Goal: Task Accomplishment & Management: Manage account settings

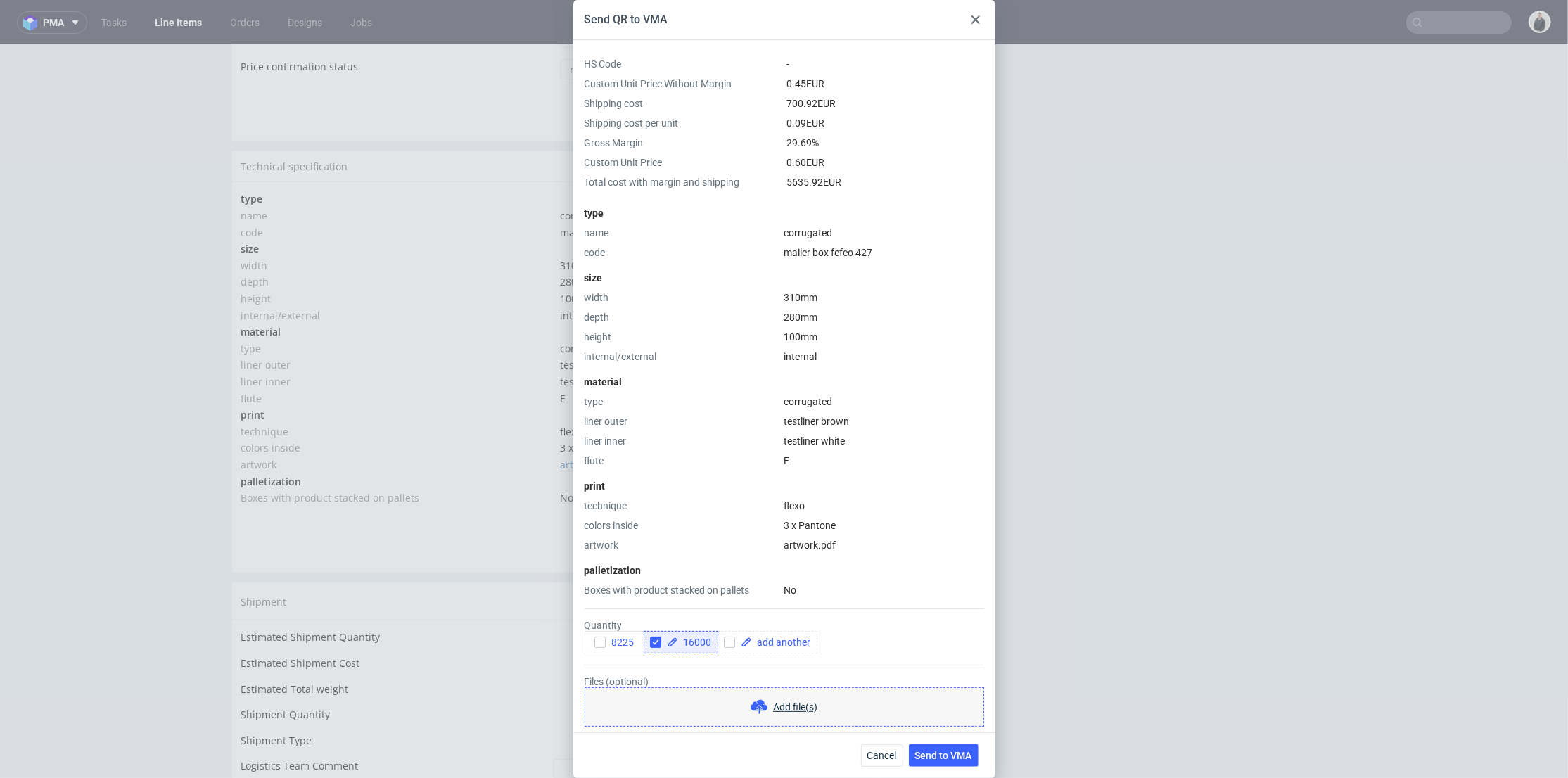
scroll to position [44, 0]
click at [972, 20] on icon at bounding box center [975, 19] width 8 height 8
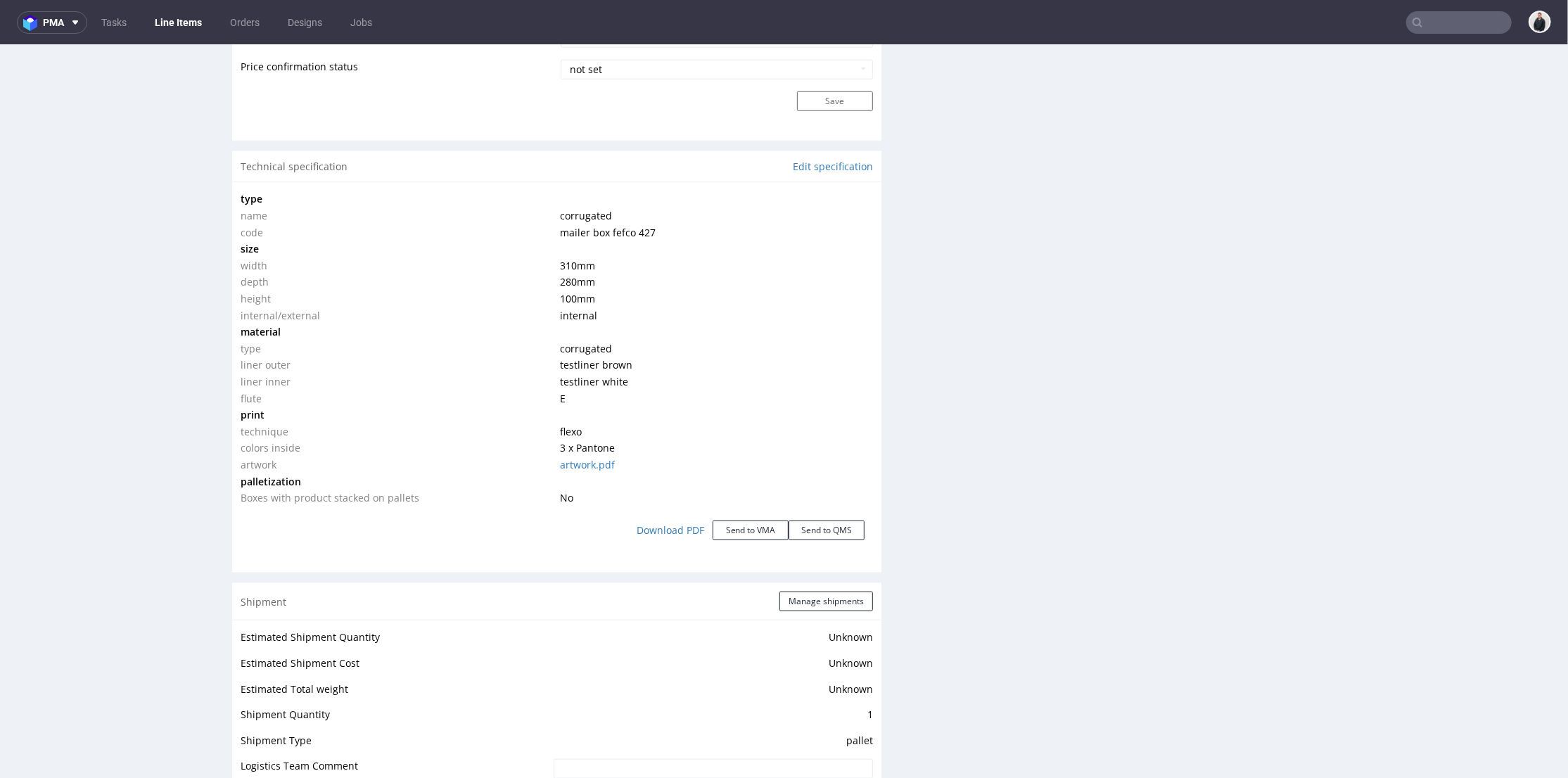
scroll to position [782, 0]
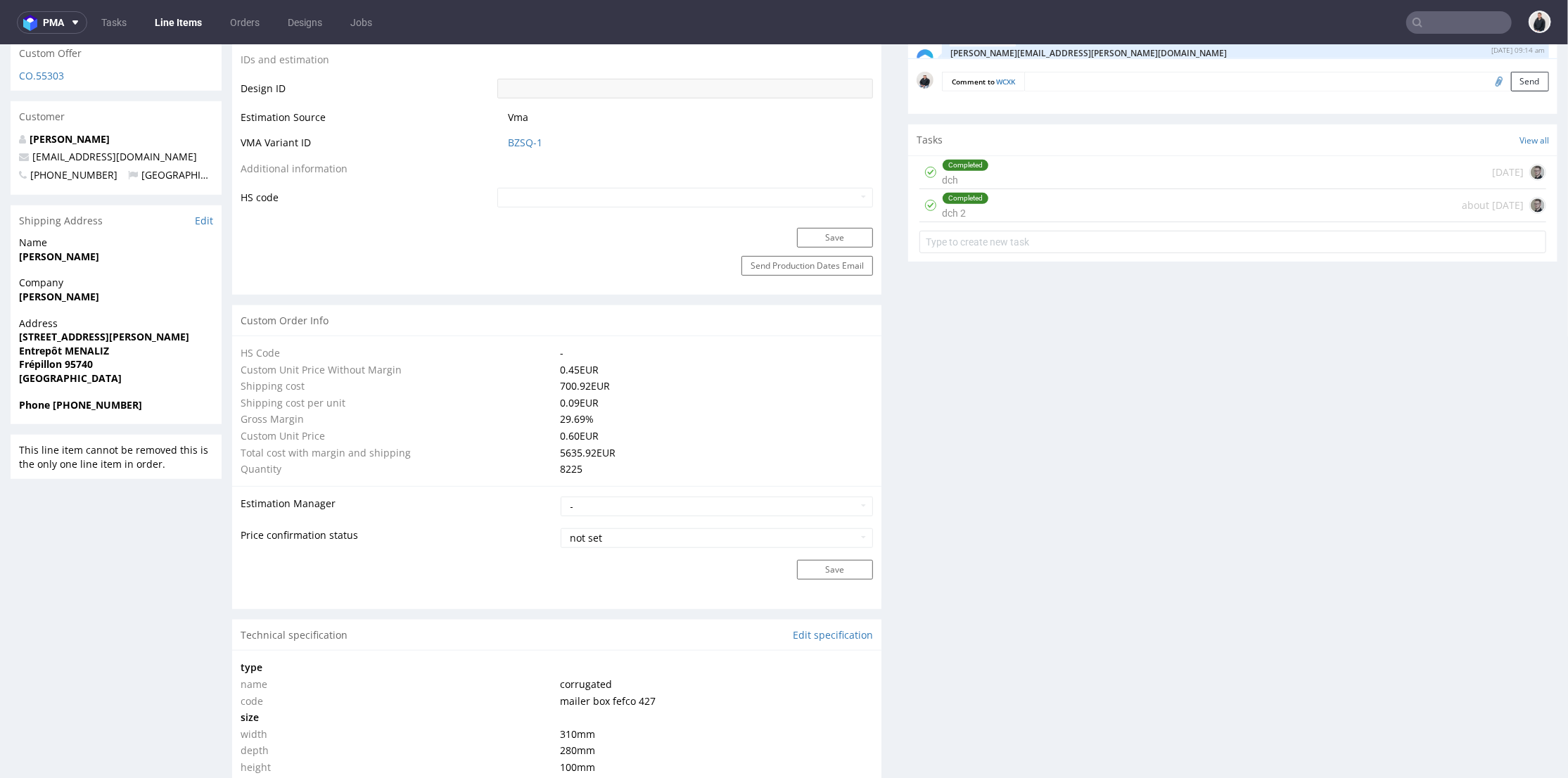
click at [1461, 31] on input "text" at bounding box center [1459, 22] width 105 height 22
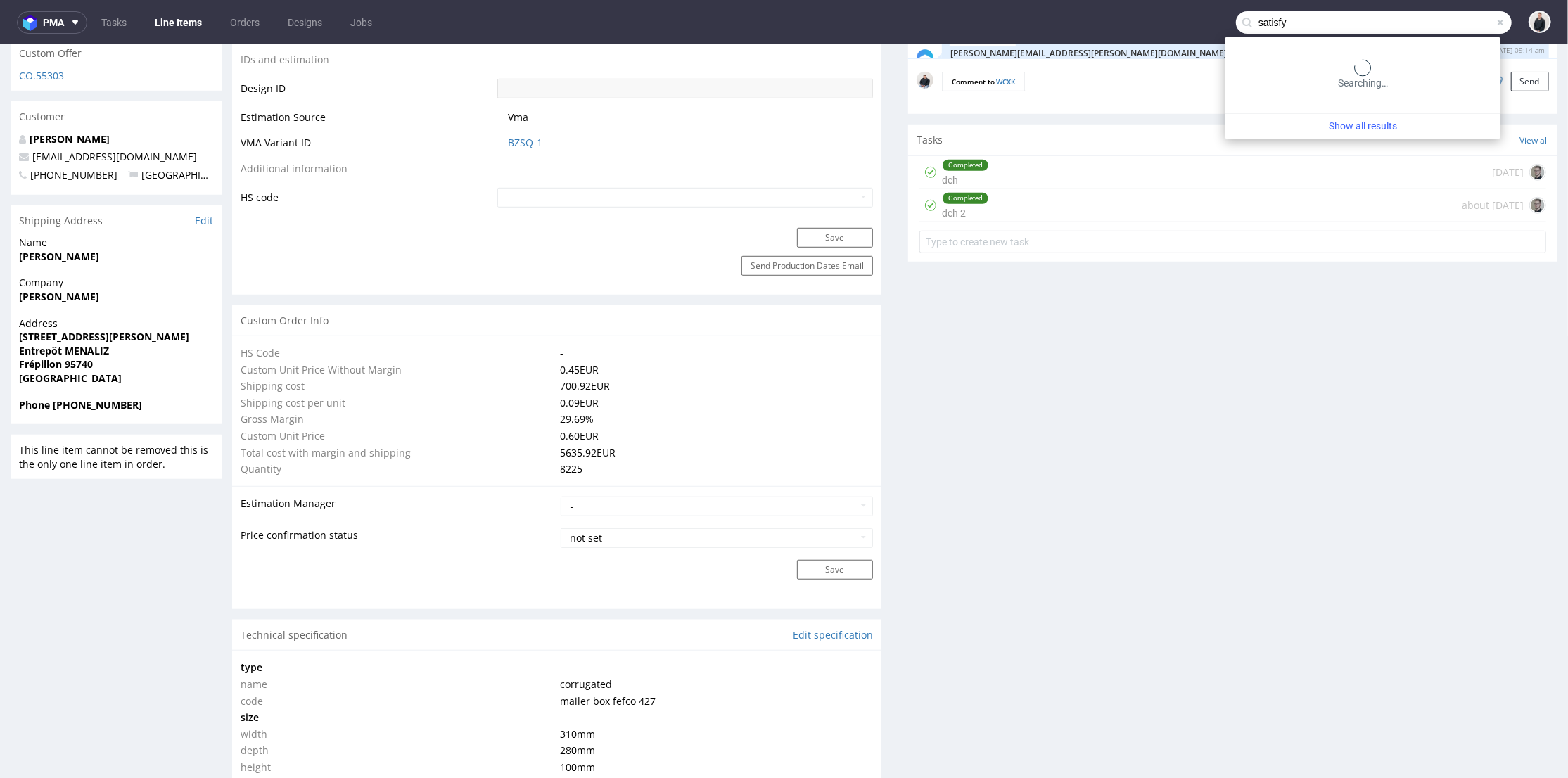
type input "satisfy"
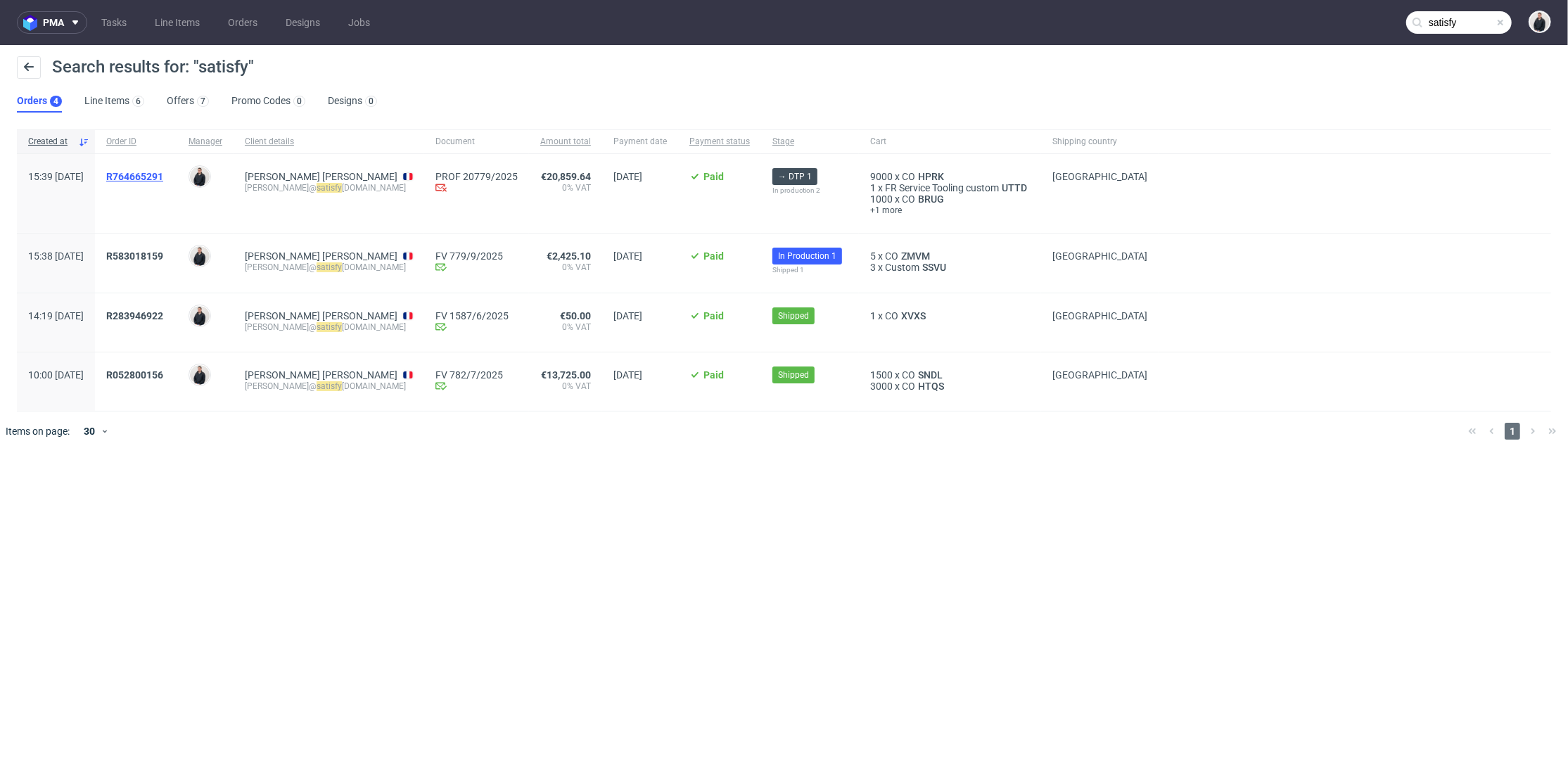
click at [163, 174] on span "R764665291" at bounding box center [135, 176] width 57 height 12
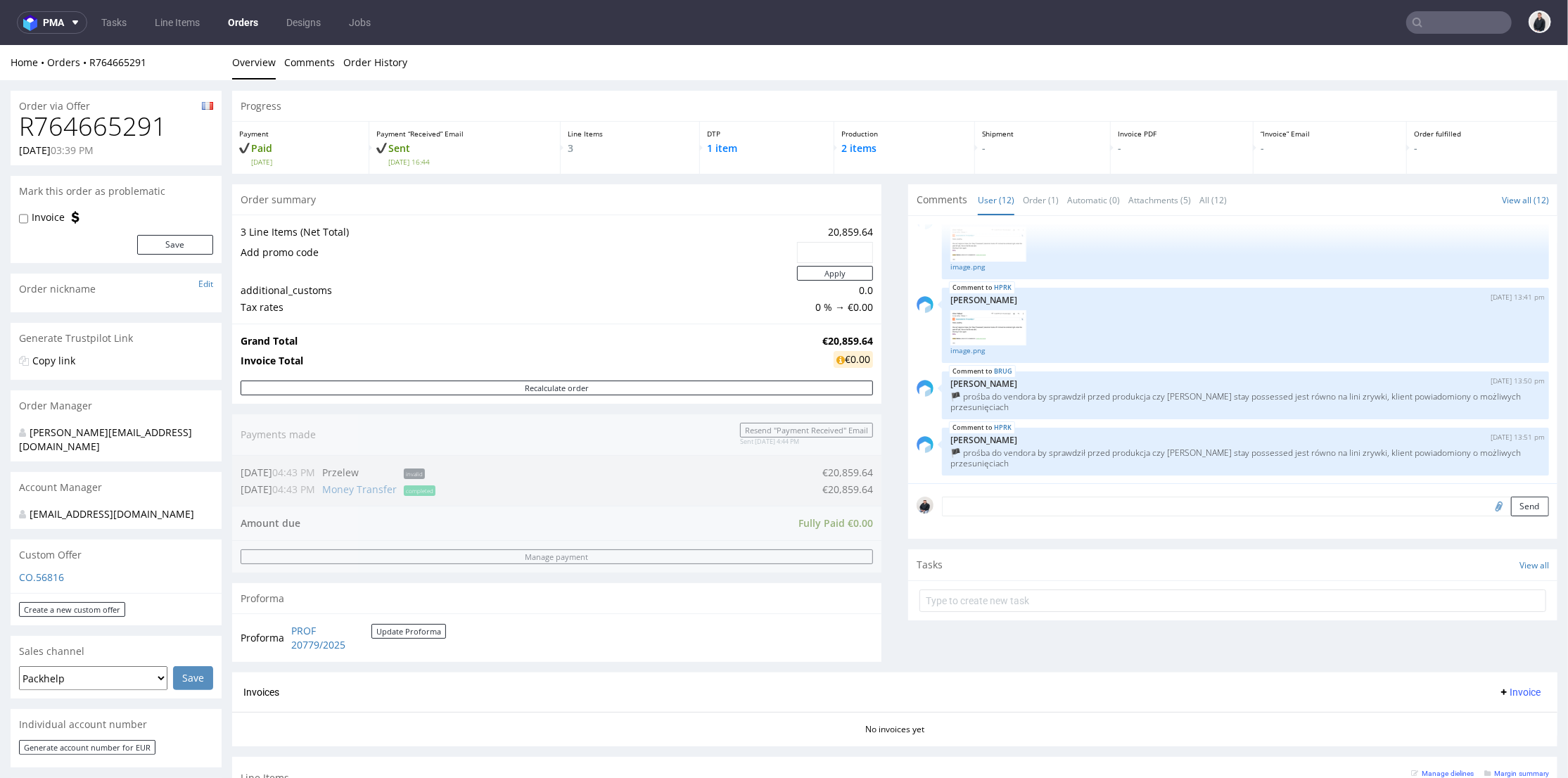
type input "satisfy"
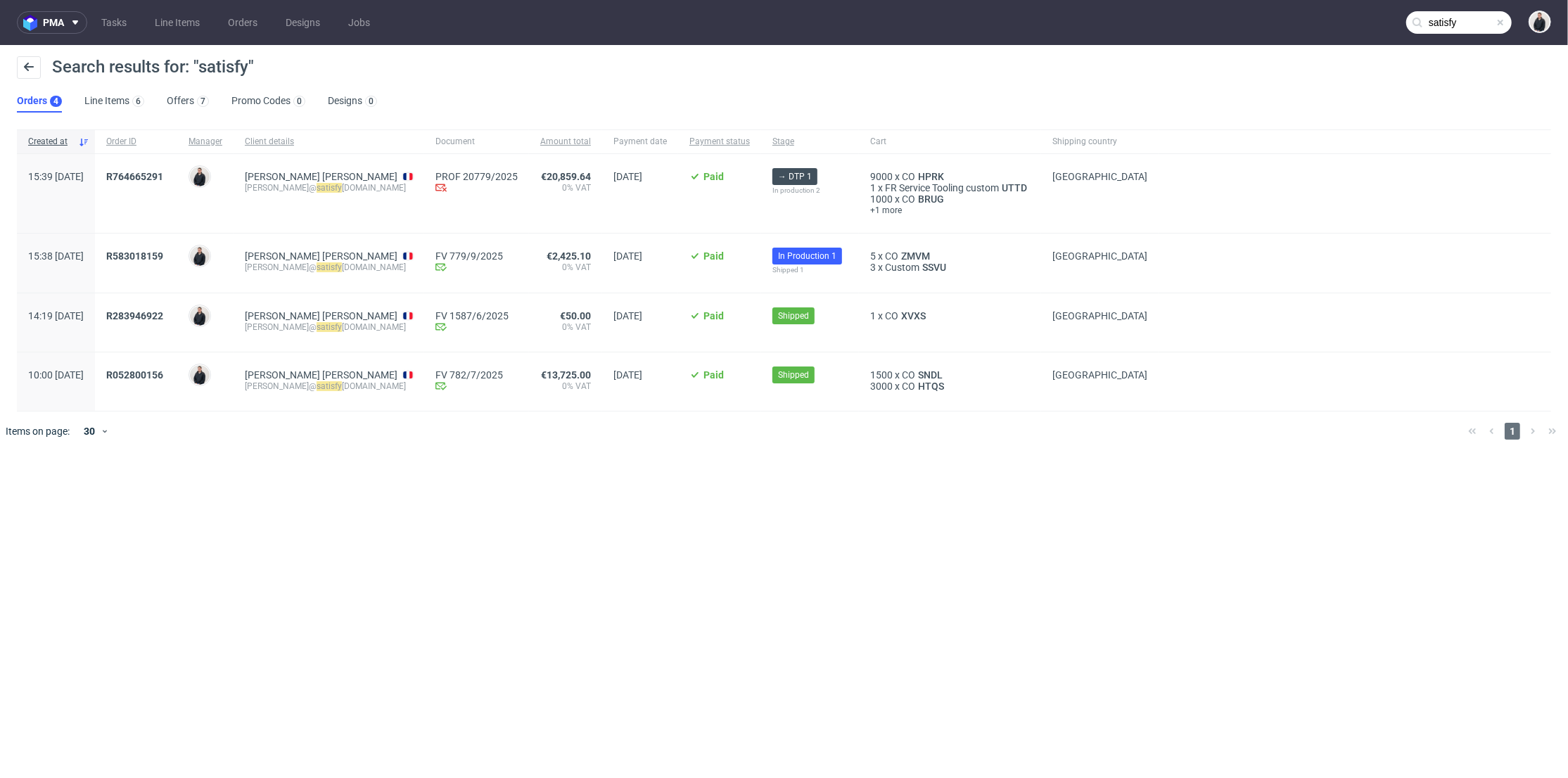
click at [177, 248] on div "R583018159" at bounding box center [136, 263] width 82 height 59
click at [163, 253] on span "R583018159" at bounding box center [135, 256] width 57 height 12
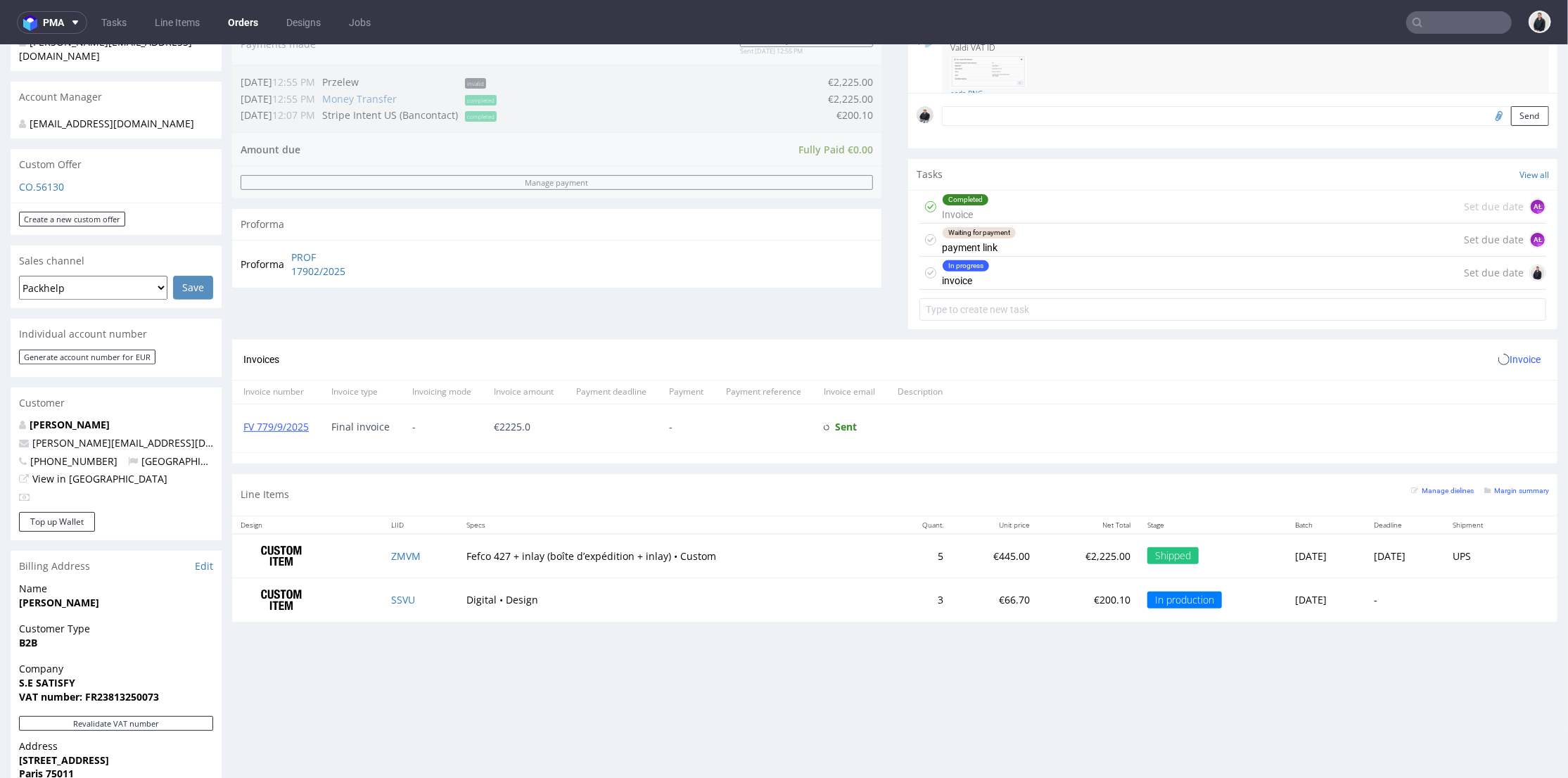
scroll to position [469, 0]
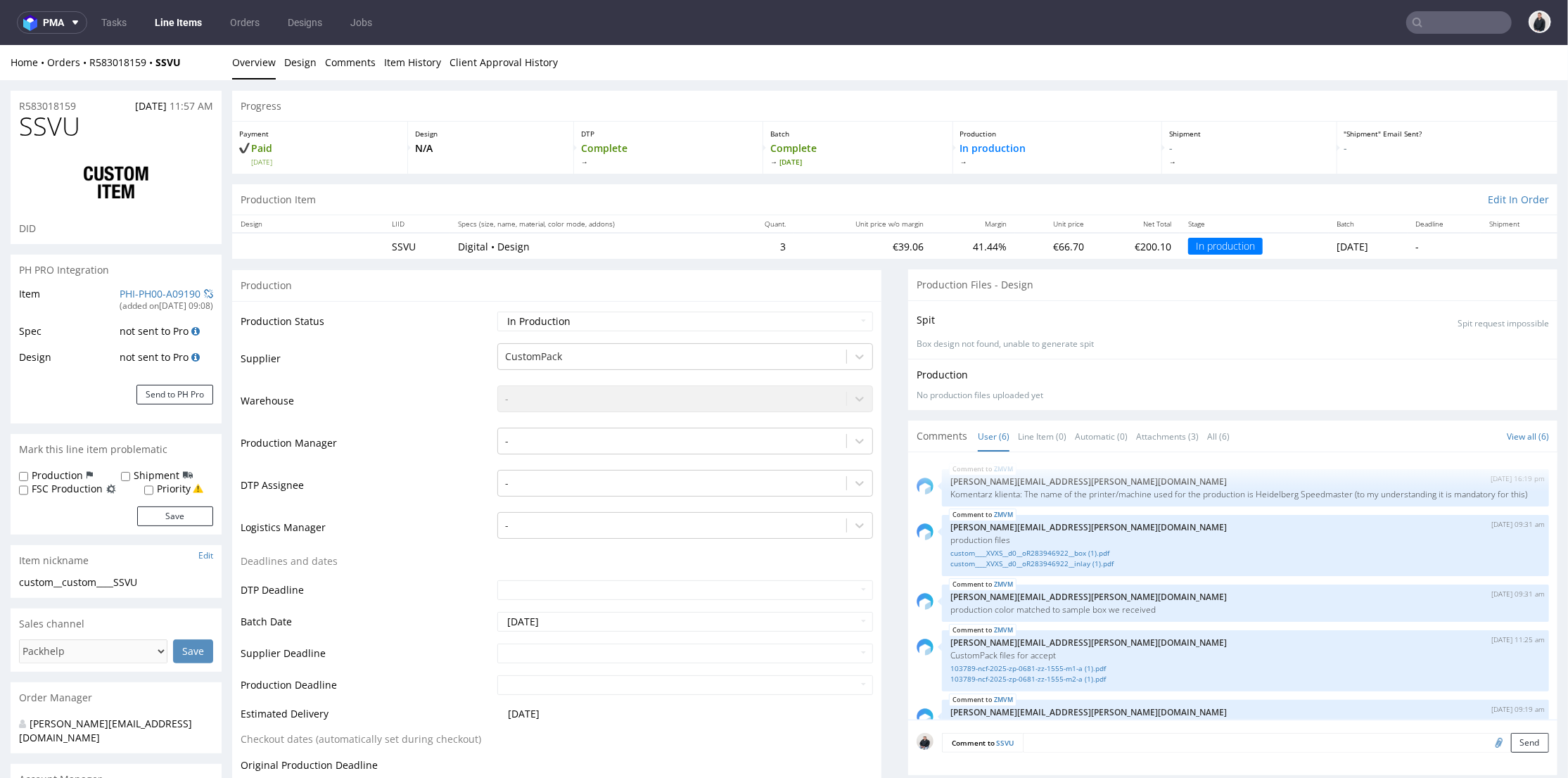
scroll to position [128, 0]
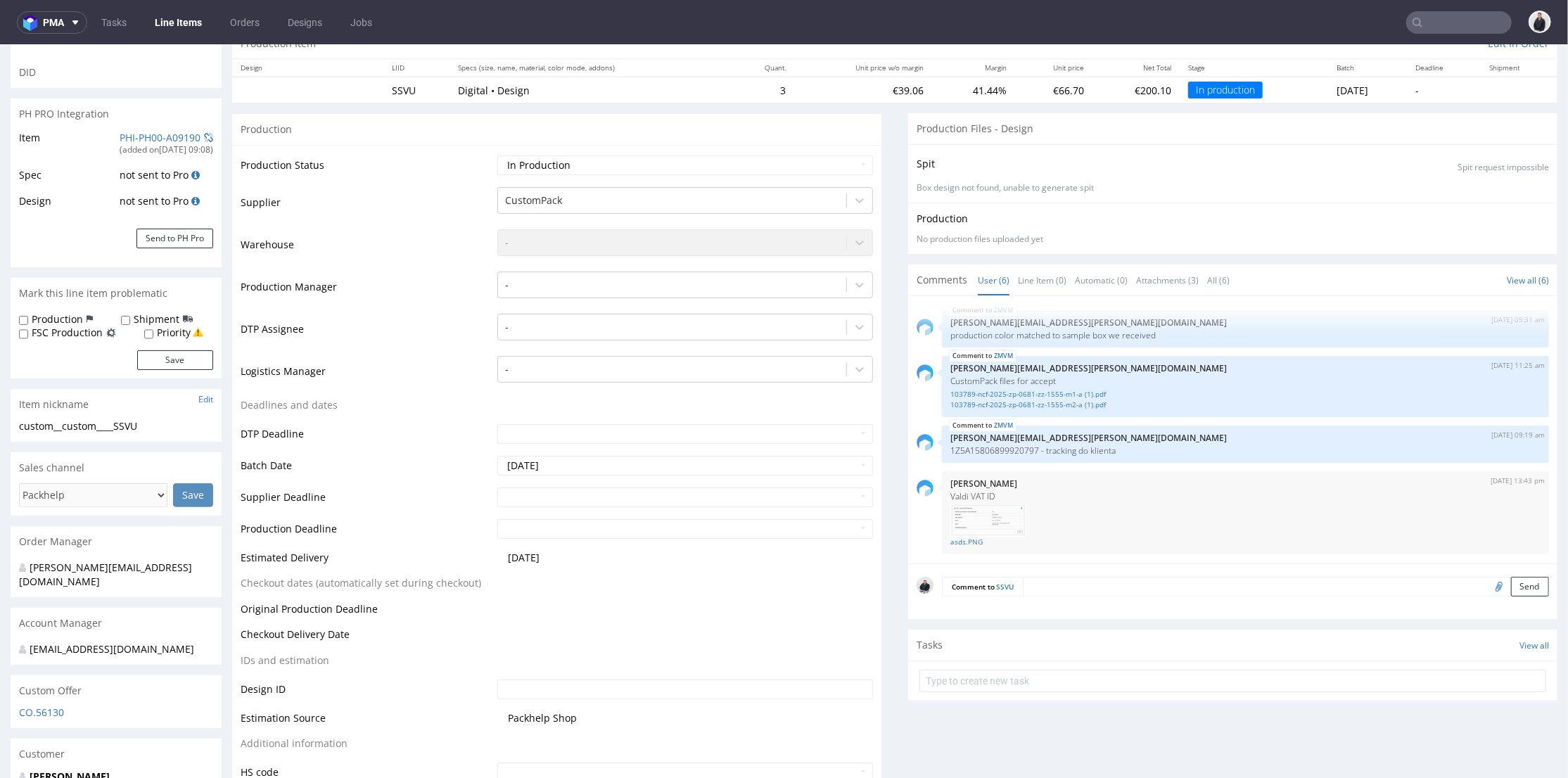
scroll to position [0, 0]
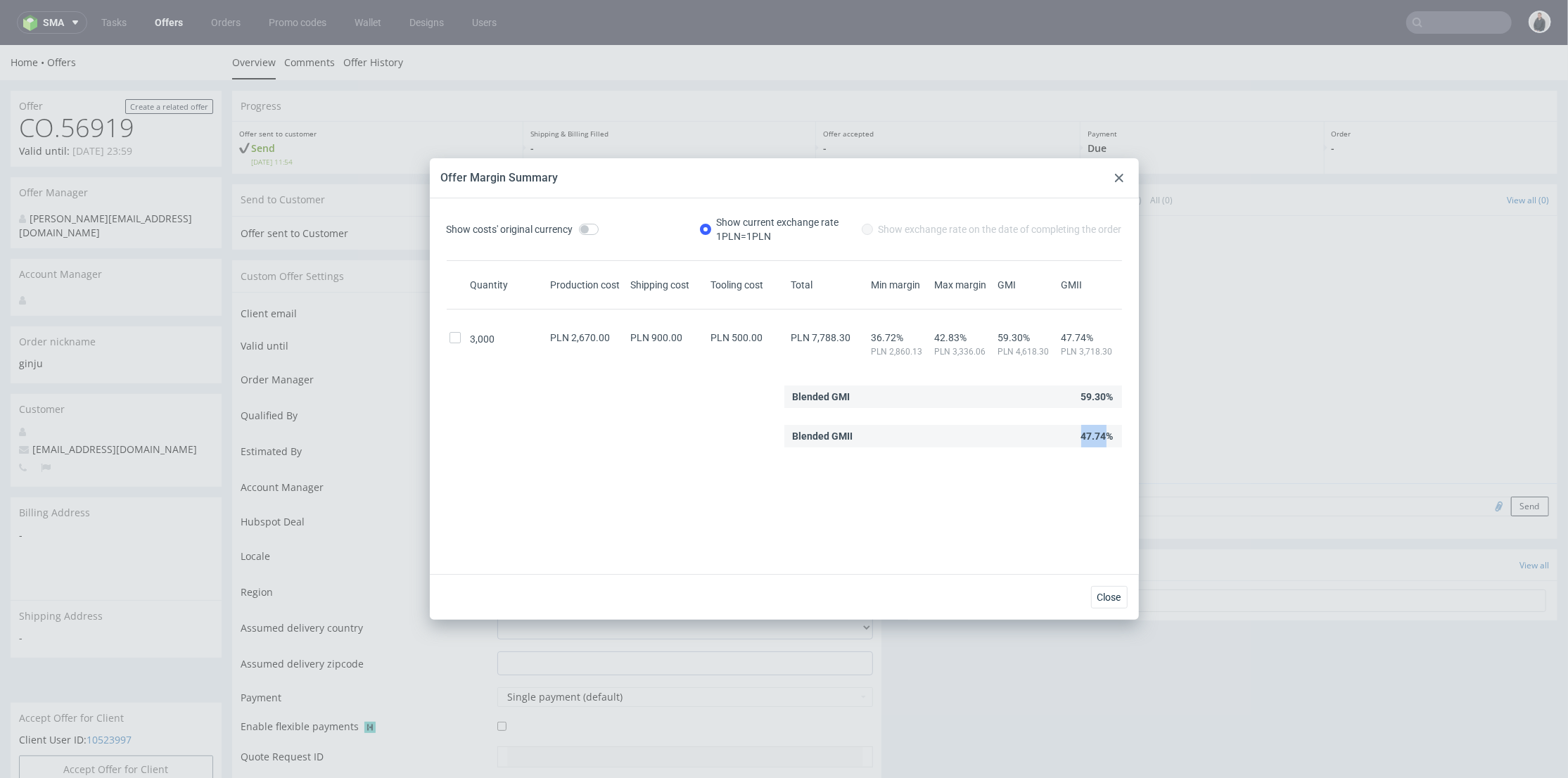
scroll to position [469, 0]
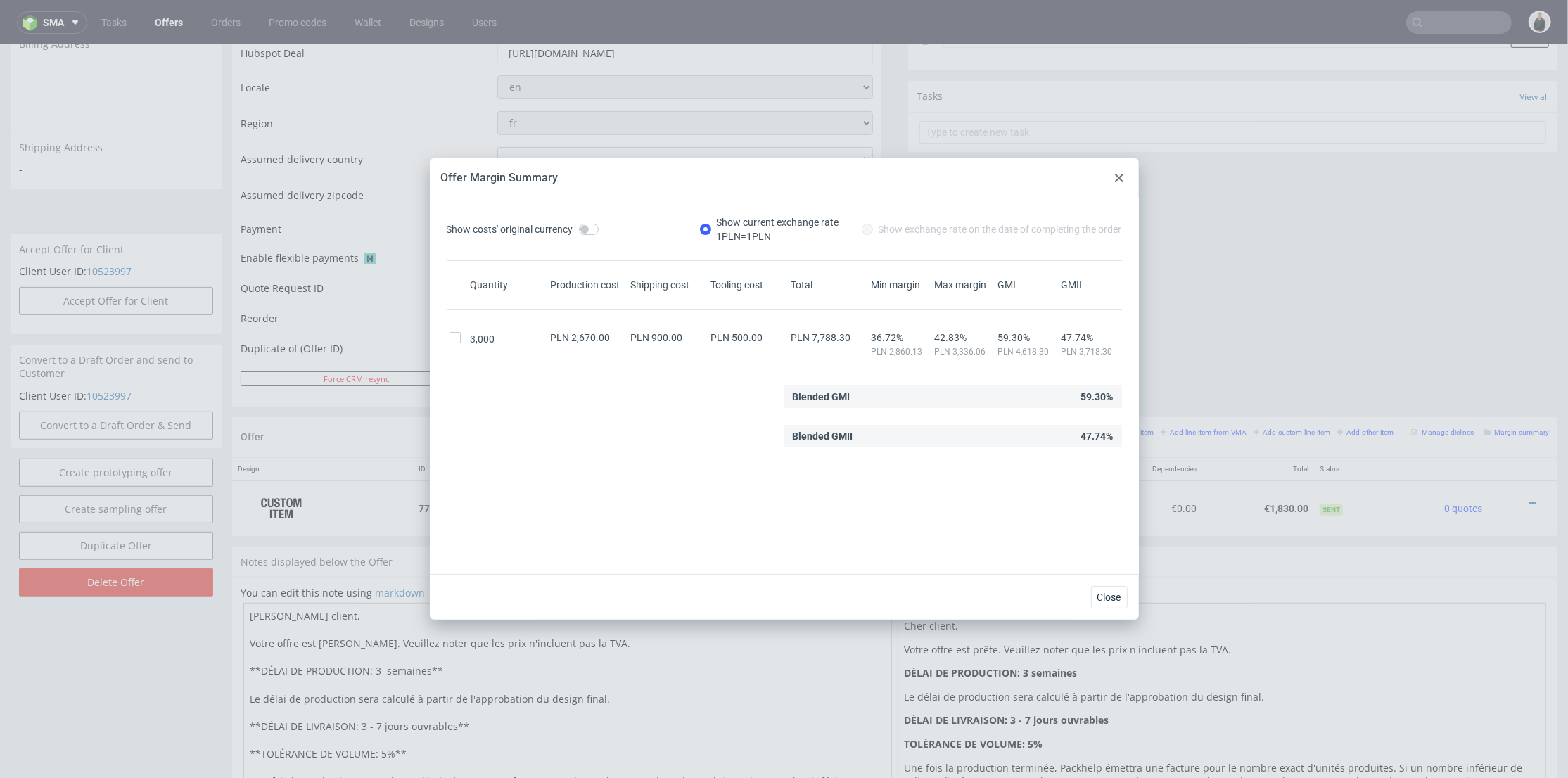
click at [1117, 177] on icon at bounding box center [1119, 177] width 8 height 8
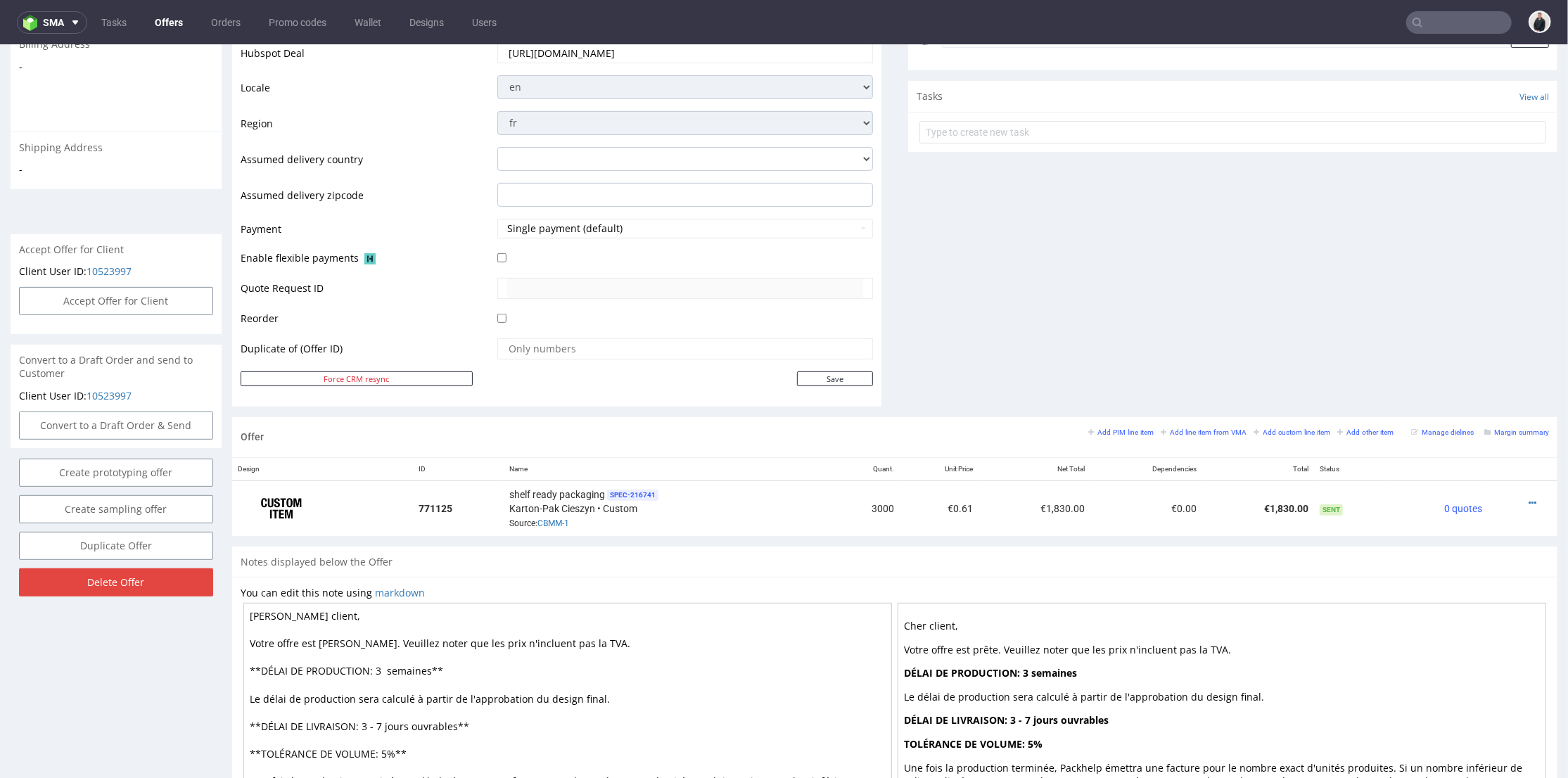
click at [1421, 15] on input "text" at bounding box center [1459, 22] width 105 height 22
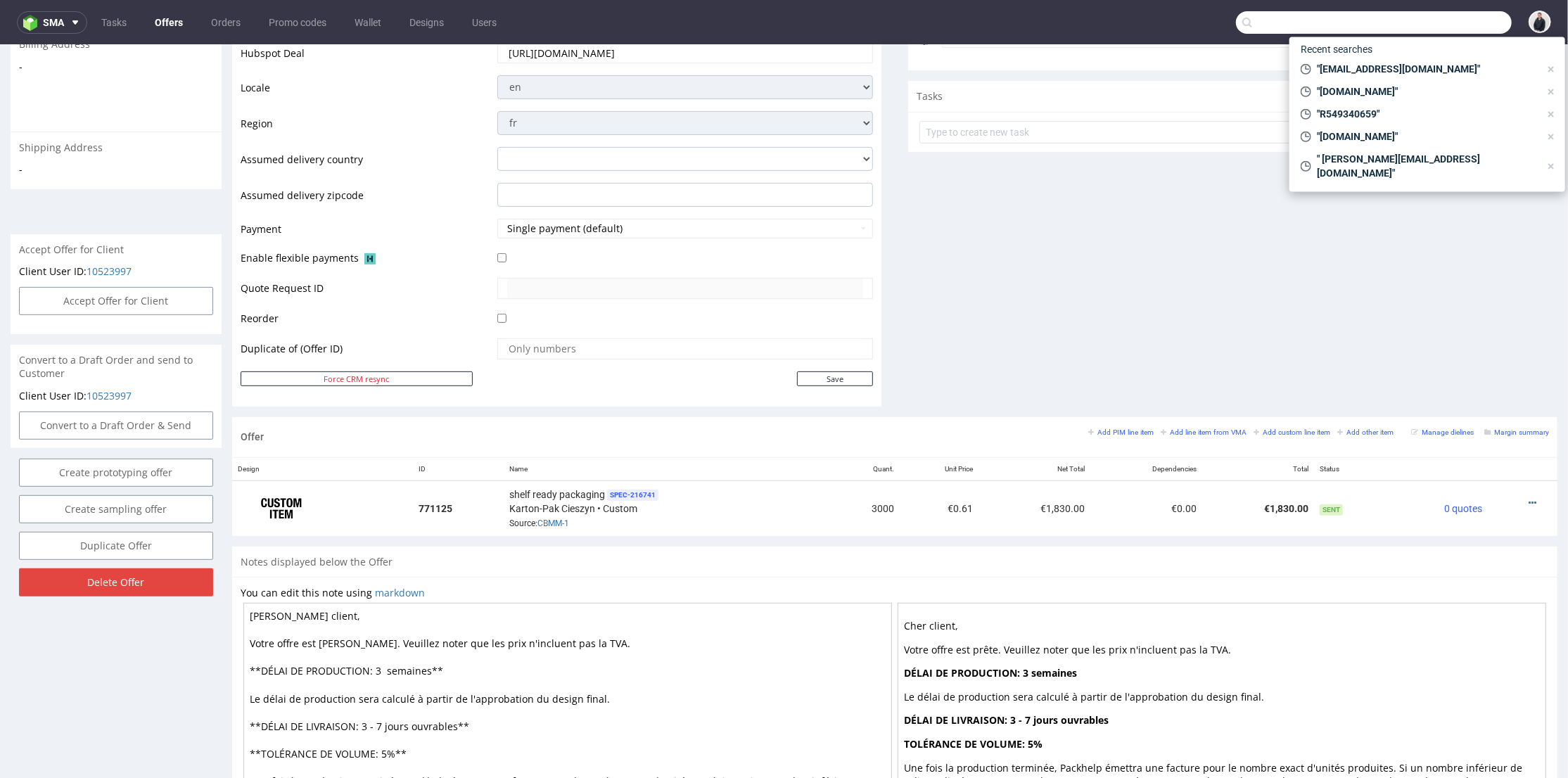
paste input "beautigloo.fr"
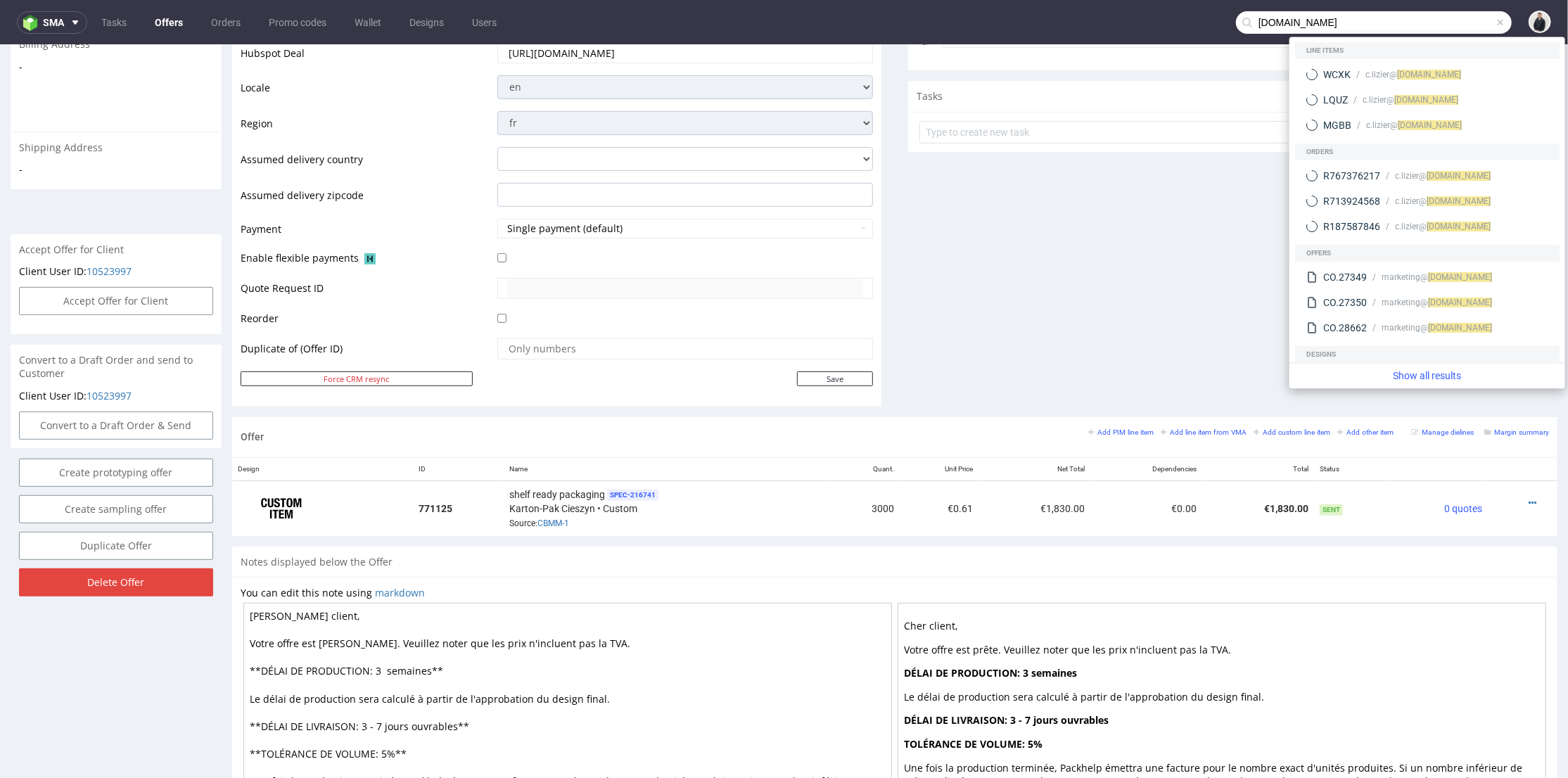
type input "beautigloo.fr"
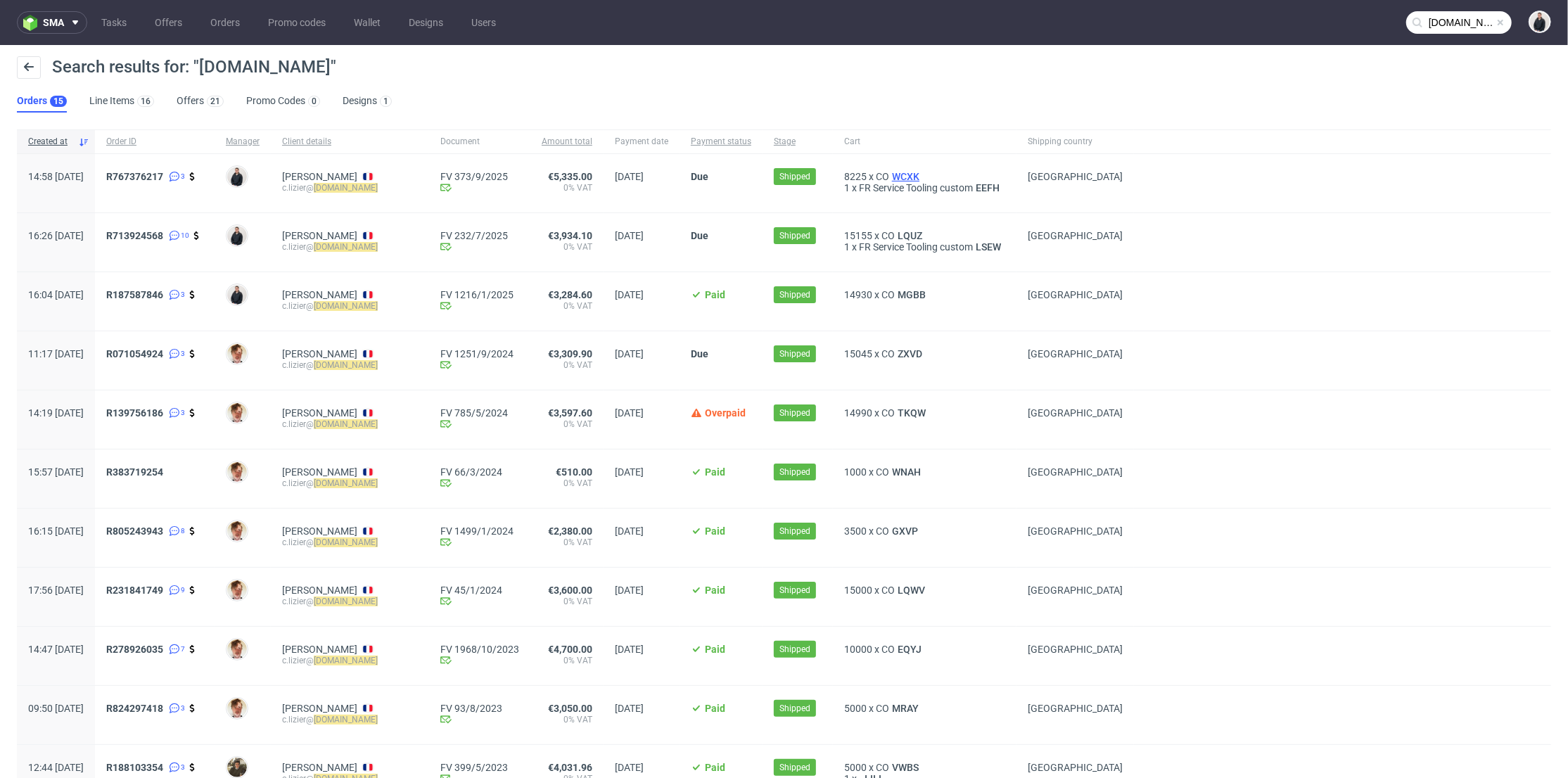
click at [907, 176] on span "WCXK" at bounding box center [906, 176] width 33 height 12
click at [898, 231] on span "LQUZ" at bounding box center [910, 235] width 30 height 12
click at [914, 292] on span "MGBB" at bounding box center [912, 294] width 34 height 12
click at [910, 355] on span "ZXVD" at bounding box center [910, 354] width 30 height 12
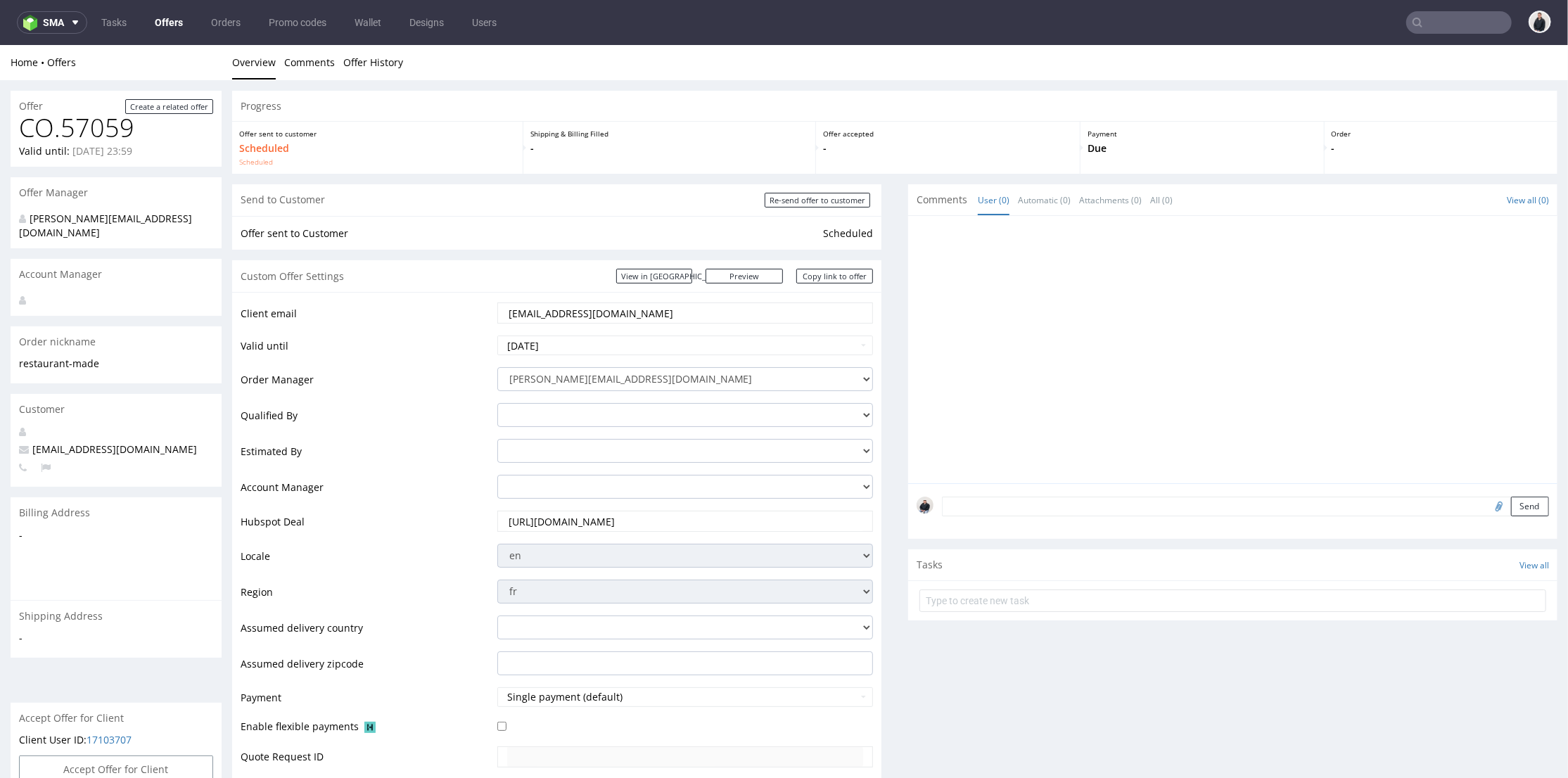
scroll to position [4, 0]
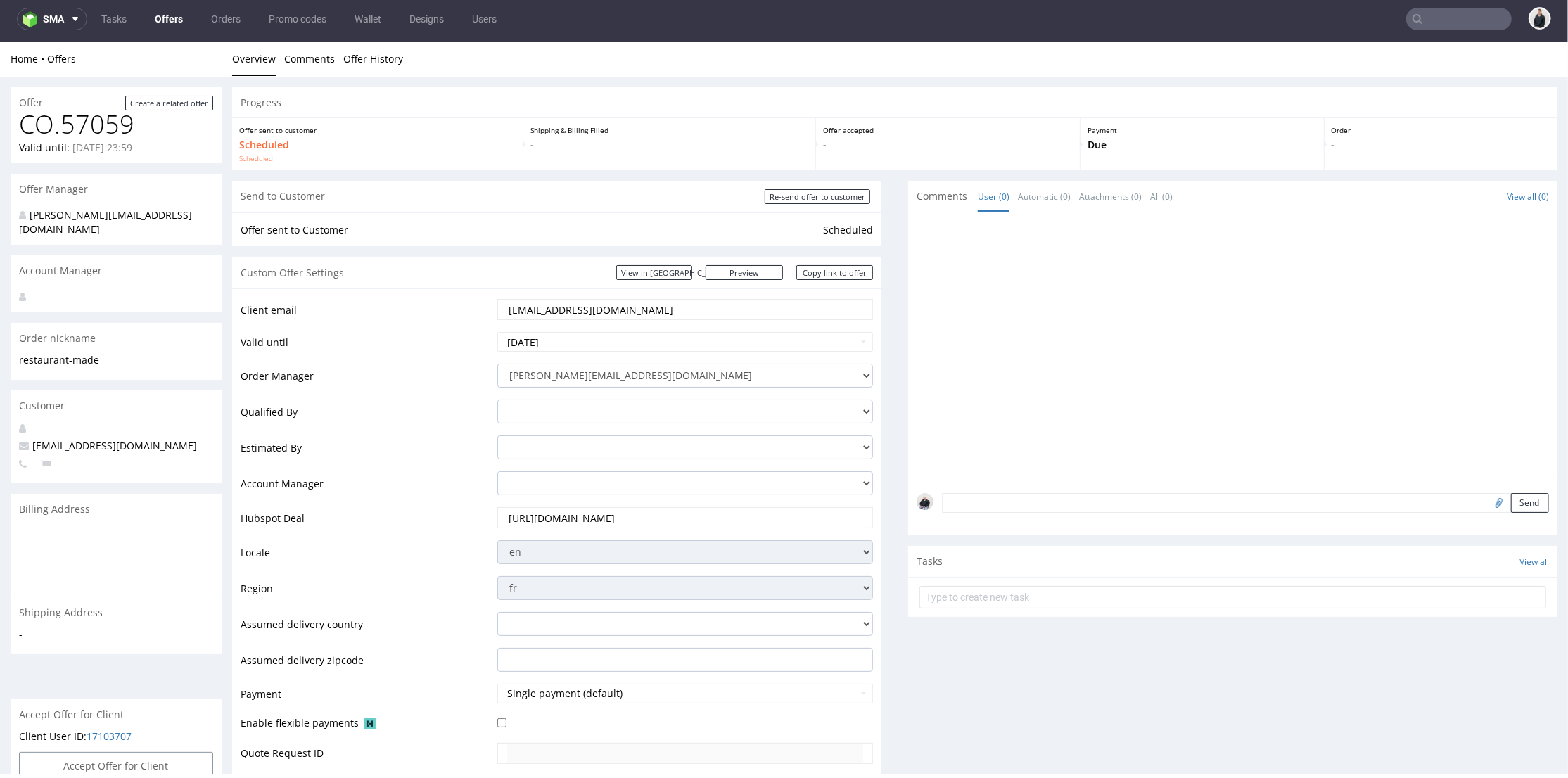
click at [166, 9] on link "Offers" at bounding box center [168, 19] width 45 height 22
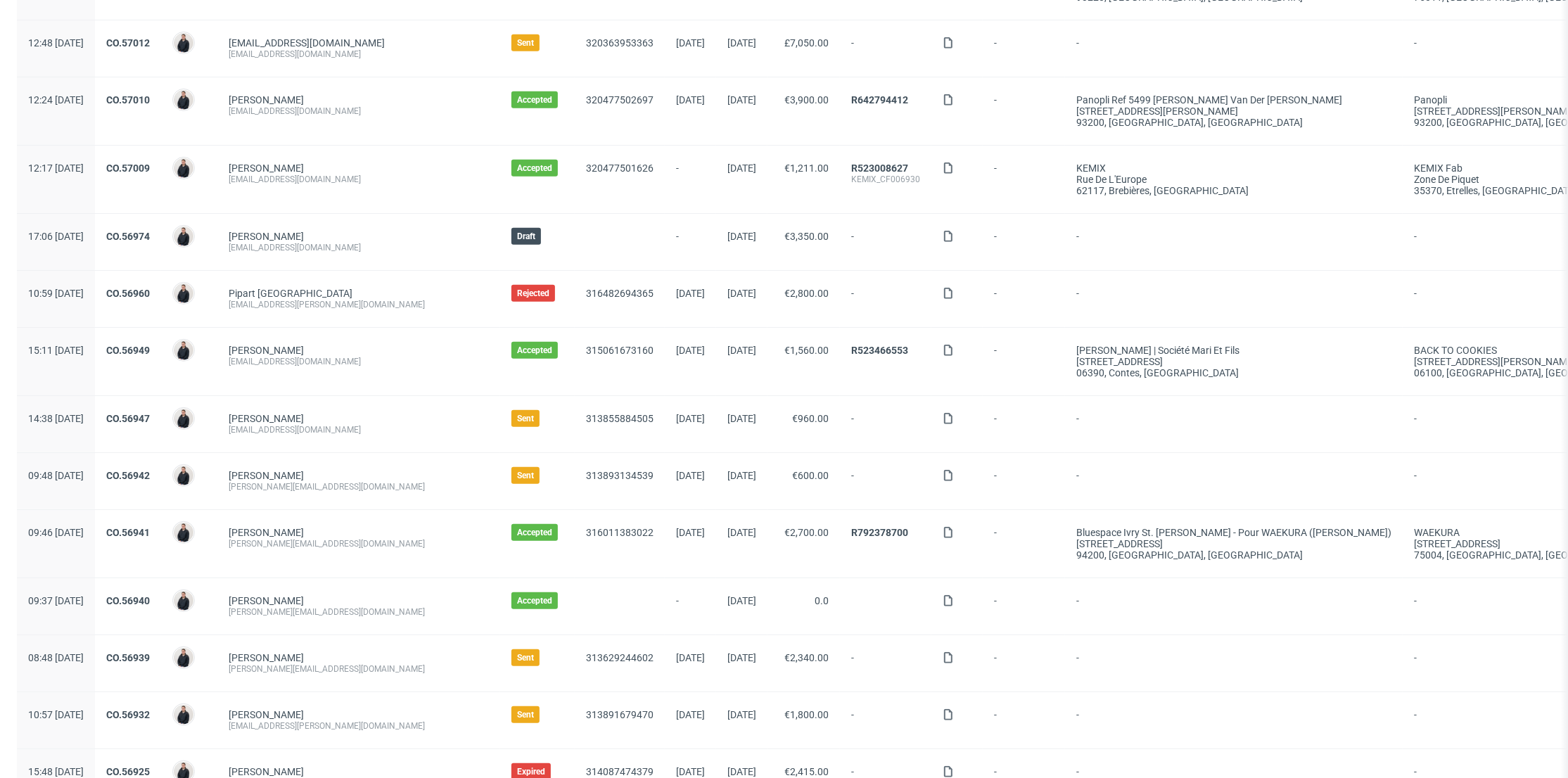
scroll to position [1016, 0]
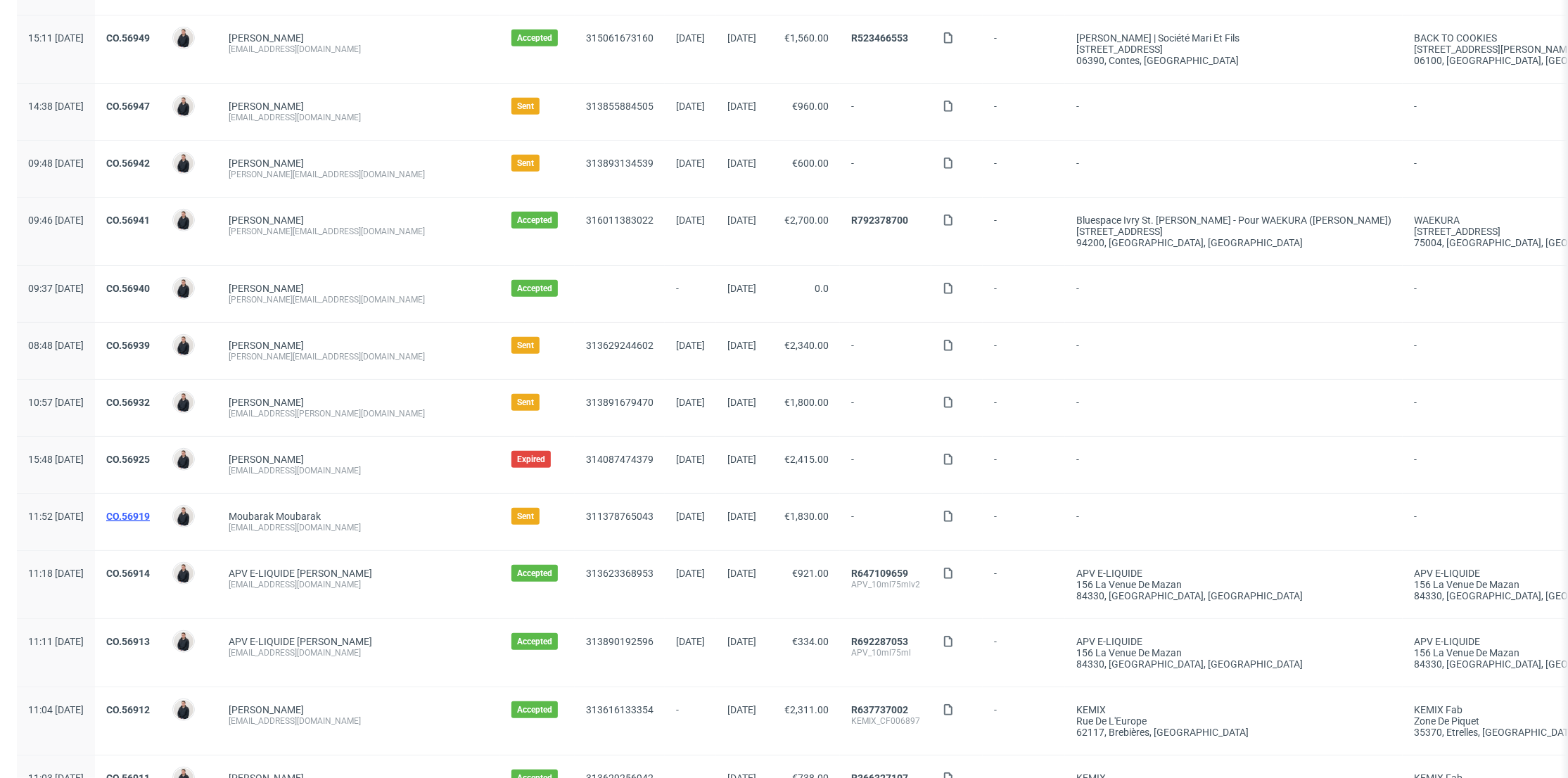
click at [150, 511] on link "CO.56919" at bounding box center [127, 516] width 44 height 12
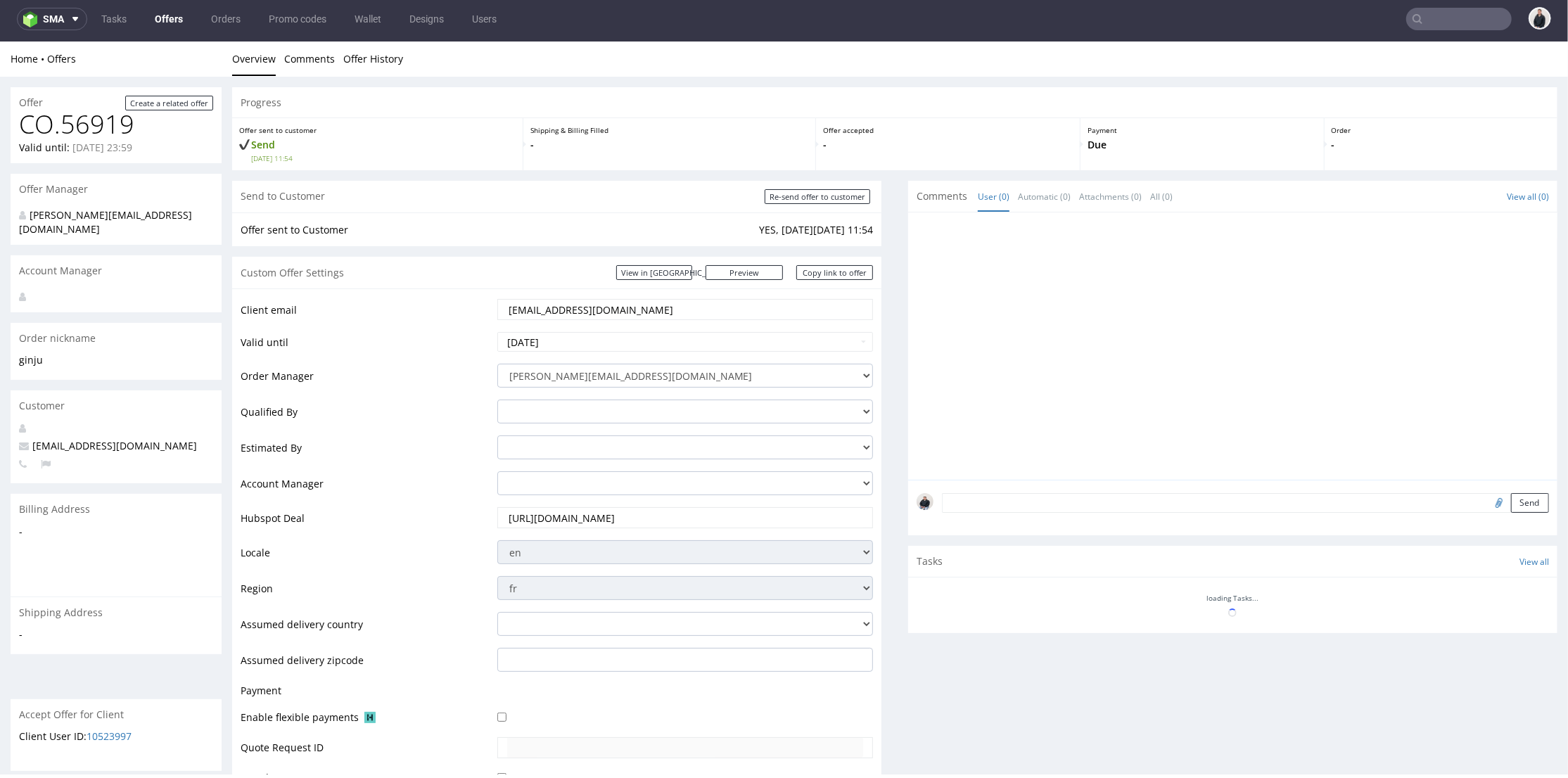
scroll to position [234, 0]
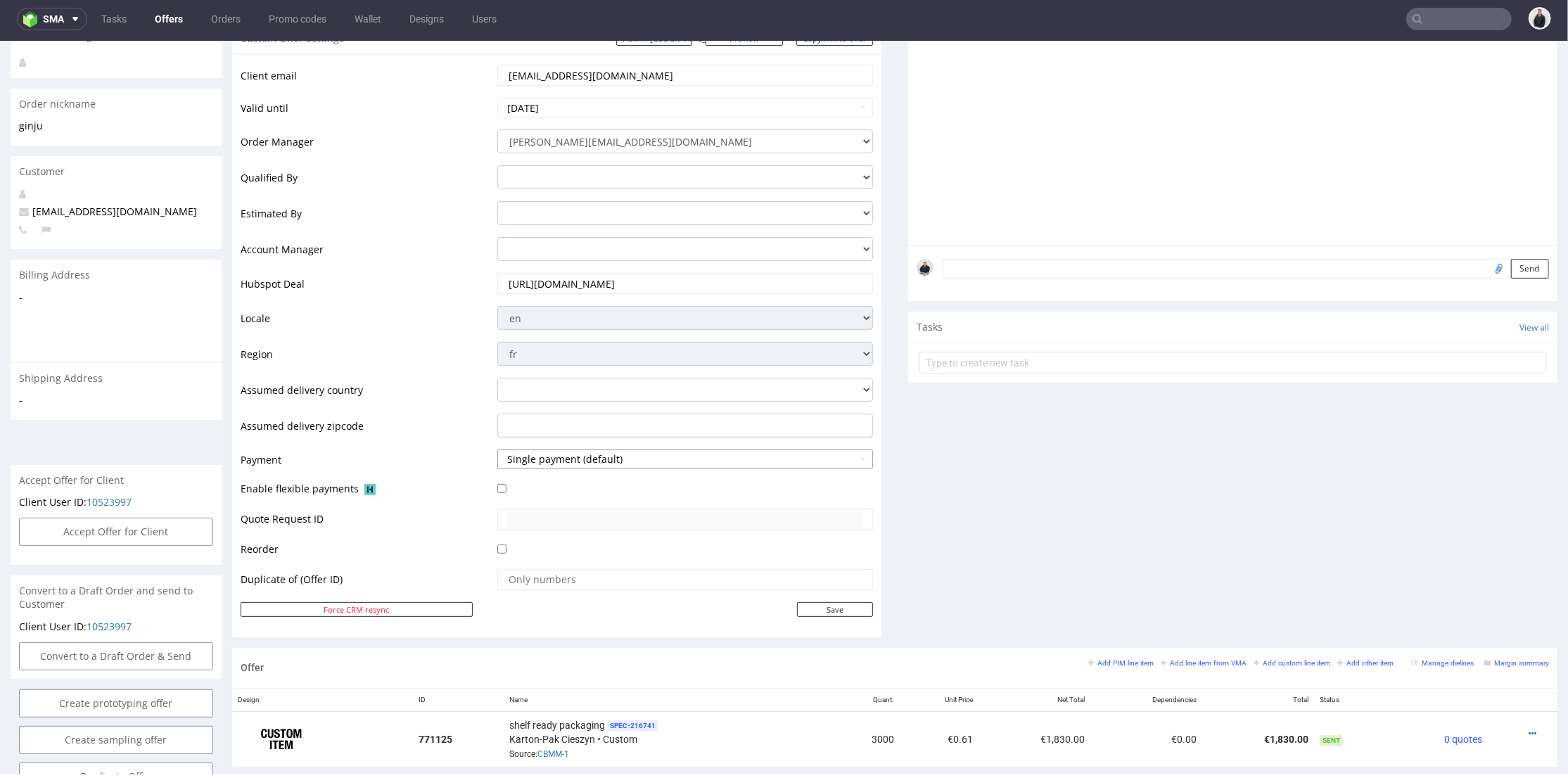
click at [628, 459] on button "Single payment (default)" at bounding box center [685, 459] width 376 height 20
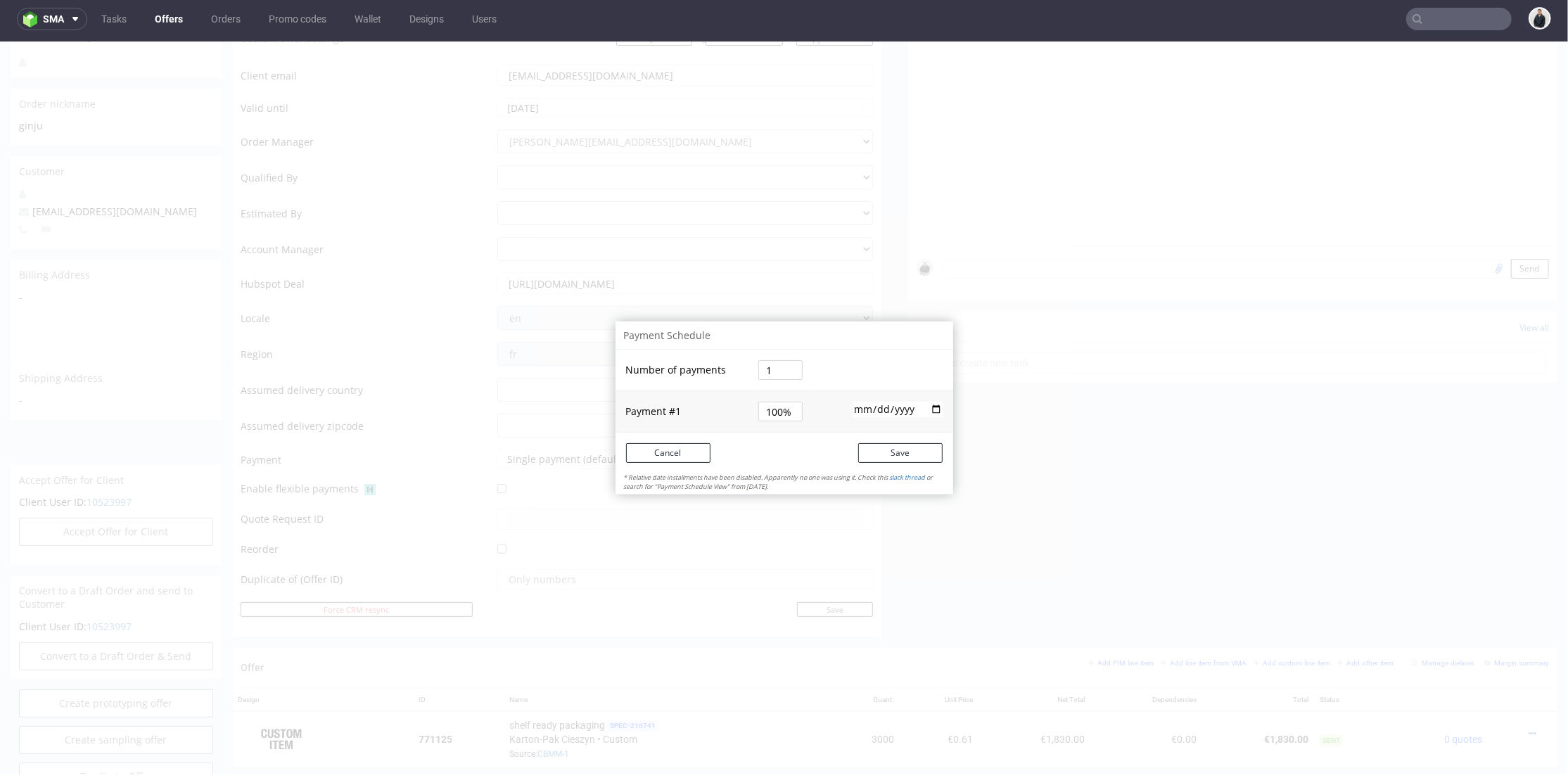
drag, startPoint x: 773, startPoint y: 364, endPoint x: 744, endPoint y: 365, distance: 29.0
click at [744, 365] on tr "Number of payments 1" at bounding box center [784, 370] width 338 height 42
type input "2"
type input "50%"
click at [816, 429] on tbody "Number of payments 2 Payment # 1 50% 2025-10-07" at bounding box center [784, 390] width 338 height 82
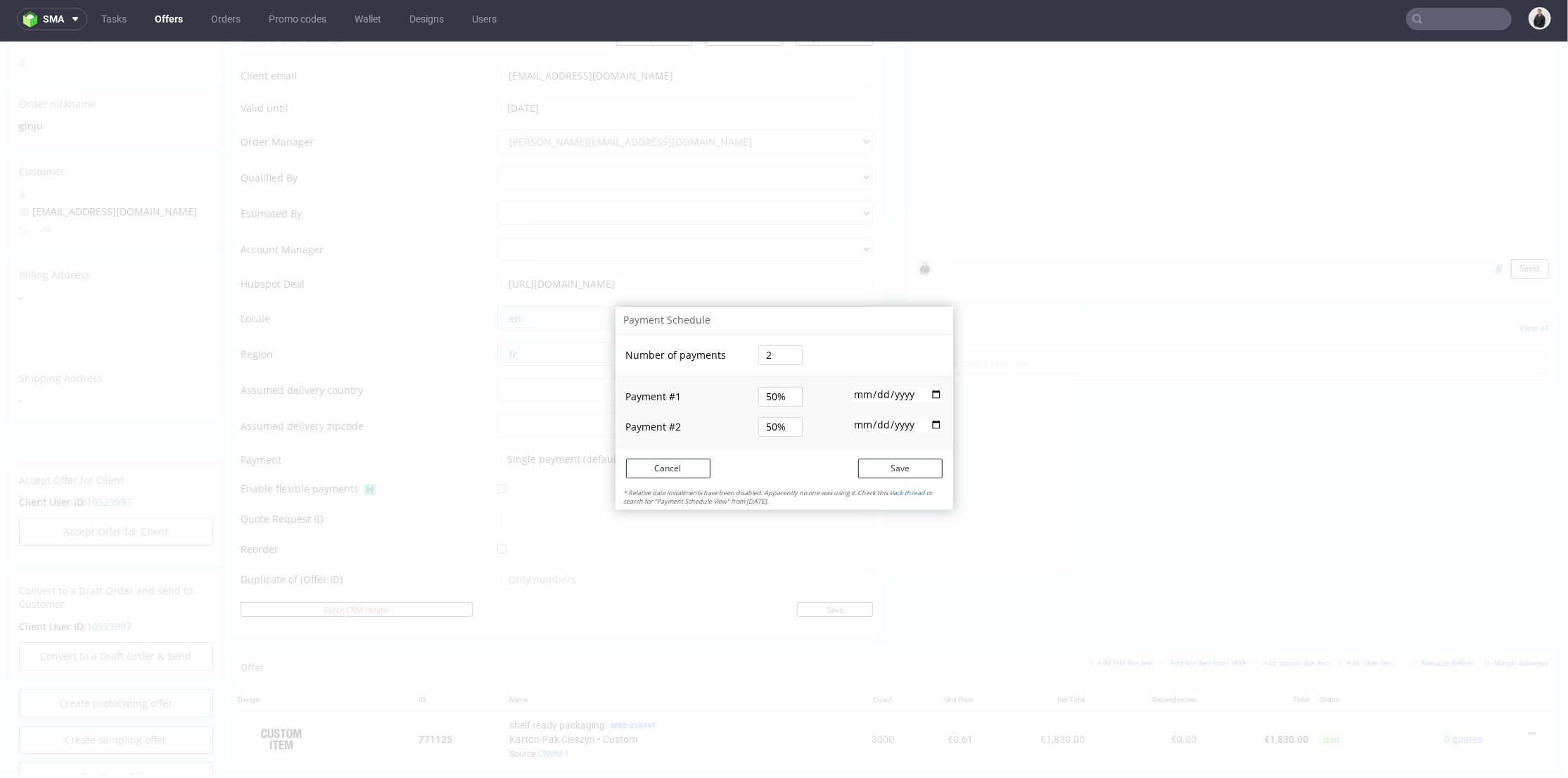
click at [859, 392] on input "2025-10-07" at bounding box center [898, 393] width 89 height 15
type input "2025-10-09"
click at [842, 410] on td at bounding box center [883, 426] width 139 height 41
click at [853, 422] on input "date" at bounding box center [898, 423] width 89 height 15
type input "2025-10-23"
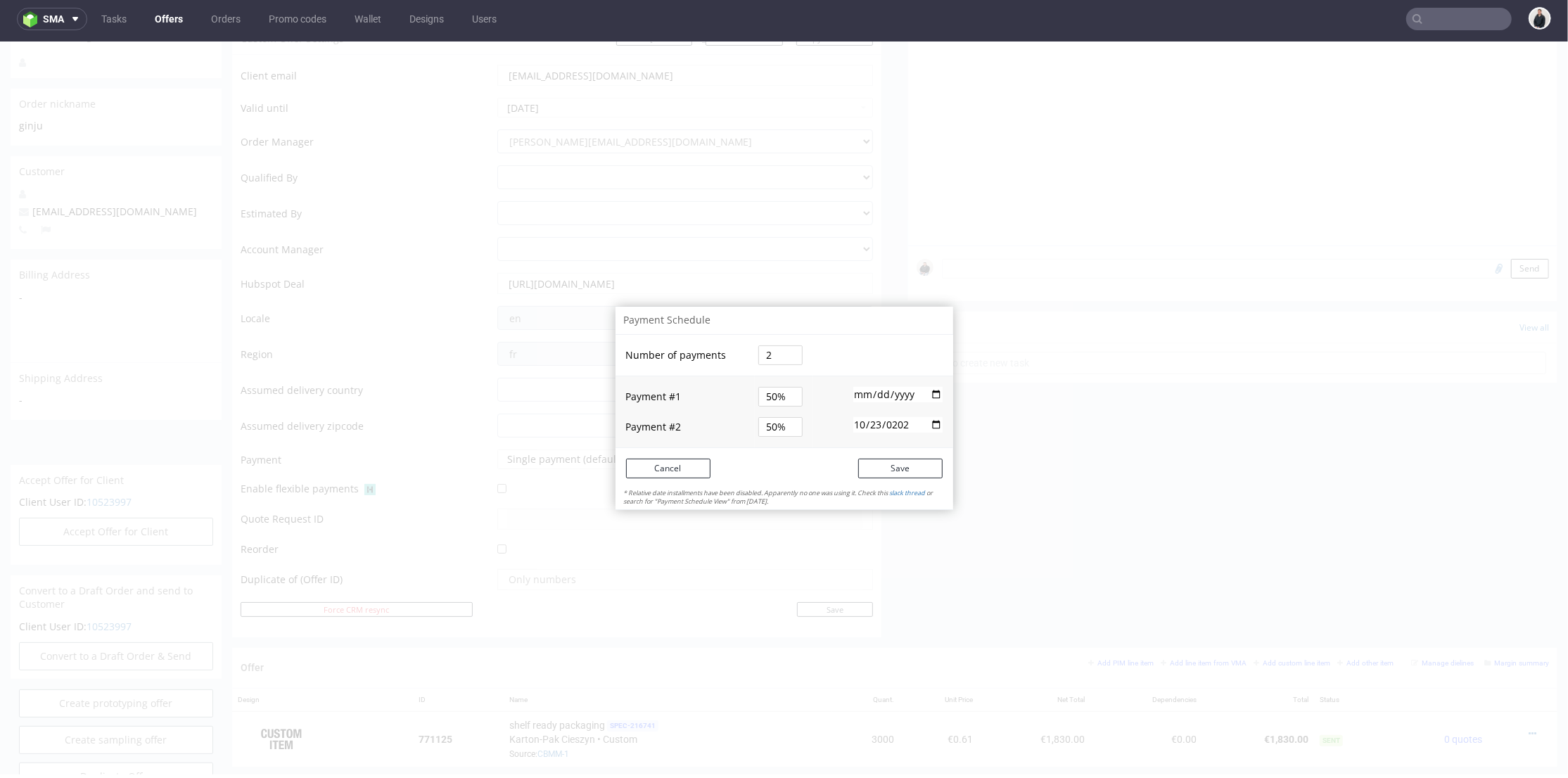
click at [846, 447] on td "Save" at bounding box center [868, 468] width 168 height 41
click at [886, 463] on button "Save" at bounding box center [900, 468] width 85 height 20
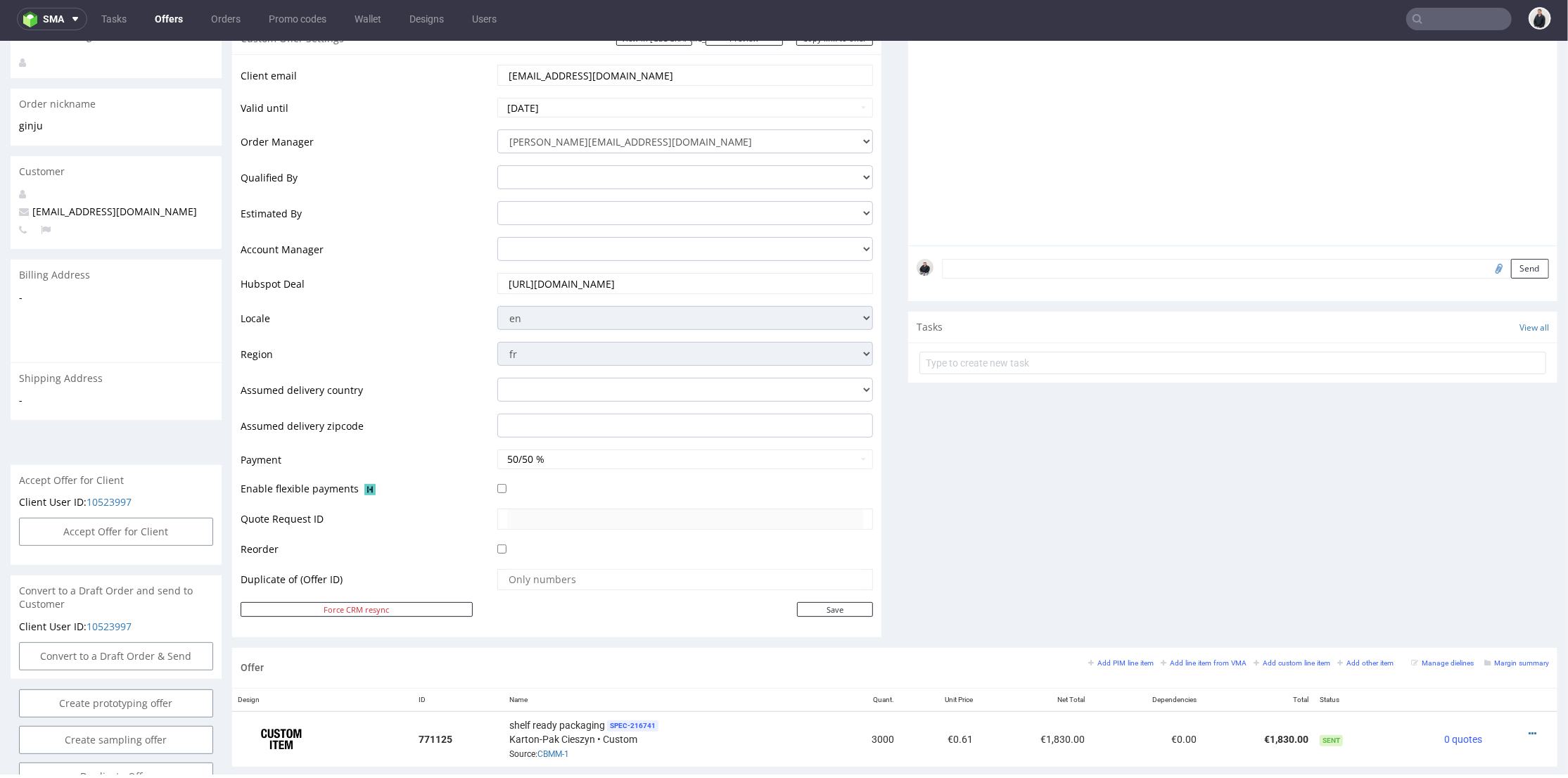
scroll to position [546, 0]
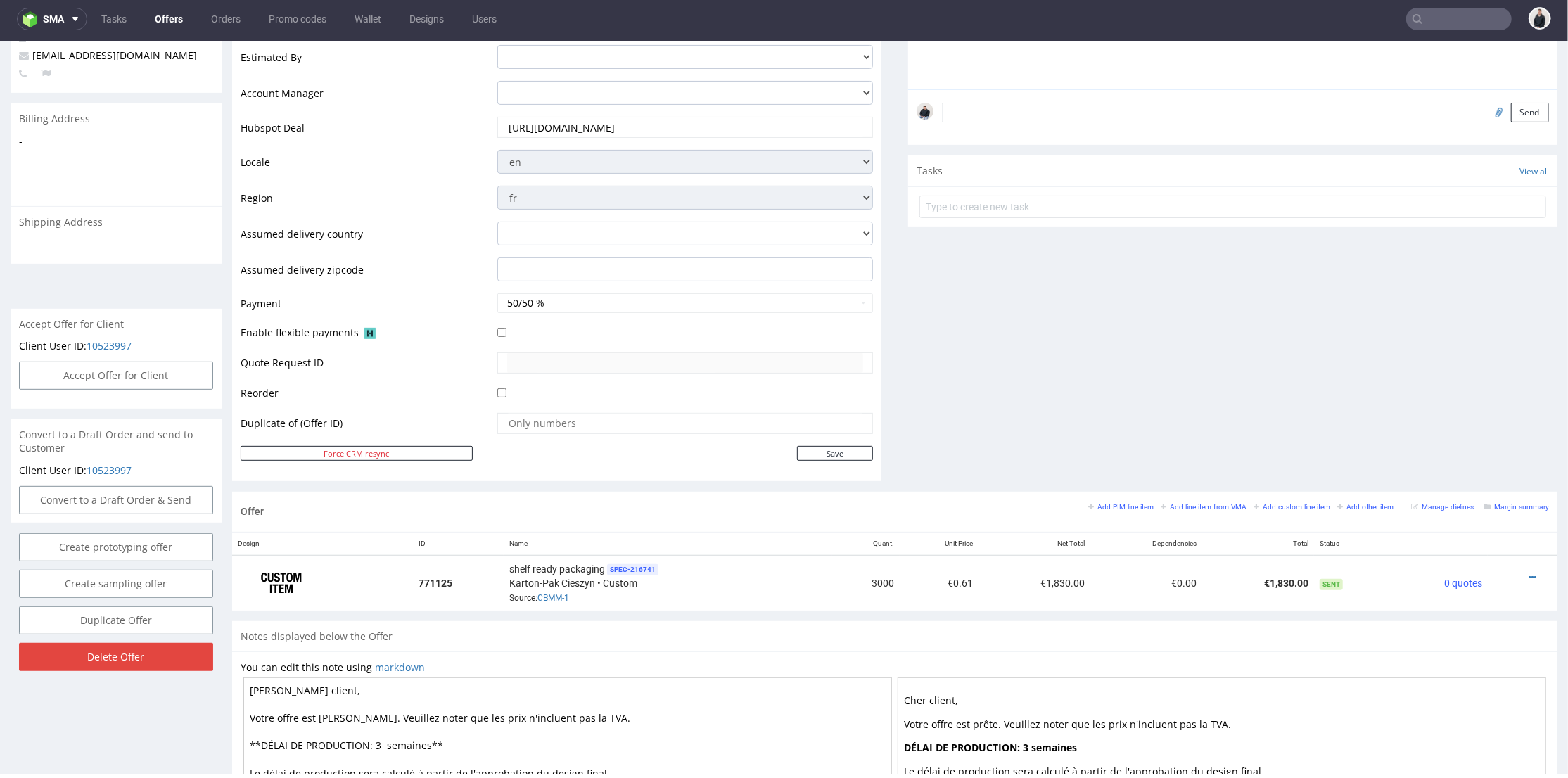
click at [954, 430] on div "Comments User (0) Automatic (0) Attachments (0) All (0) View all (0) Send Tasks…" at bounding box center [1233, 140] width 650 height 701
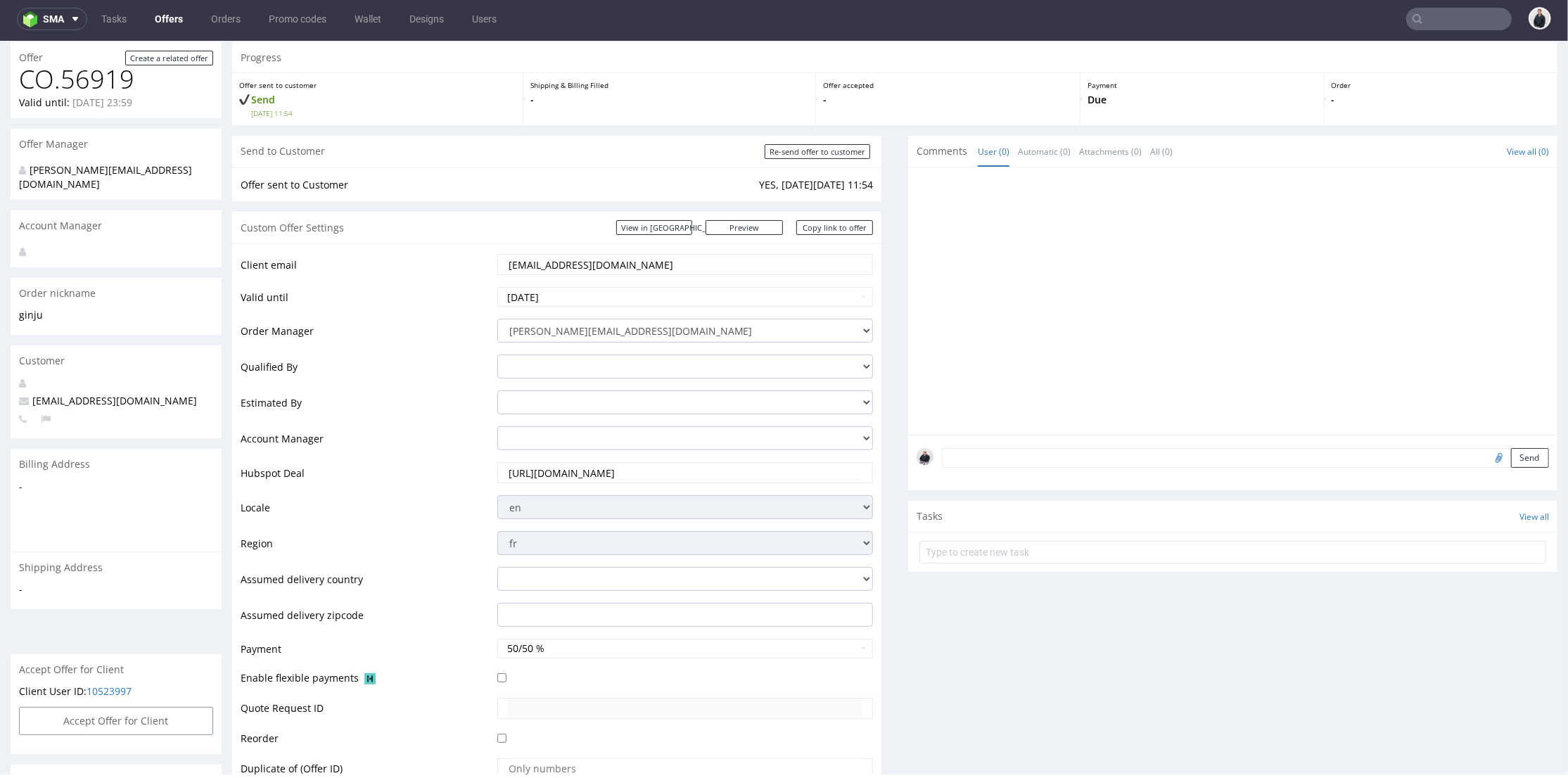
scroll to position [0, 0]
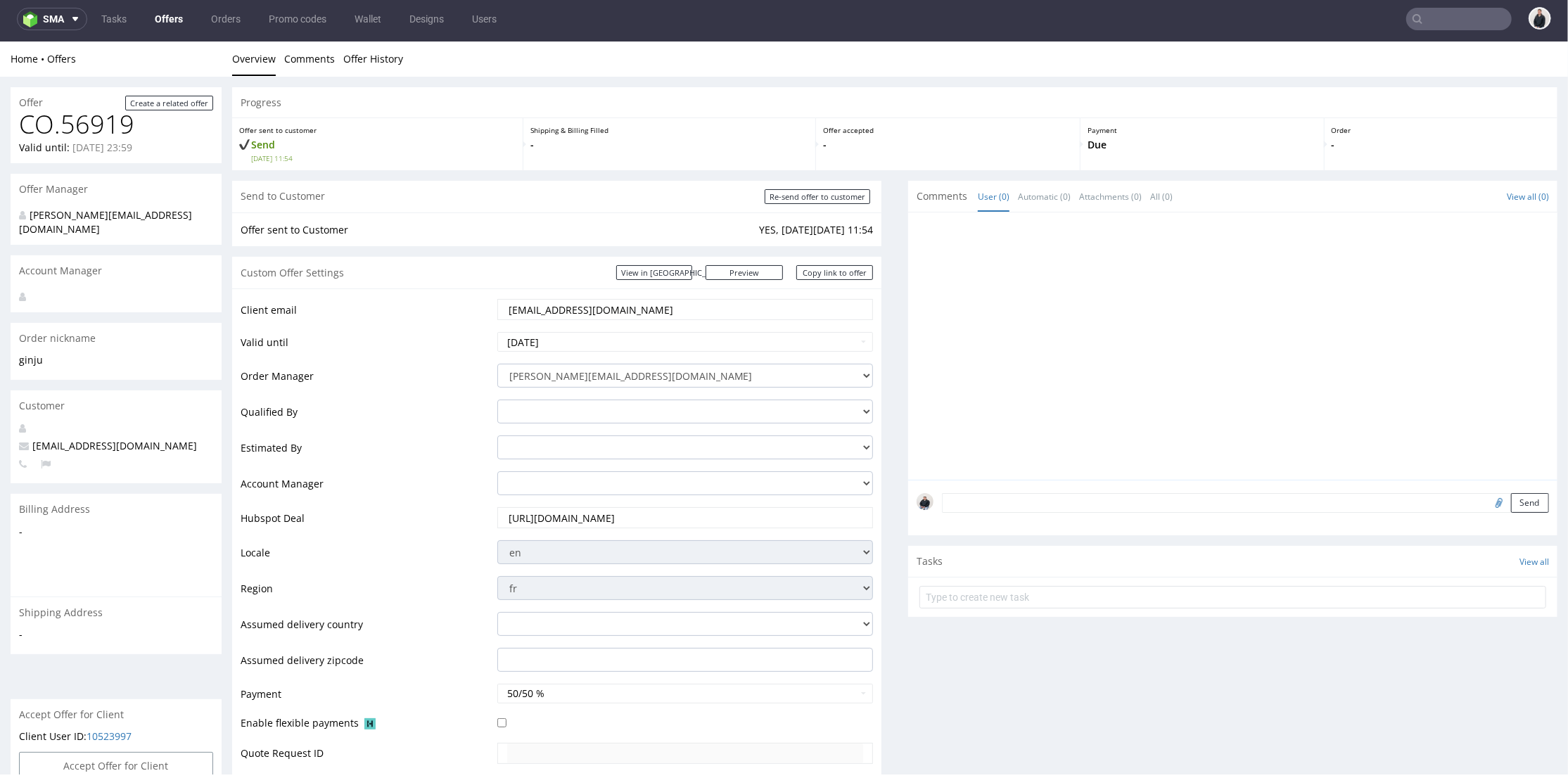
click at [992, 512] on div "Send" at bounding box center [1233, 507] width 650 height 56
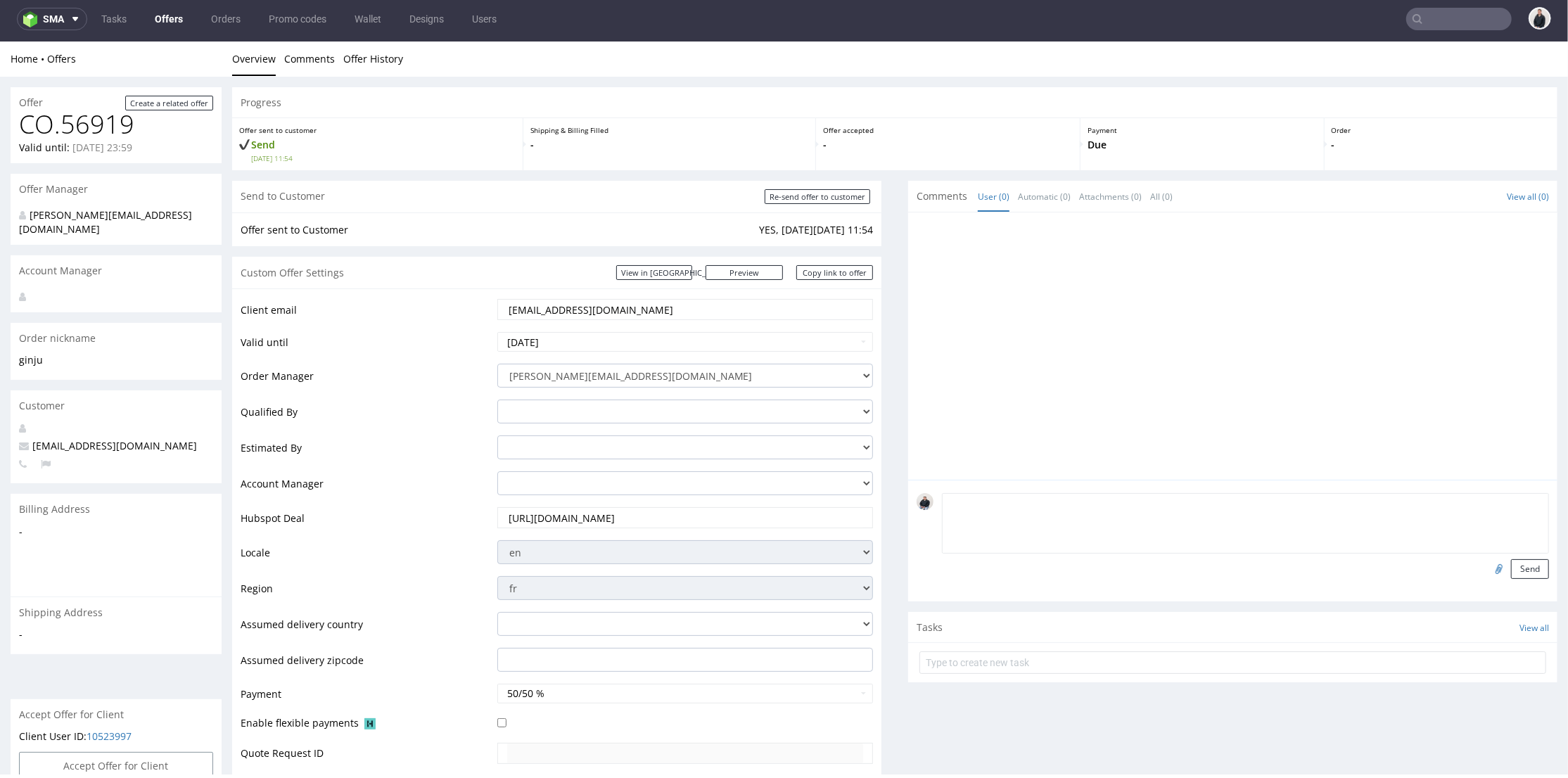
click at [991, 506] on textarea at bounding box center [1245, 523] width 607 height 61
type textarea "50% to be paid now and 50% BEFORE SHIPMENT"
click at [1511, 564] on button "Send" at bounding box center [1530, 569] width 38 height 20
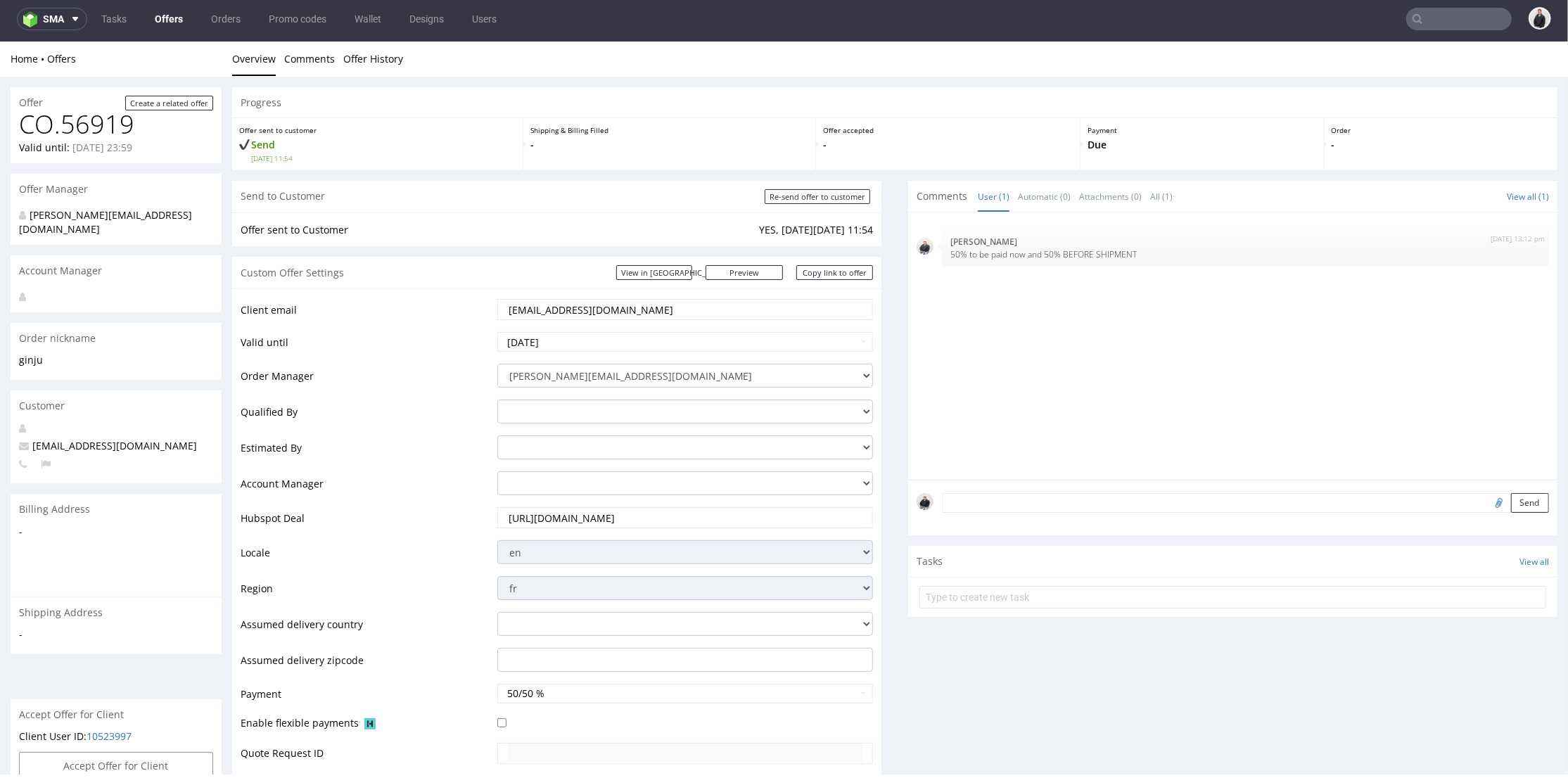
click at [175, 18] on link "Offers" at bounding box center [168, 19] width 45 height 22
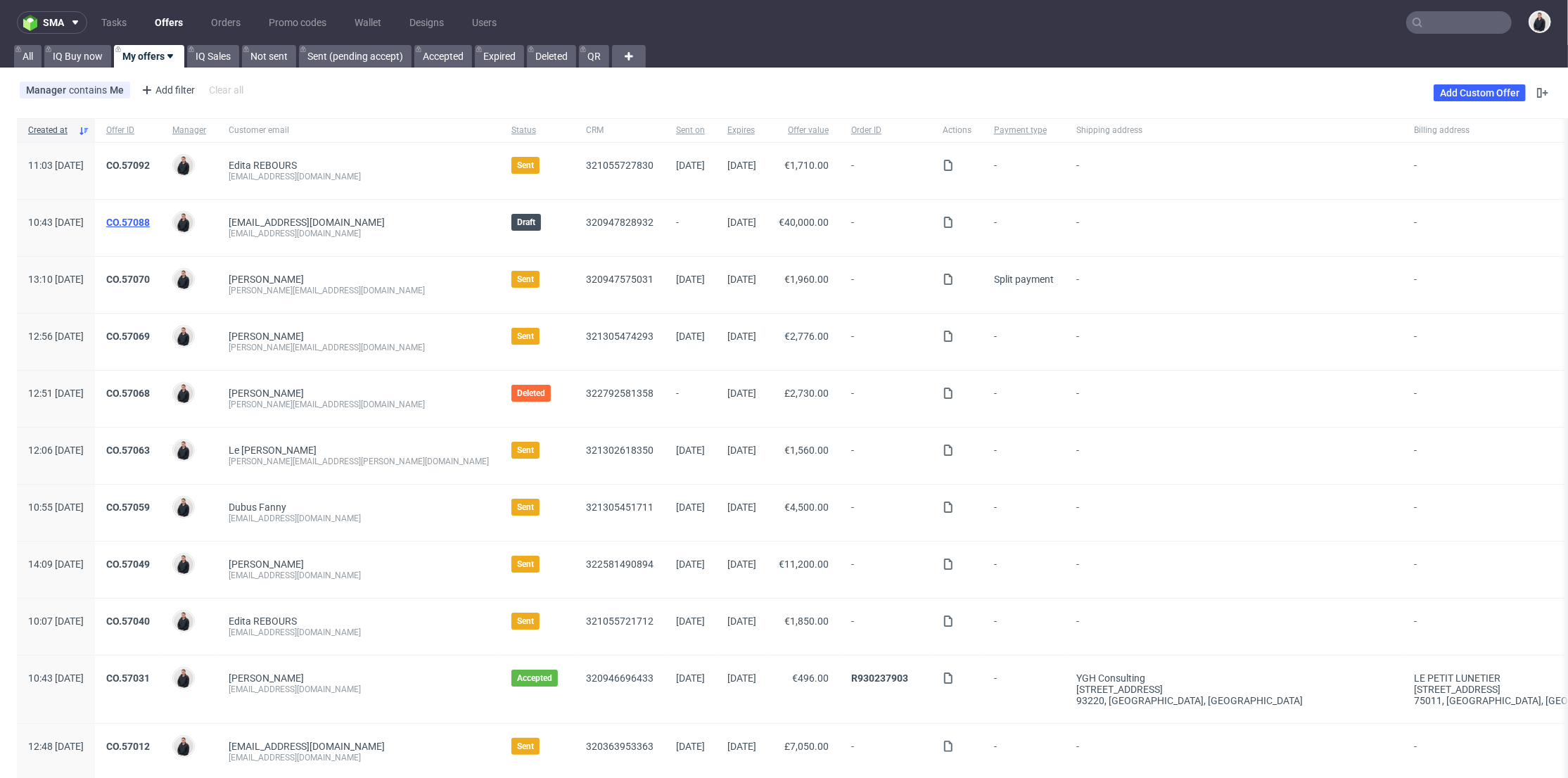
click at [150, 217] on link "CO.57088" at bounding box center [127, 222] width 44 height 12
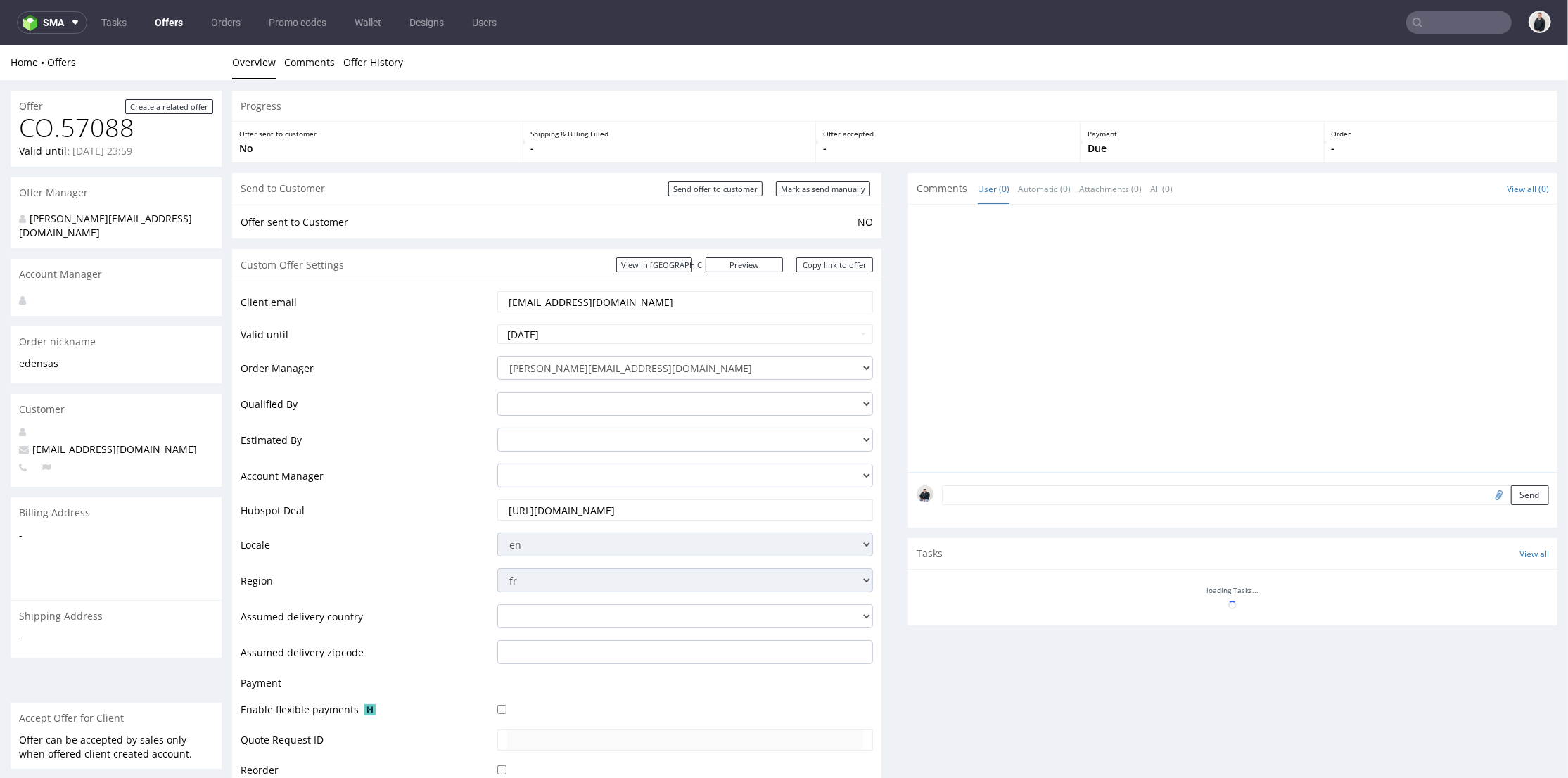
scroll to position [312, 0]
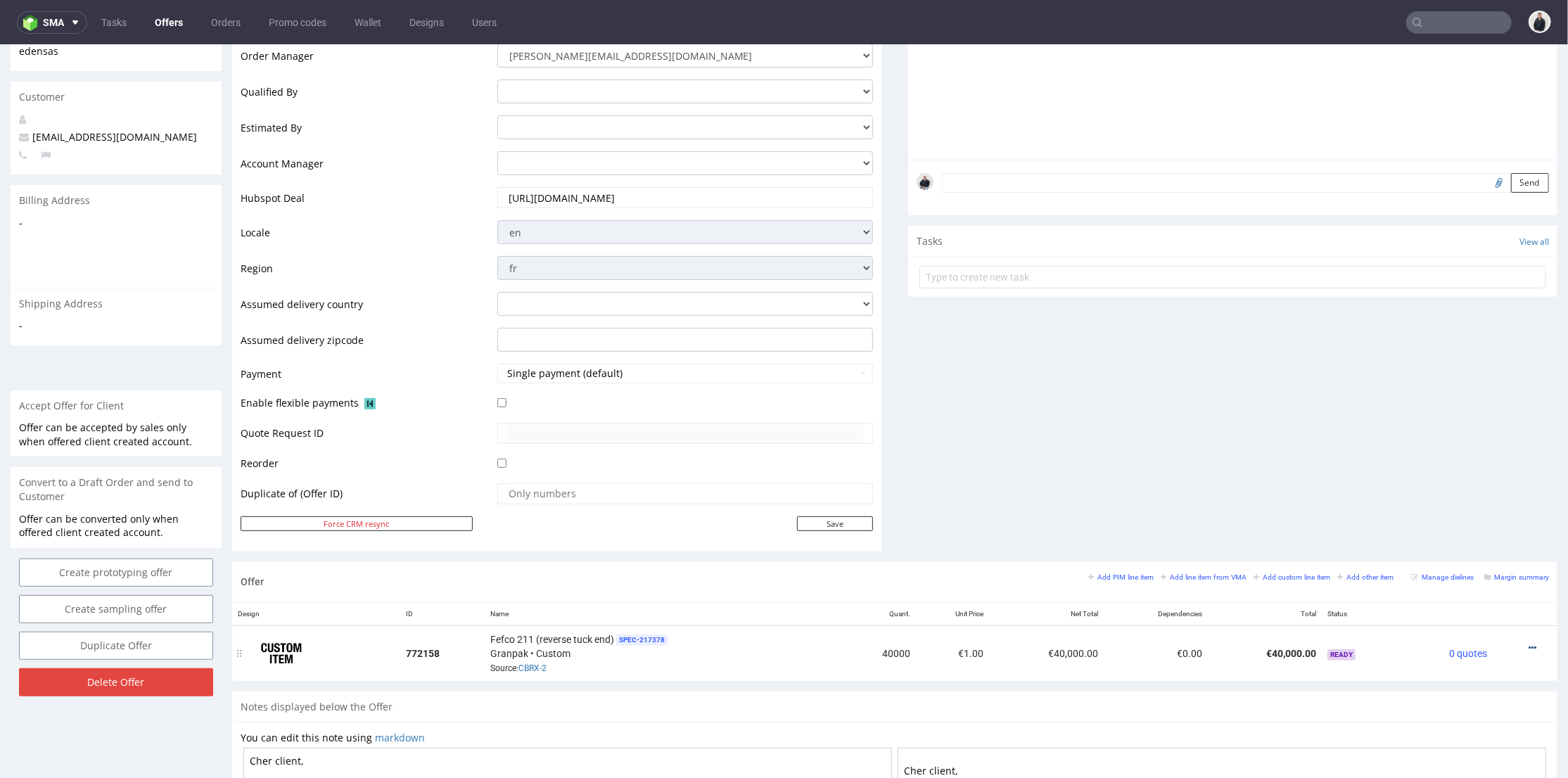
drag, startPoint x: 1508, startPoint y: 645, endPoint x: 1506, endPoint y: 637, distance: 8.2
click at [1529, 644] on icon at bounding box center [1532, 647] width 8 height 10
click at [1458, 494] on span "Edit item price" at bounding box center [1469, 491] width 113 height 14
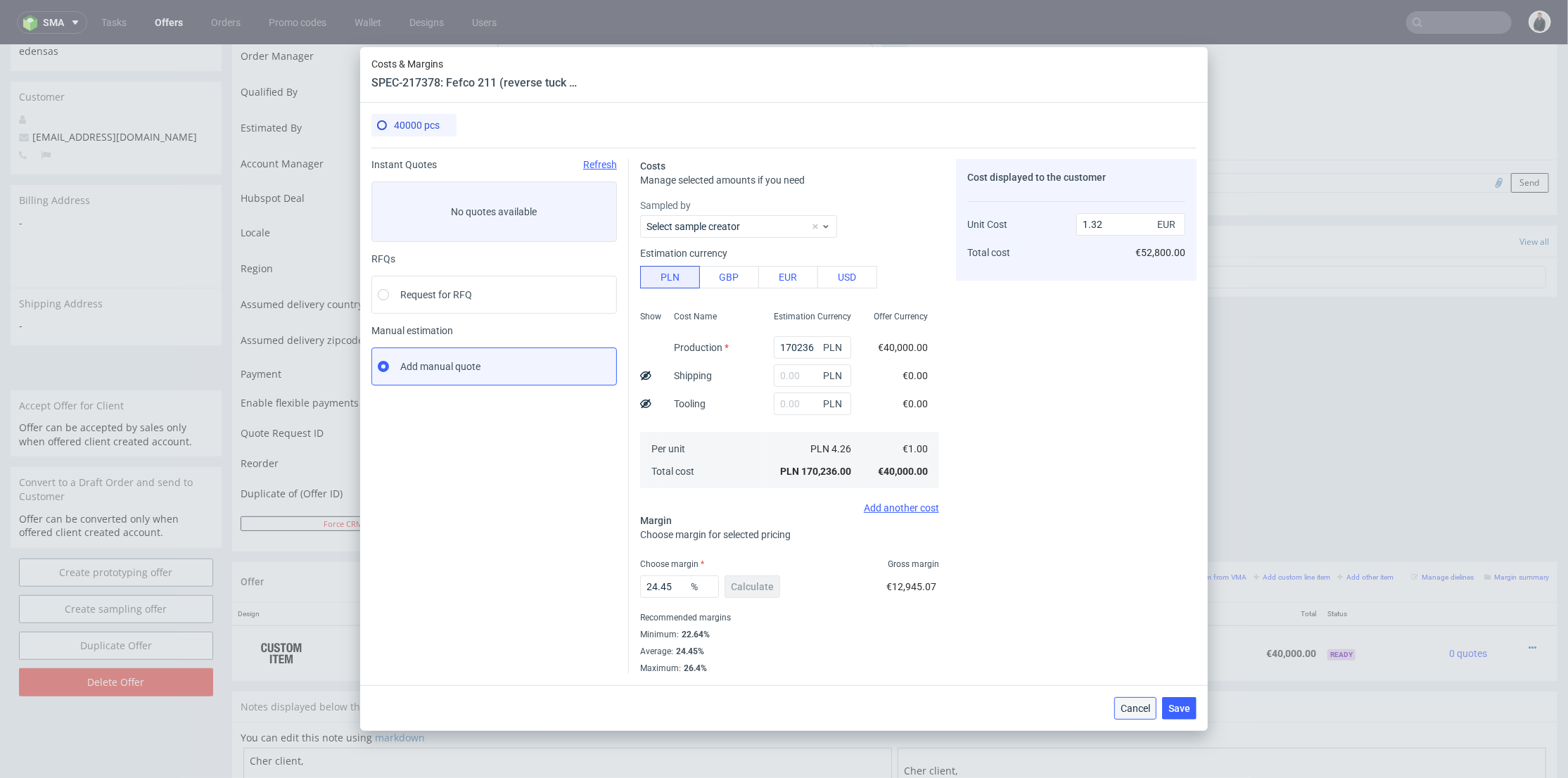
click at [1128, 708] on span "Cancel" at bounding box center [1135, 708] width 29 height 10
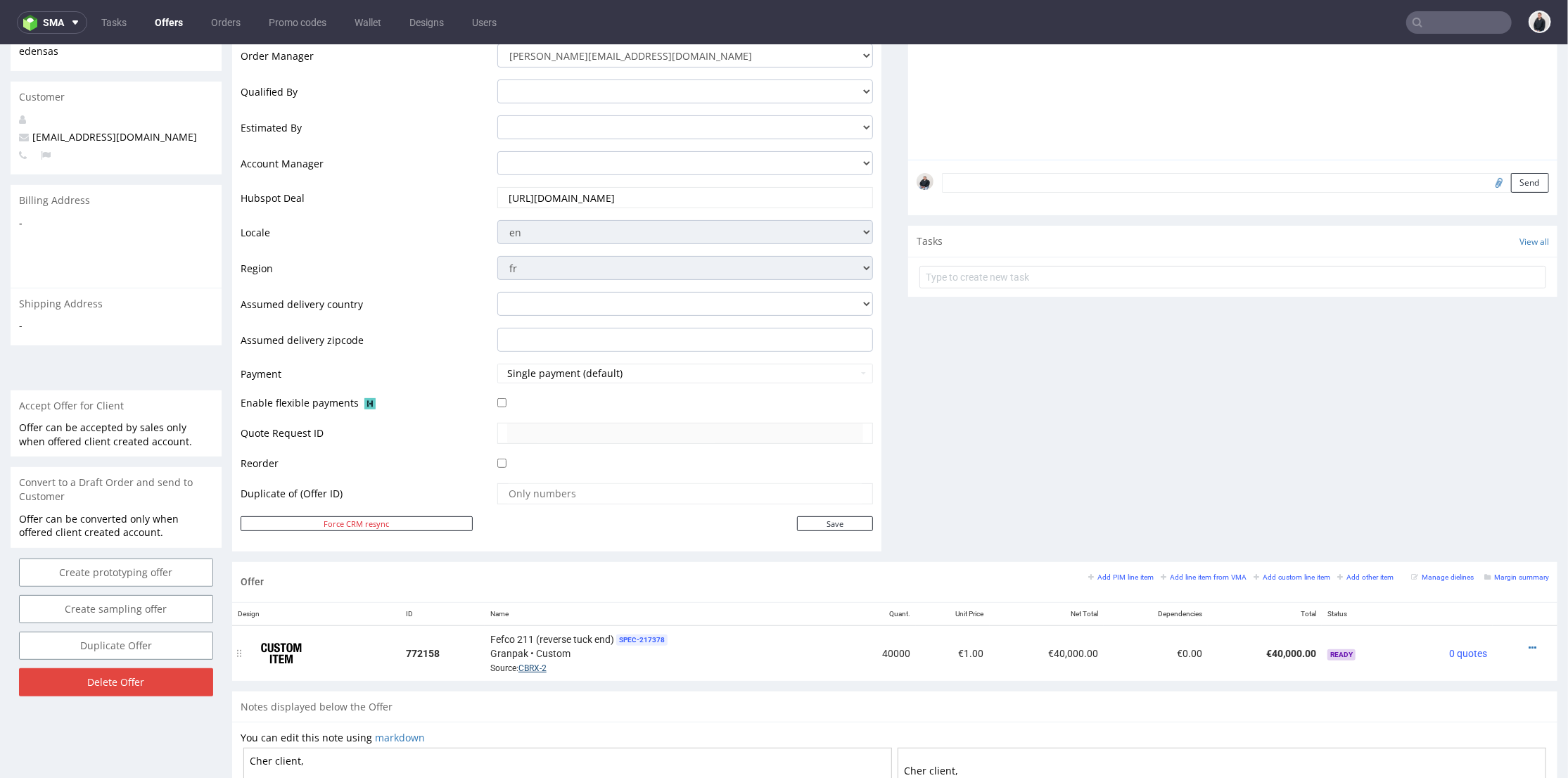
click at [538, 667] on link "CBRX-2" at bounding box center [533, 667] width 29 height 10
click at [1529, 645] on icon at bounding box center [1532, 647] width 8 height 10
click at [1478, 486] on span "Edit item price" at bounding box center [1469, 491] width 113 height 14
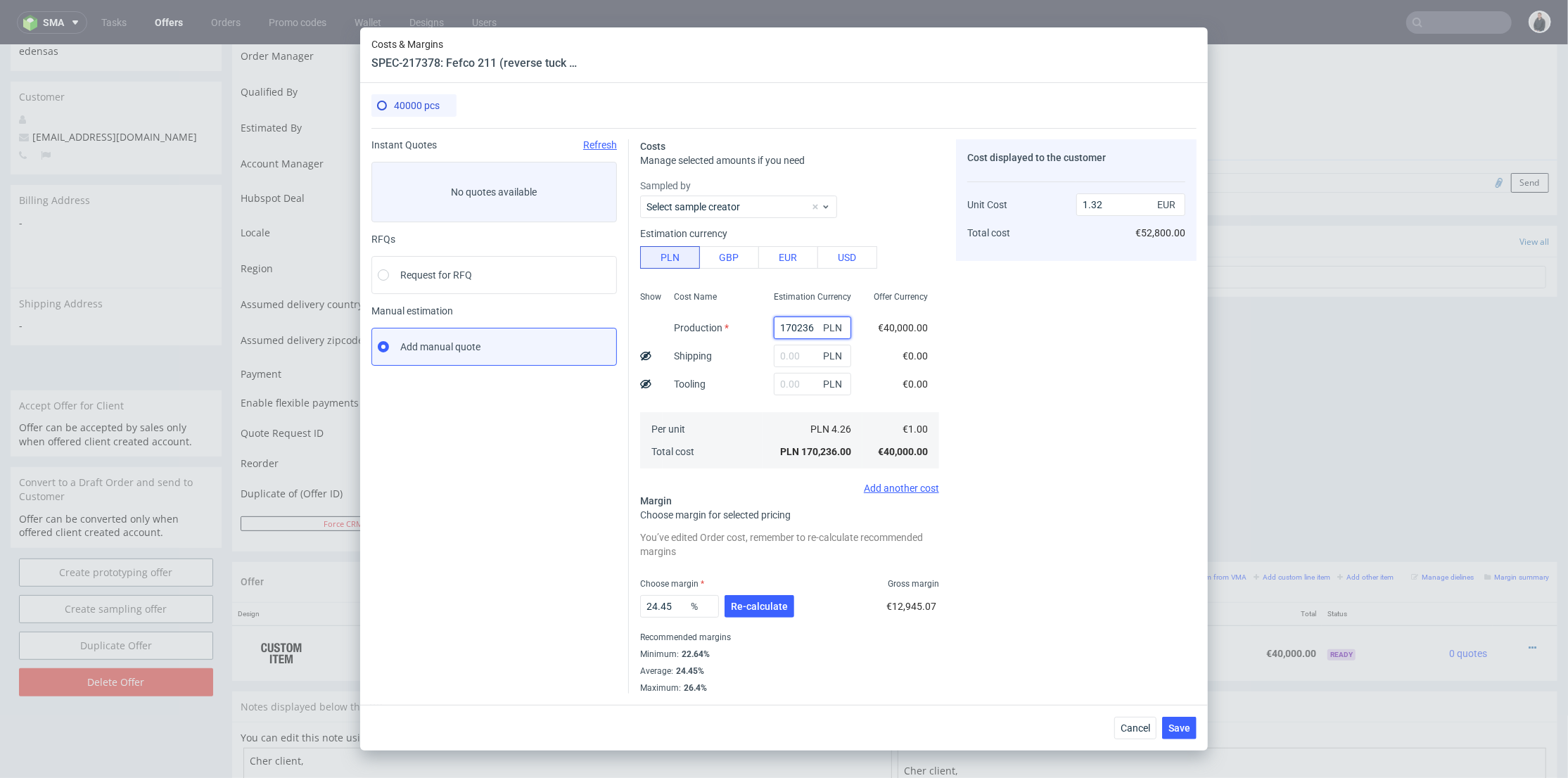
click at [789, 323] on input "170236" at bounding box center [812, 327] width 78 height 22
paste input "8200"
type input "18200"
type input "0.14"
type input "18200"
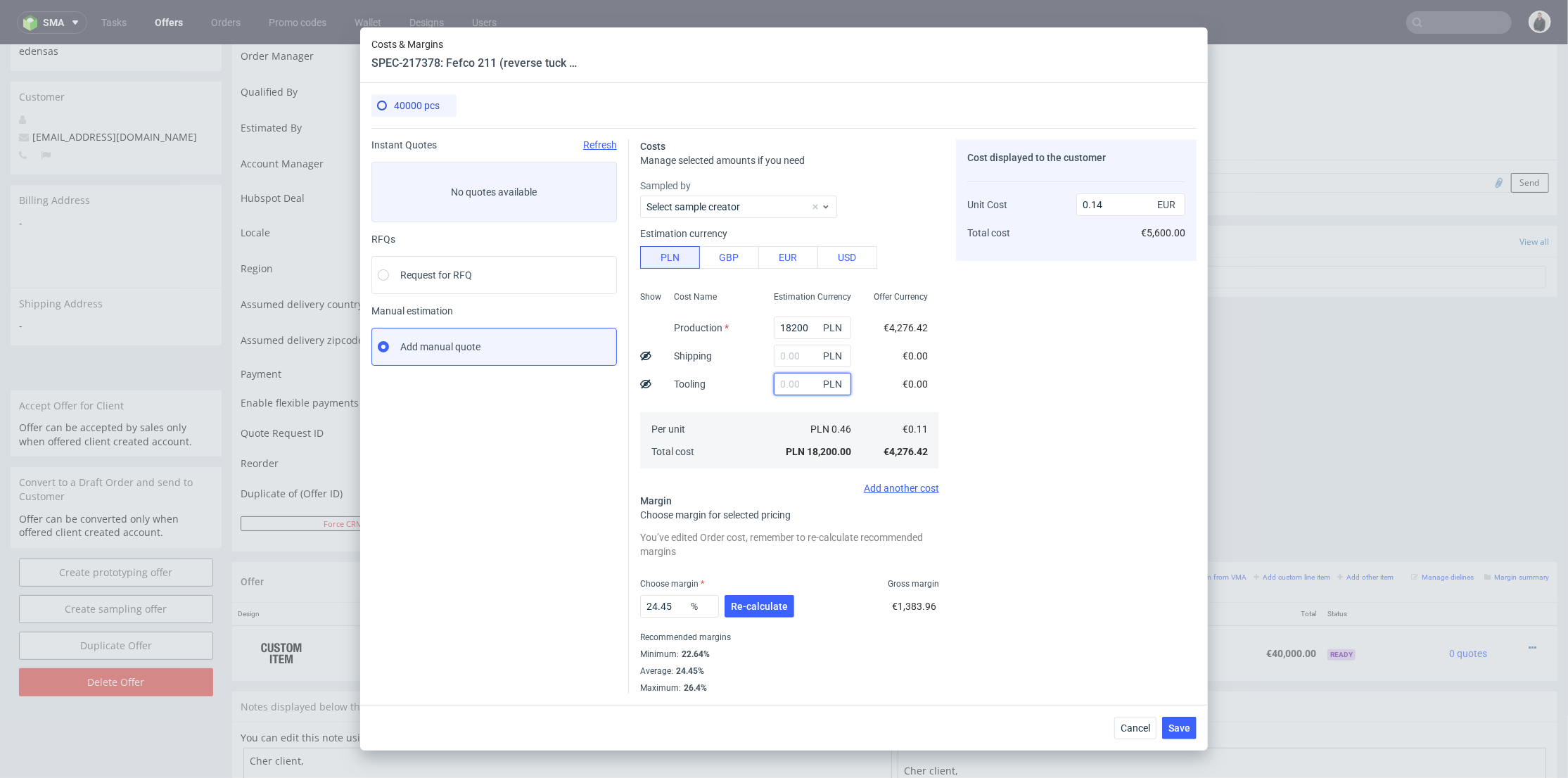
click at [790, 381] on input "text" at bounding box center [812, 383] width 78 height 22
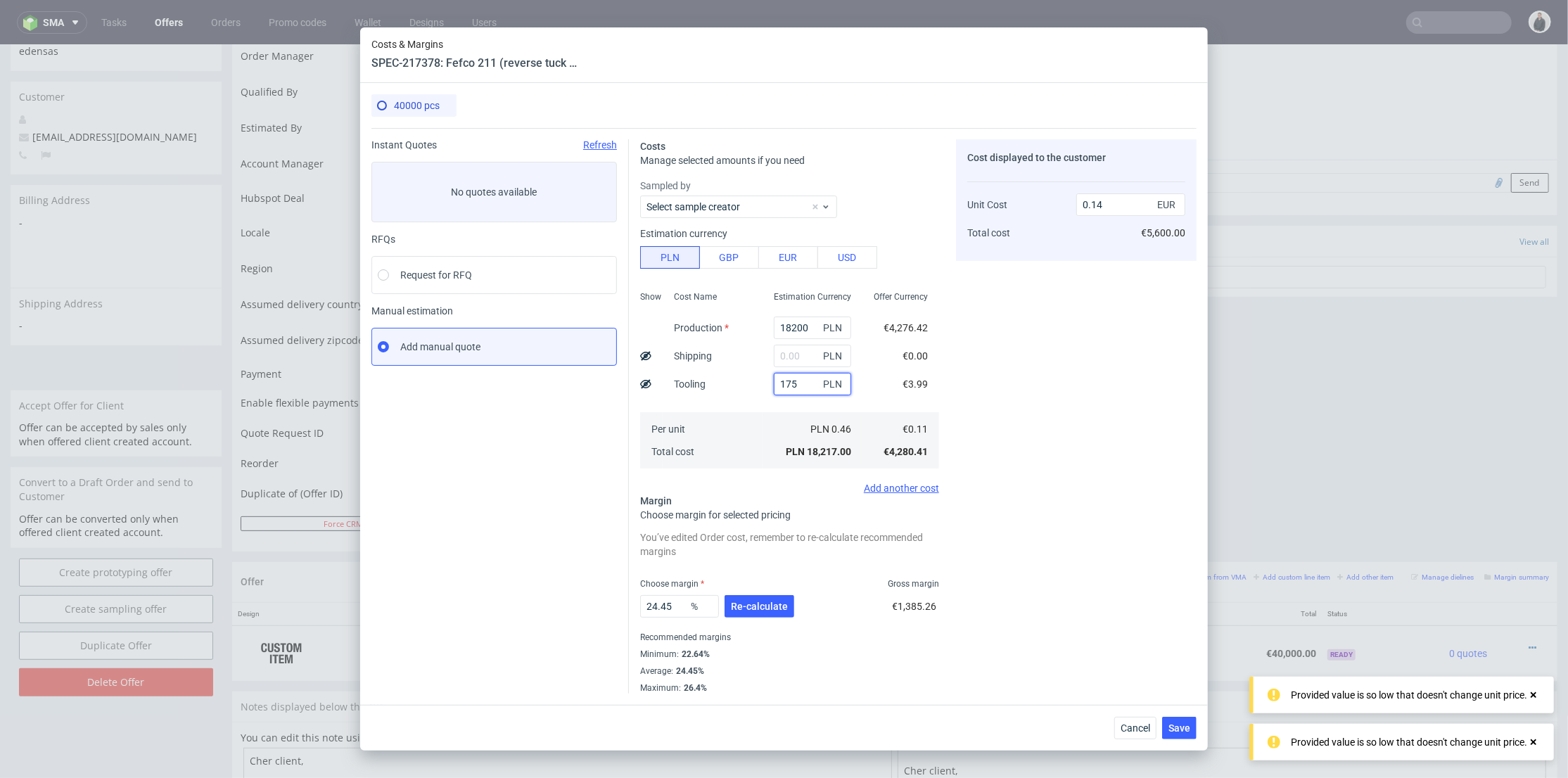
type input "1750"
type input "0.15"
type input "1750"
click at [789, 352] on input "text" at bounding box center [812, 356] width 78 height 22
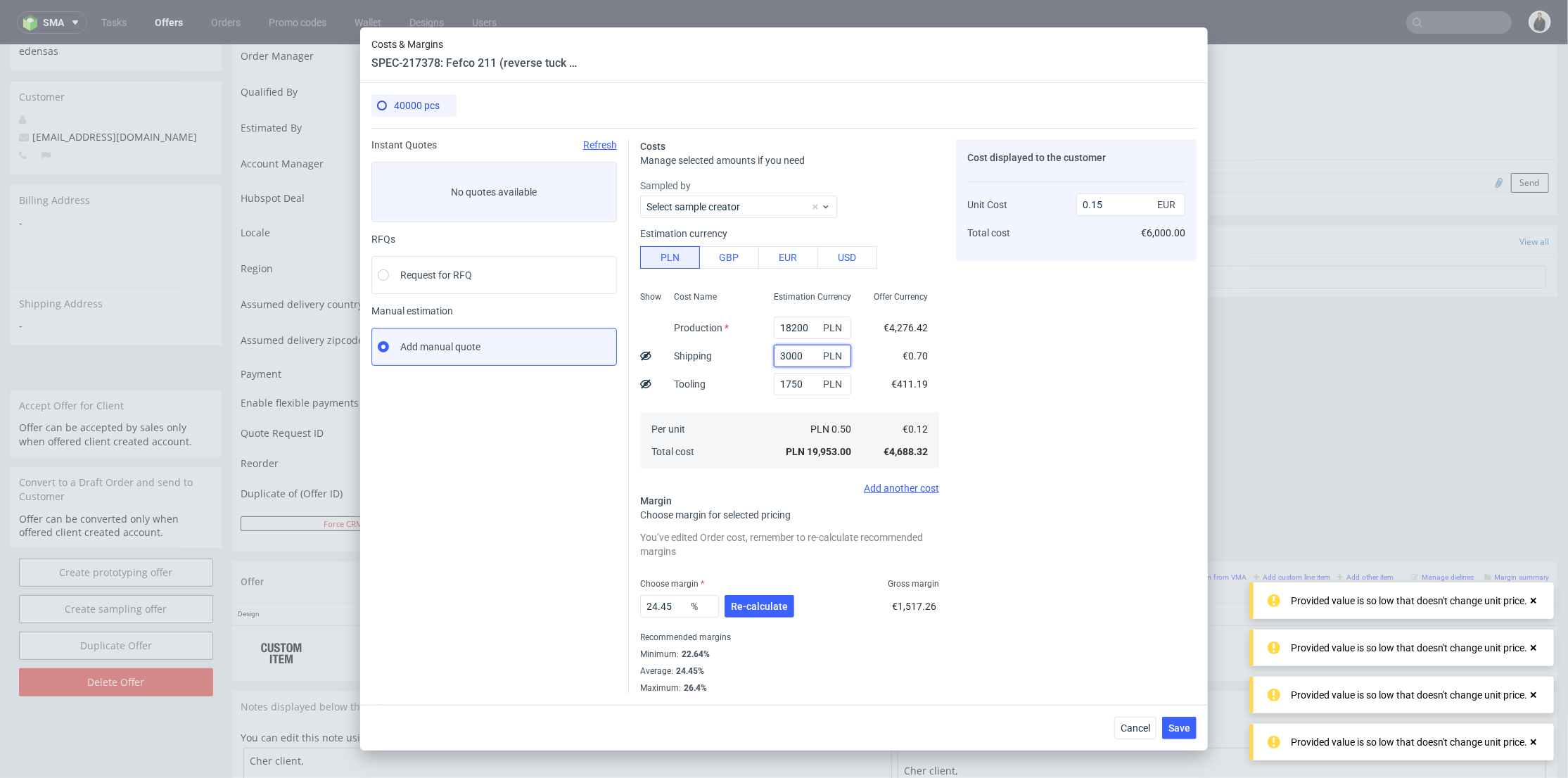
type input "3000"
click at [749, 386] on div "Cost Name Production Shipping Tooling Per unit Total cost" at bounding box center [713, 378] width 100 height 185
click at [783, 602] on span "Re-calculate" at bounding box center [759, 606] width 57 height 10
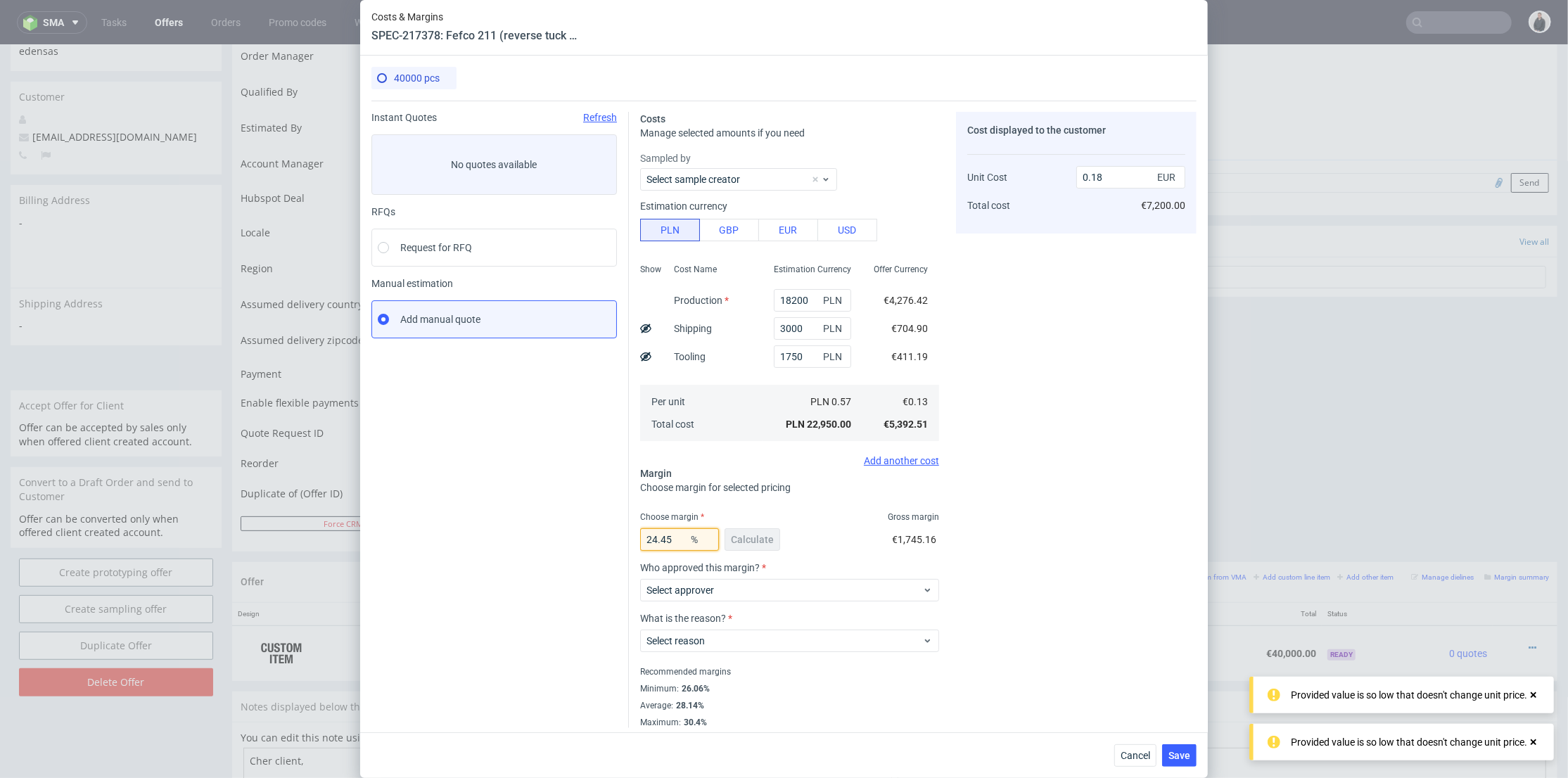
drag, startPoint x: 623, startPoint y: 537, endPoint x: 569, endPoint y: 532, distance: 54.2
click at [566, 532] on div "Instant Quotes Refresh No quotes available RFQs Request for RFQ Manual estimati…" at bounding box center [784, 414] width 825 height 627
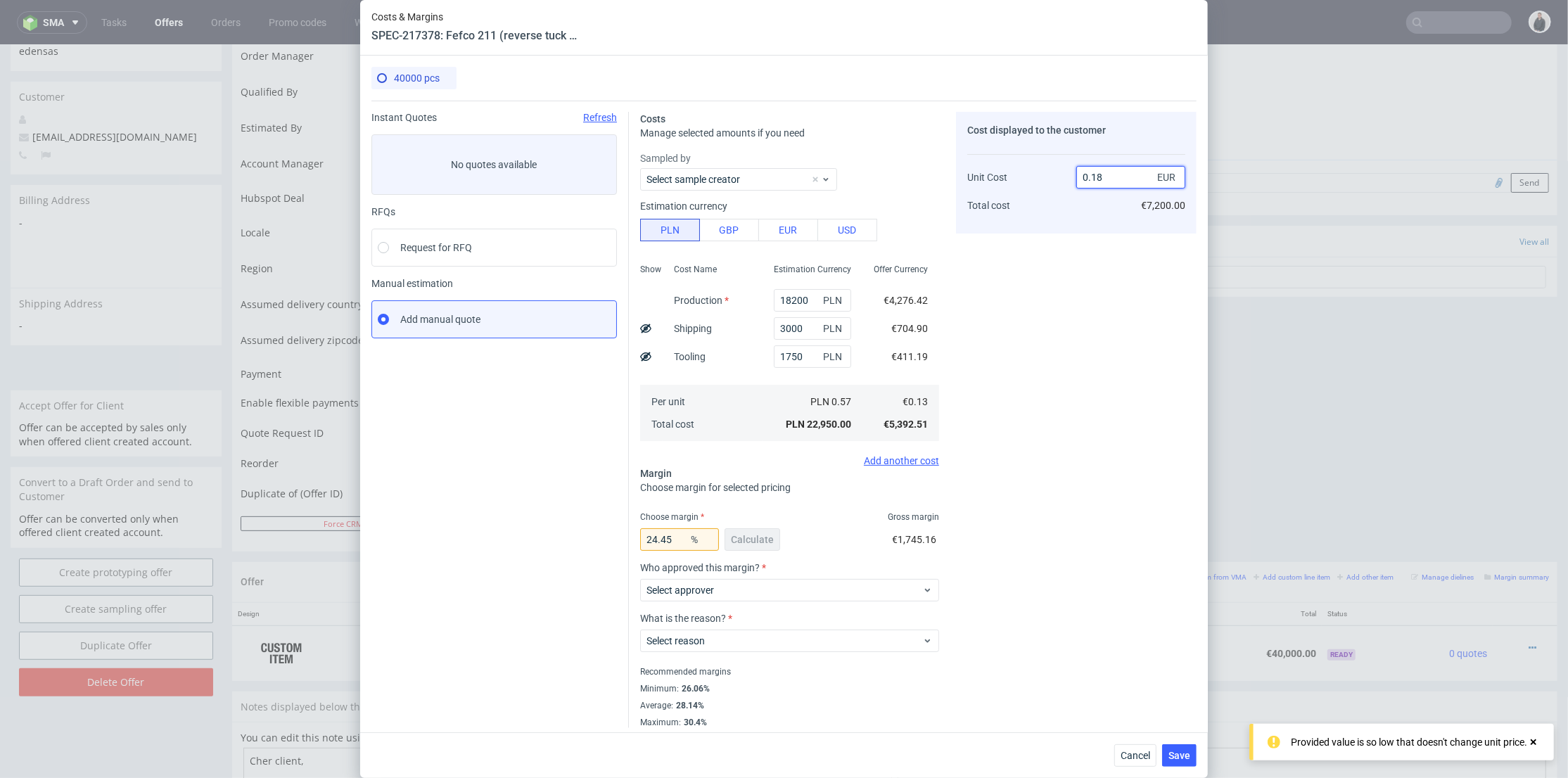
drag, startPoint x: 1090, startPoint y: 184, endPoint x: 1112, endPoint y: 188, distance: 22.4
click at [1112, 188] on input "0.18" at bounding box center [1131, 176] width 109 height 22
type input "0.17"
click at [1058, 316] on div "Cost displayed to the customer Unit Cost Total cost 0.17 EUR €7,200.00" at bounding box center [1077, 420] width 241 height 616
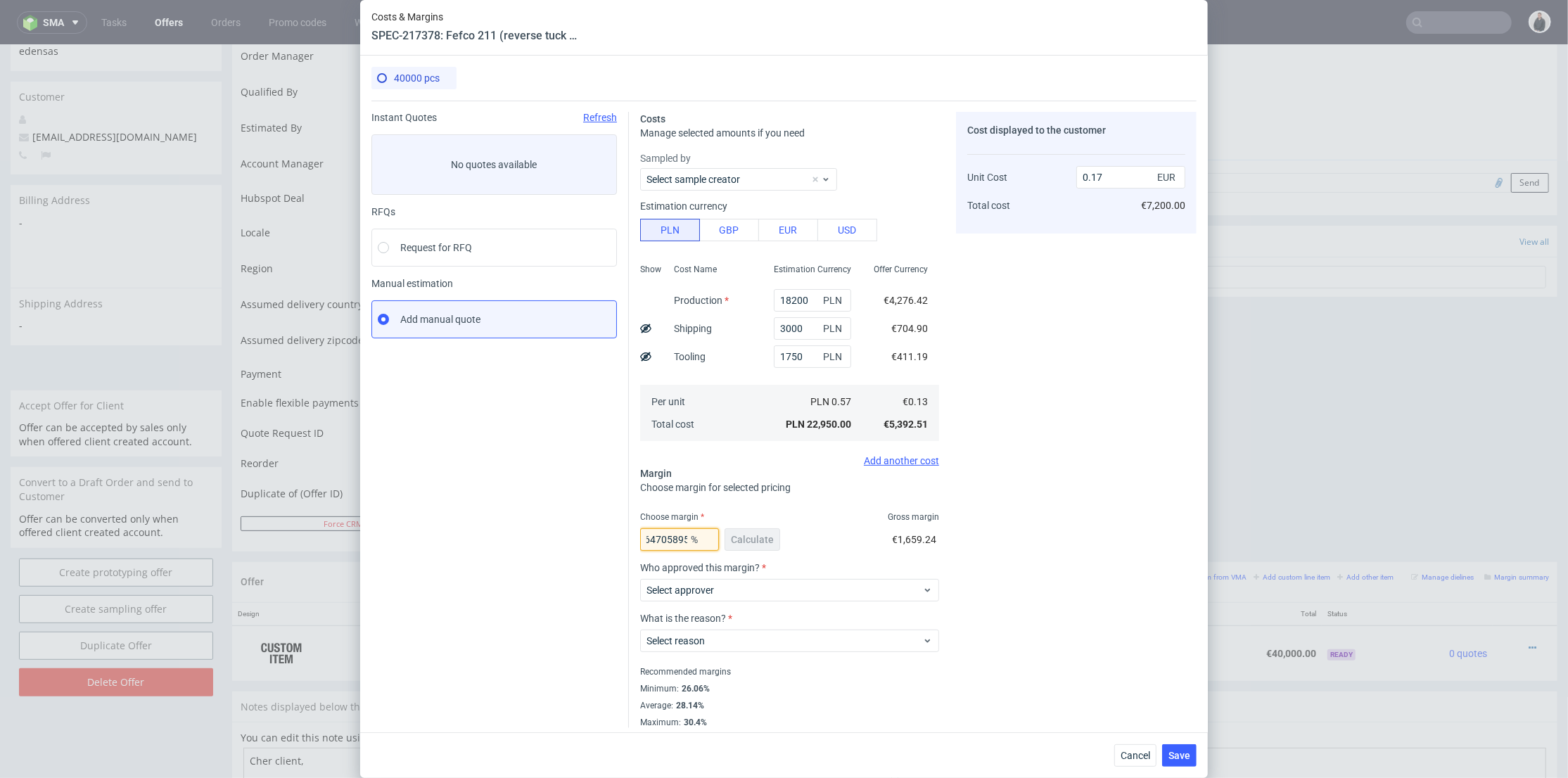
drag, startPoint x: 653, startPoint y: 539, endPoint x: 793, endPoint y: 537, distance: 140.0
click at [793, 537] on div "23.529411764705895 % Calculate €1,659.24" at bounding box center [789, 542] width 299 height 39
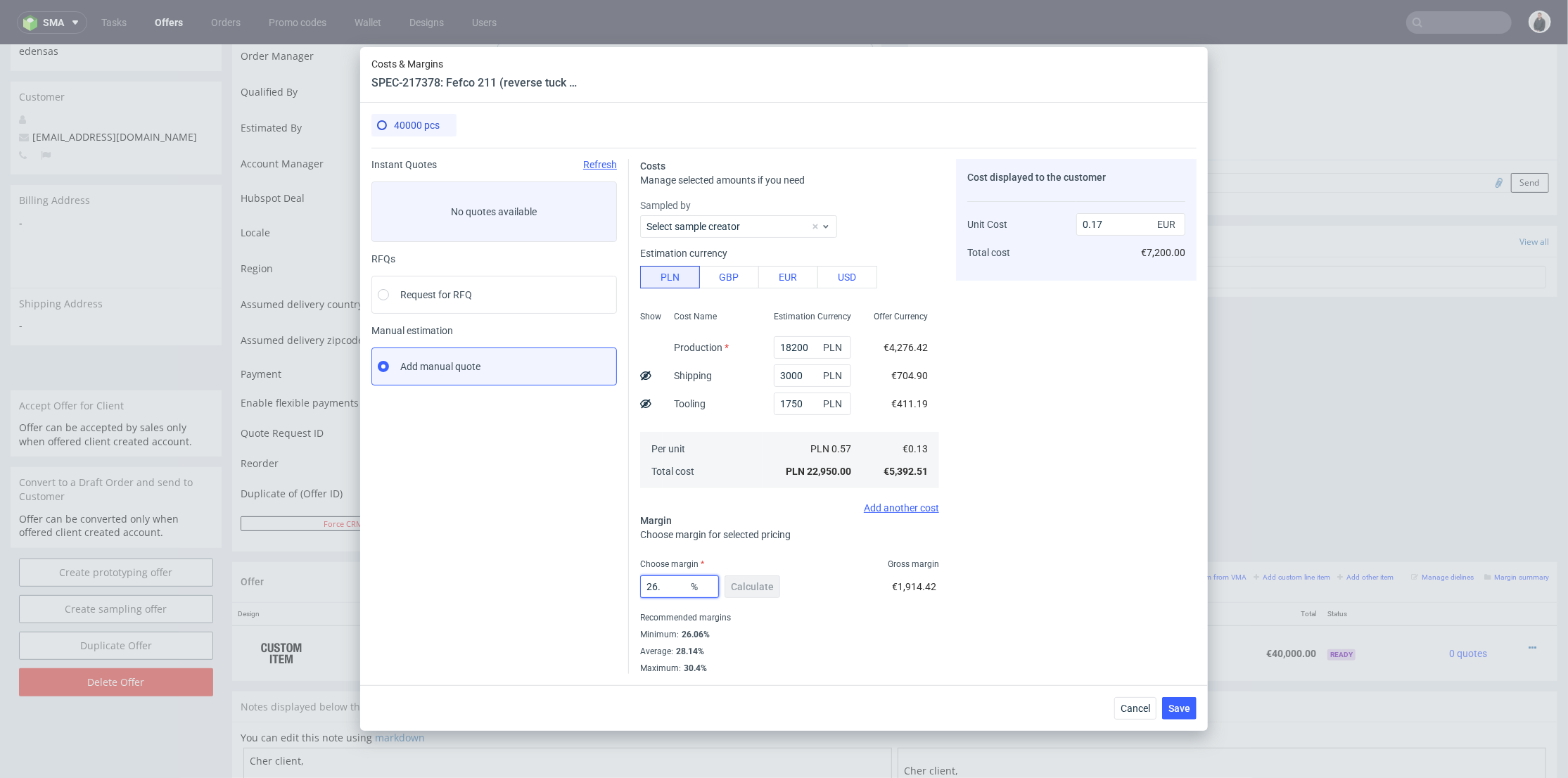
type input "26.3"
type input "0.19"
type input "26.2"
type input "0.18"
type input "2"
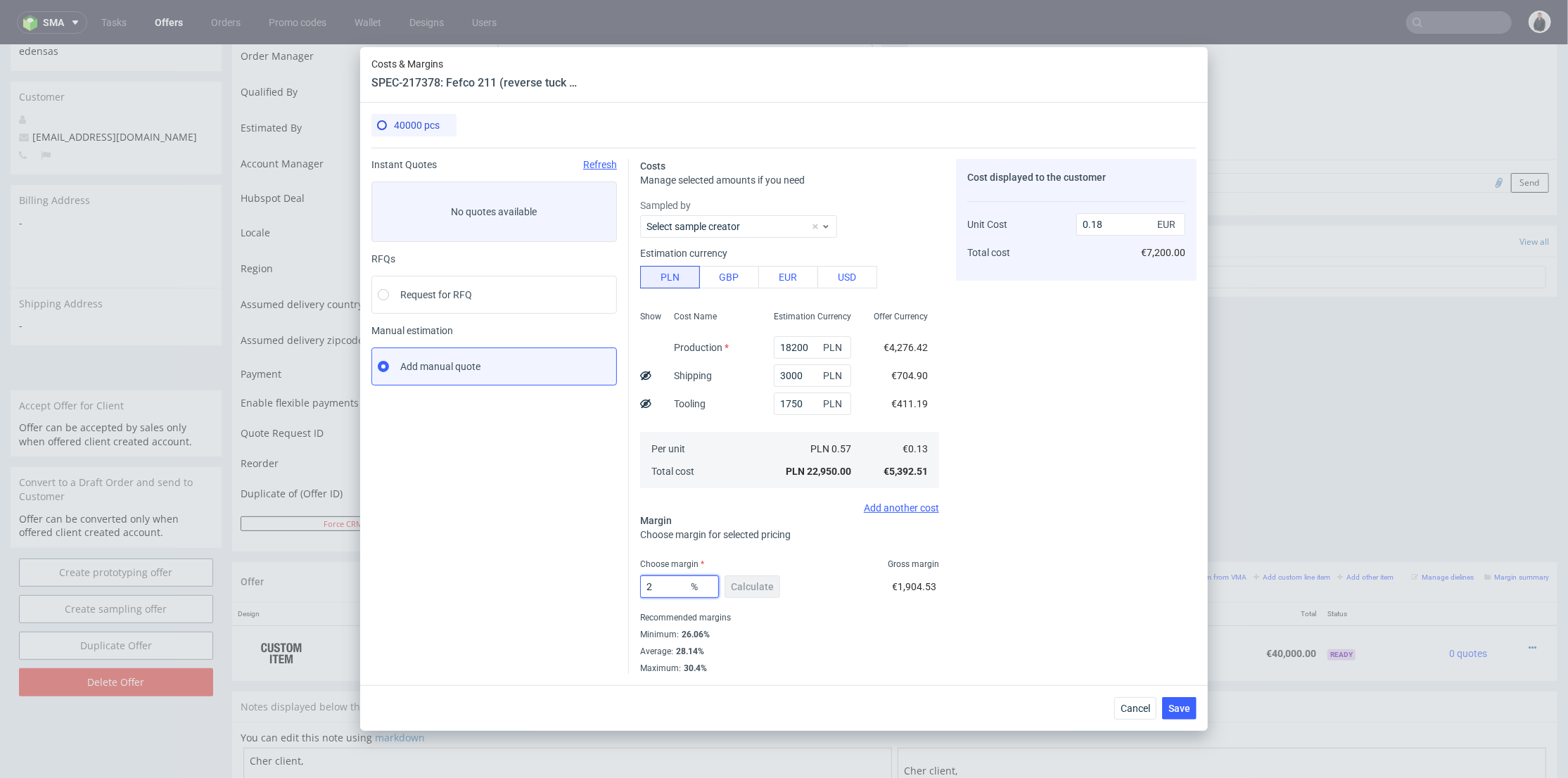
type input "0.14"
type input "25"
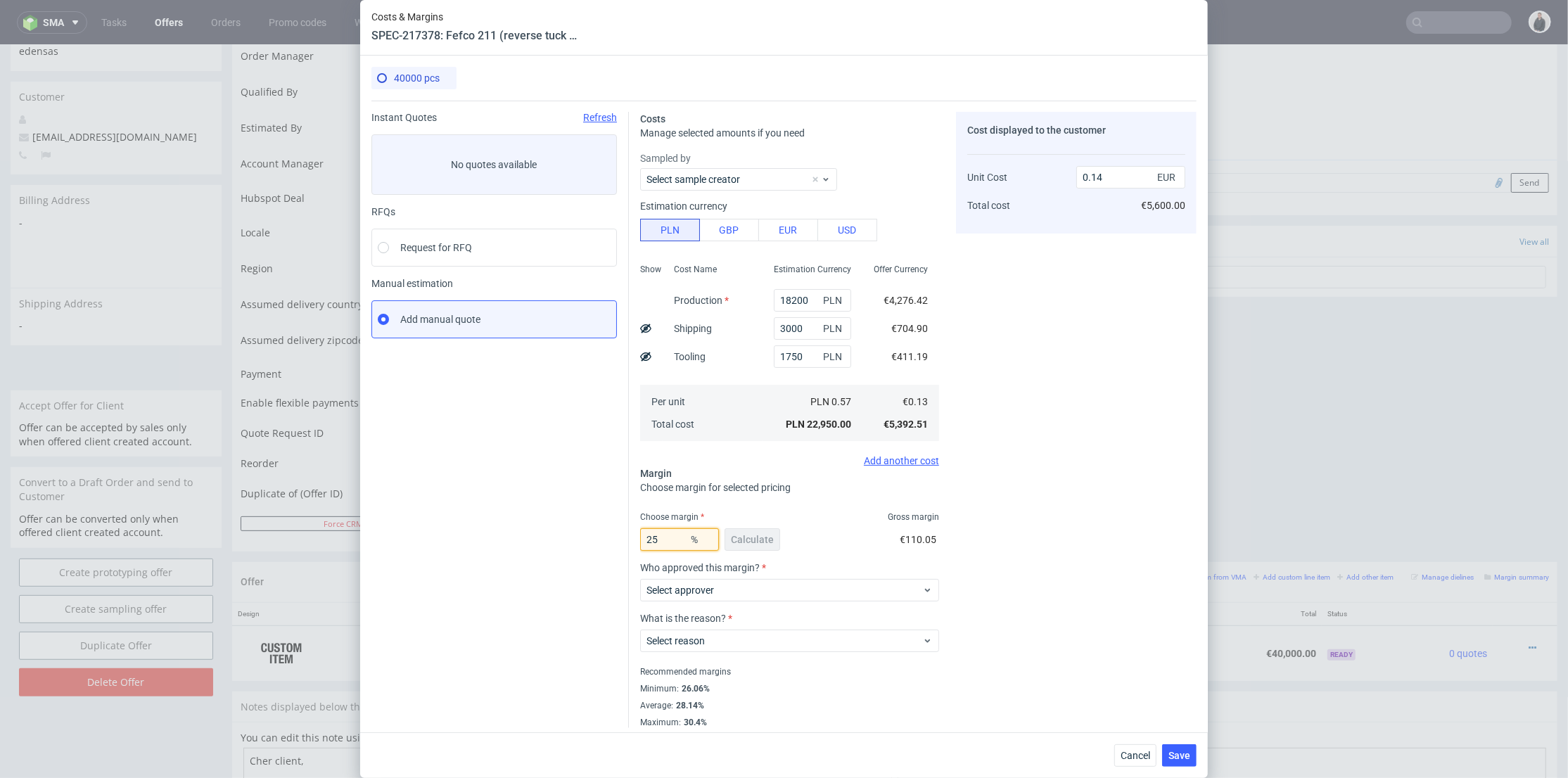
type input "0.18"
type input "22"
type input "0.17"
type input "23"
type input "0.18"
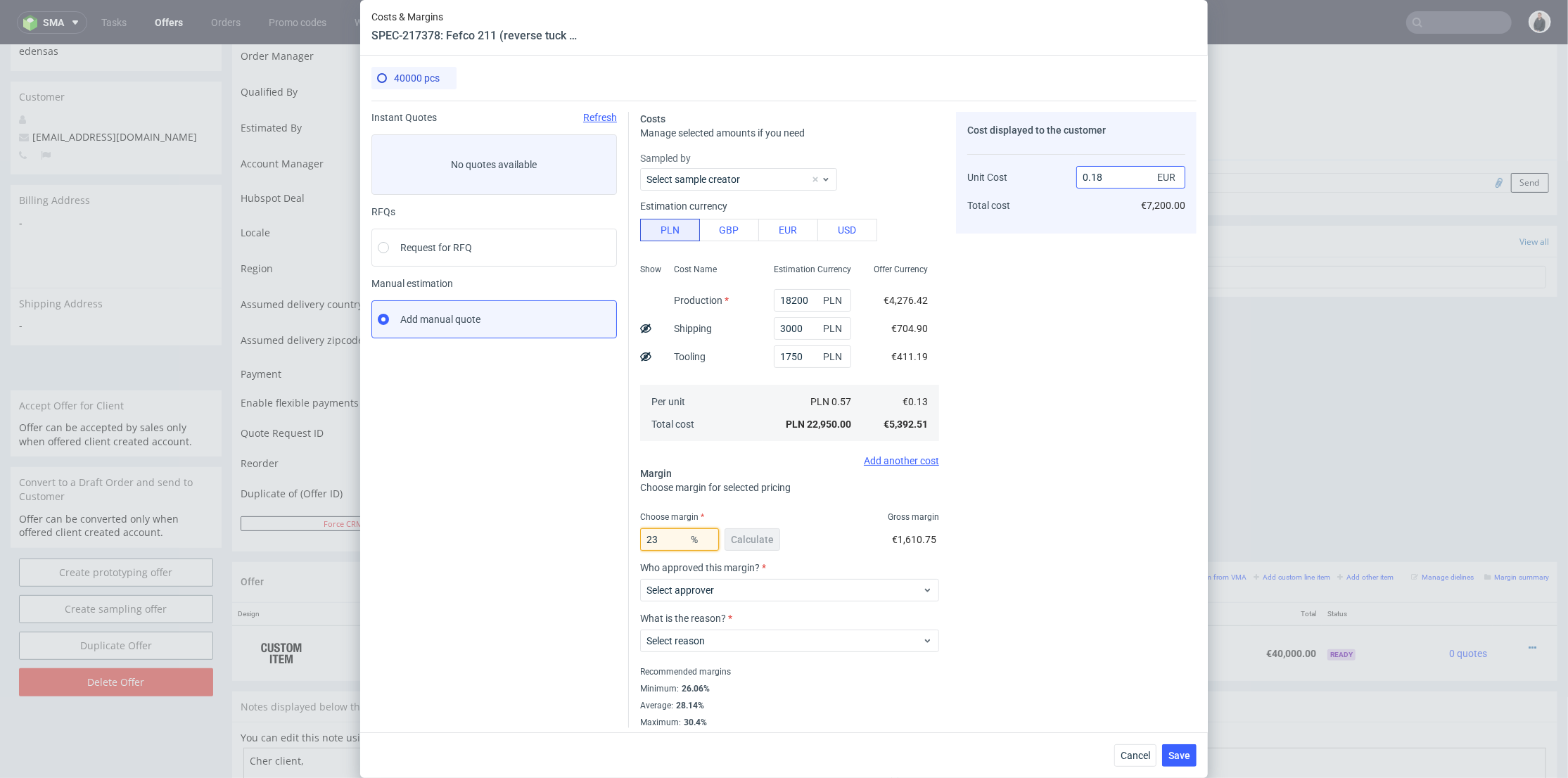
type input "23"
click at [1090, 178] on input "0.18" at bounding box center [1131, 176] width 109 height 22
type input "0.17"
click at [1063, 302] on div "Cost displayed to the customer Unit Cost Total cost 0.17 EUR €7,200.00" at bounding box center [1077, 420] width 241 height 616
type input "23.529411764705895"
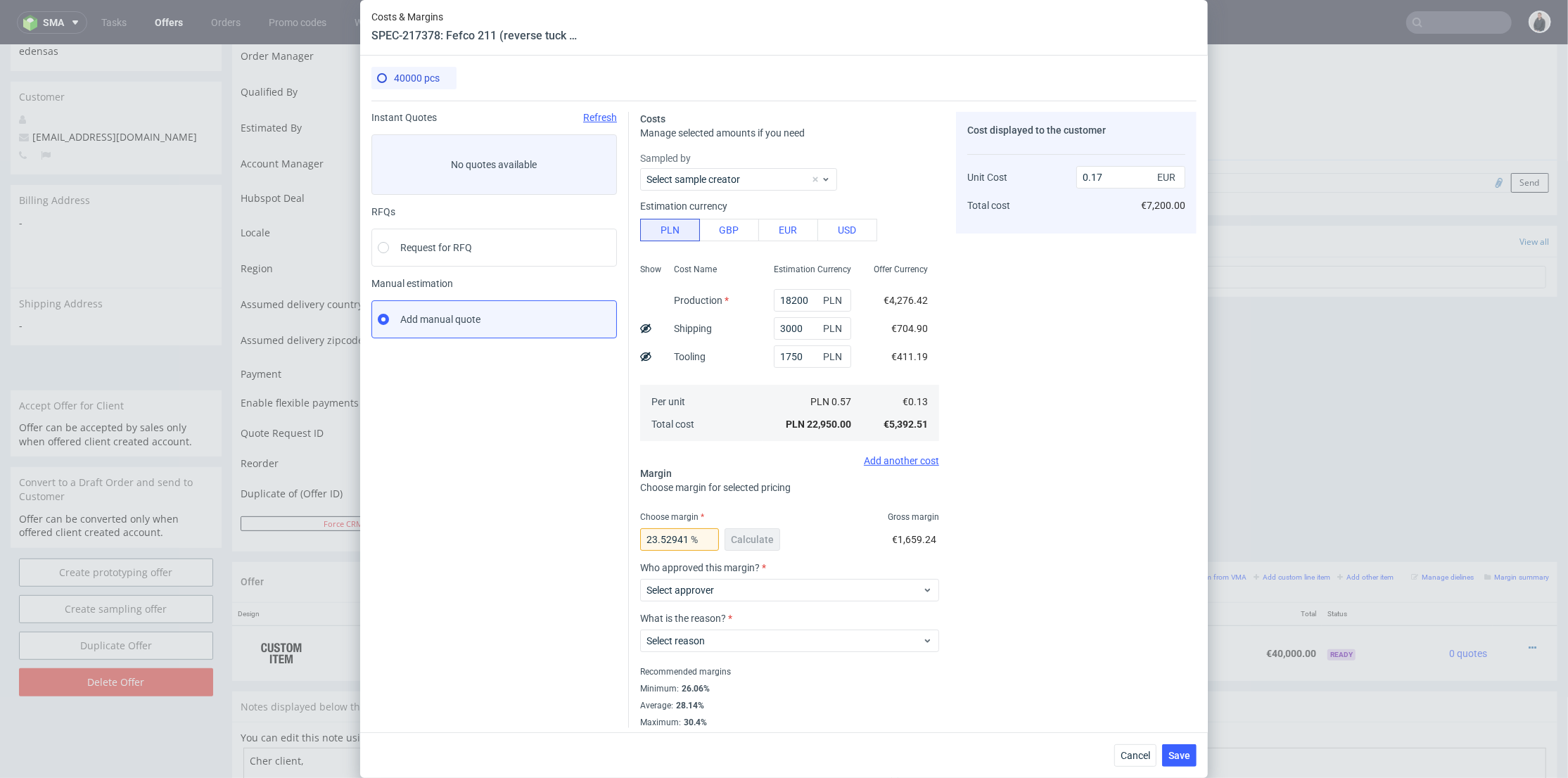
scroll to position [6, 0]
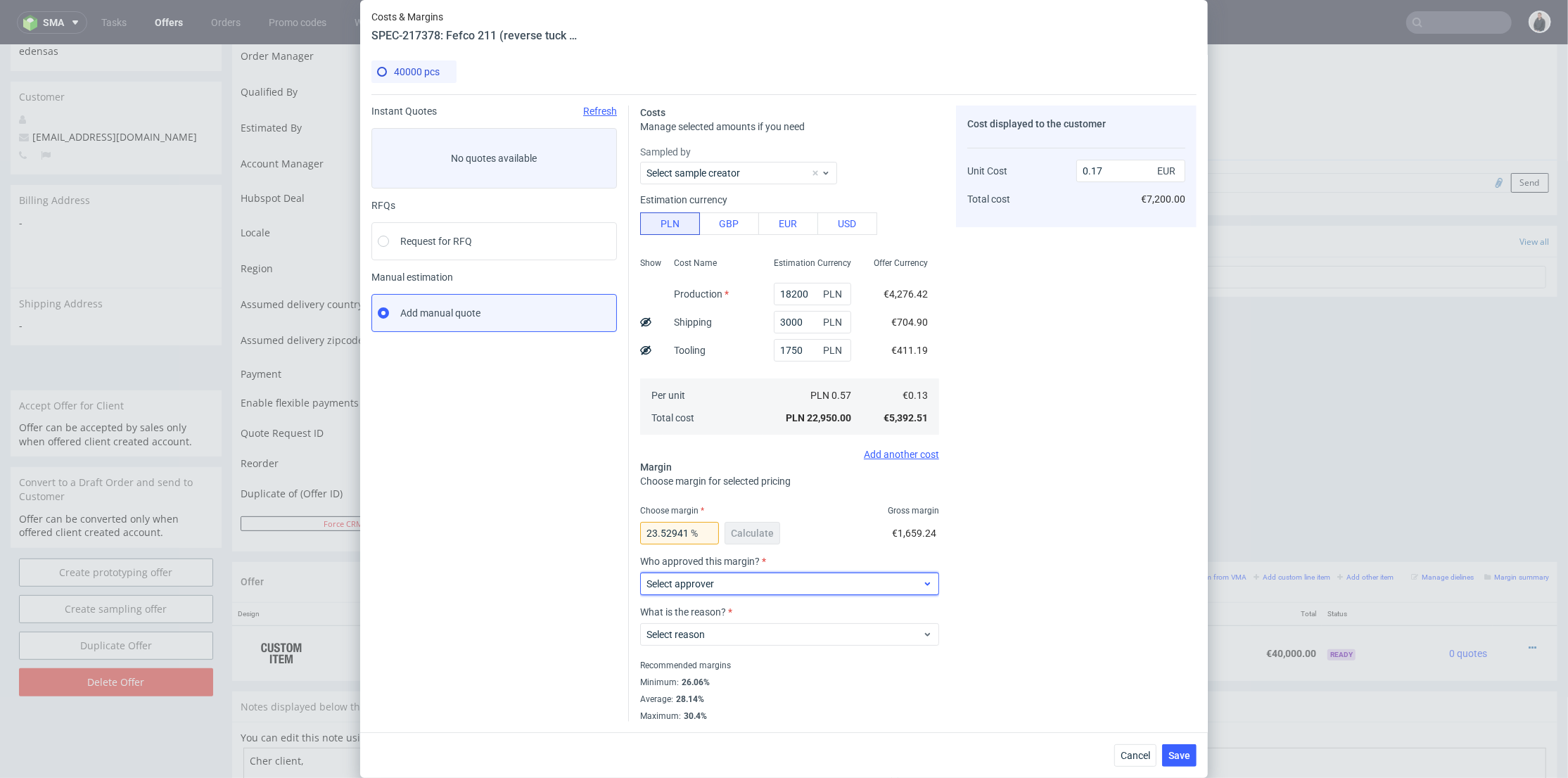
click at [797, 593] on div "Select approver" at bounding box center [789, 584] width 299 height 22
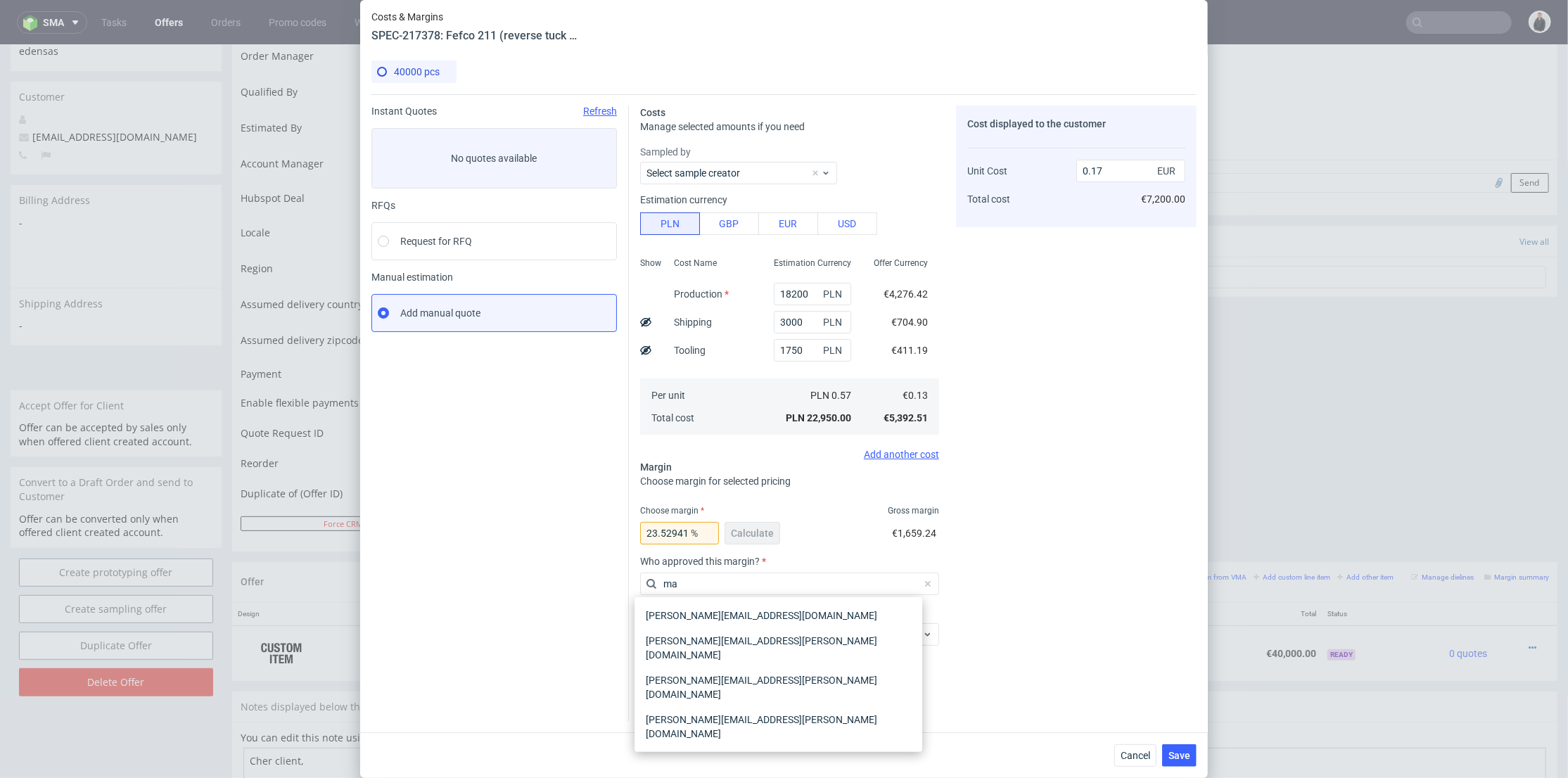
type input "mat"
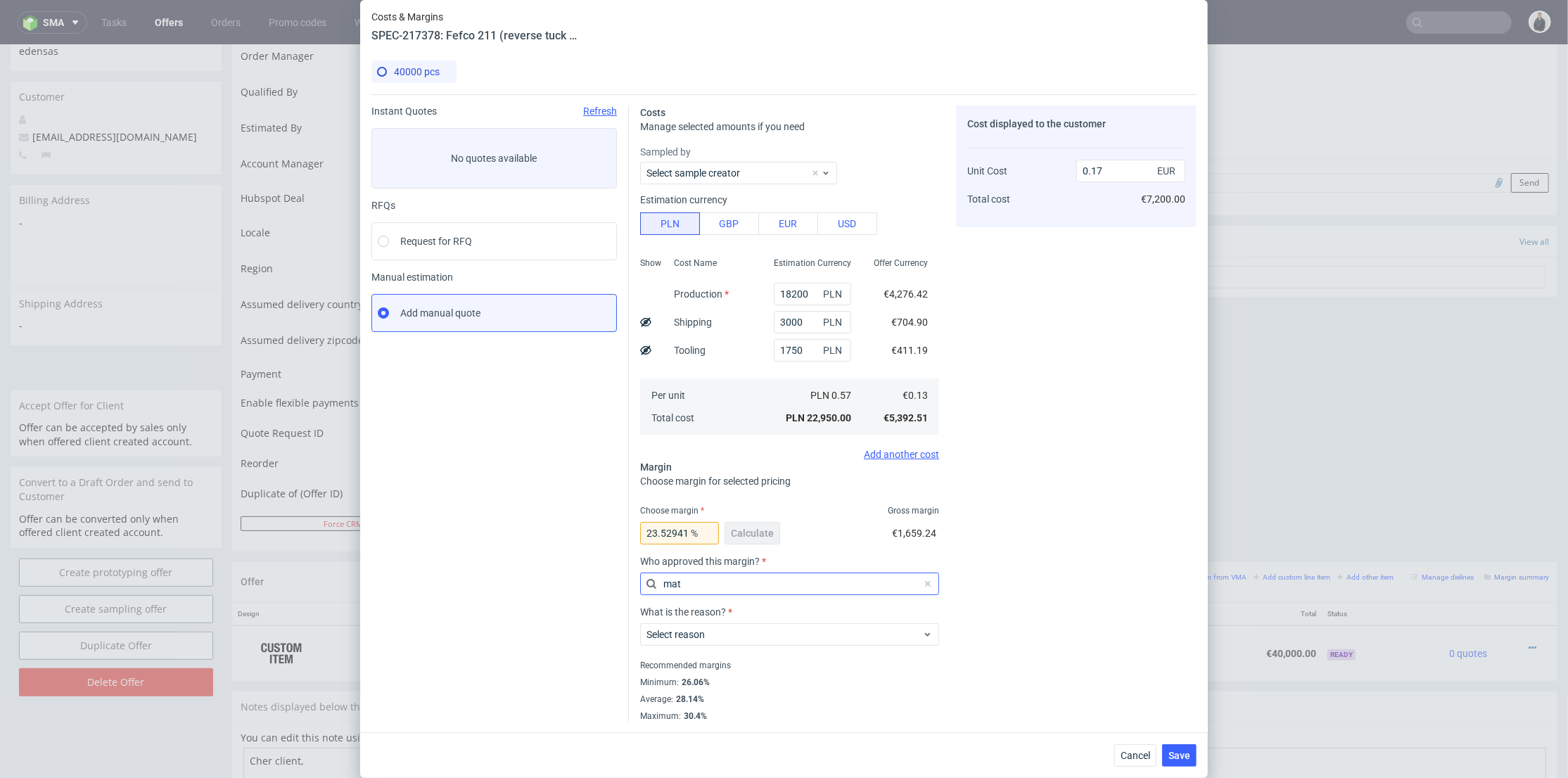
drag, startPoint x: 738, startPoint y: 586, endPoint x: 669, endPoint y: 586, distance: 69.0
click at [669, 586] on input "mat" at bounding box center [789, 584] width 299 height 22
click at [686, 583] on label "Select approver" at bounding box center [680, 584] width 68 height 12
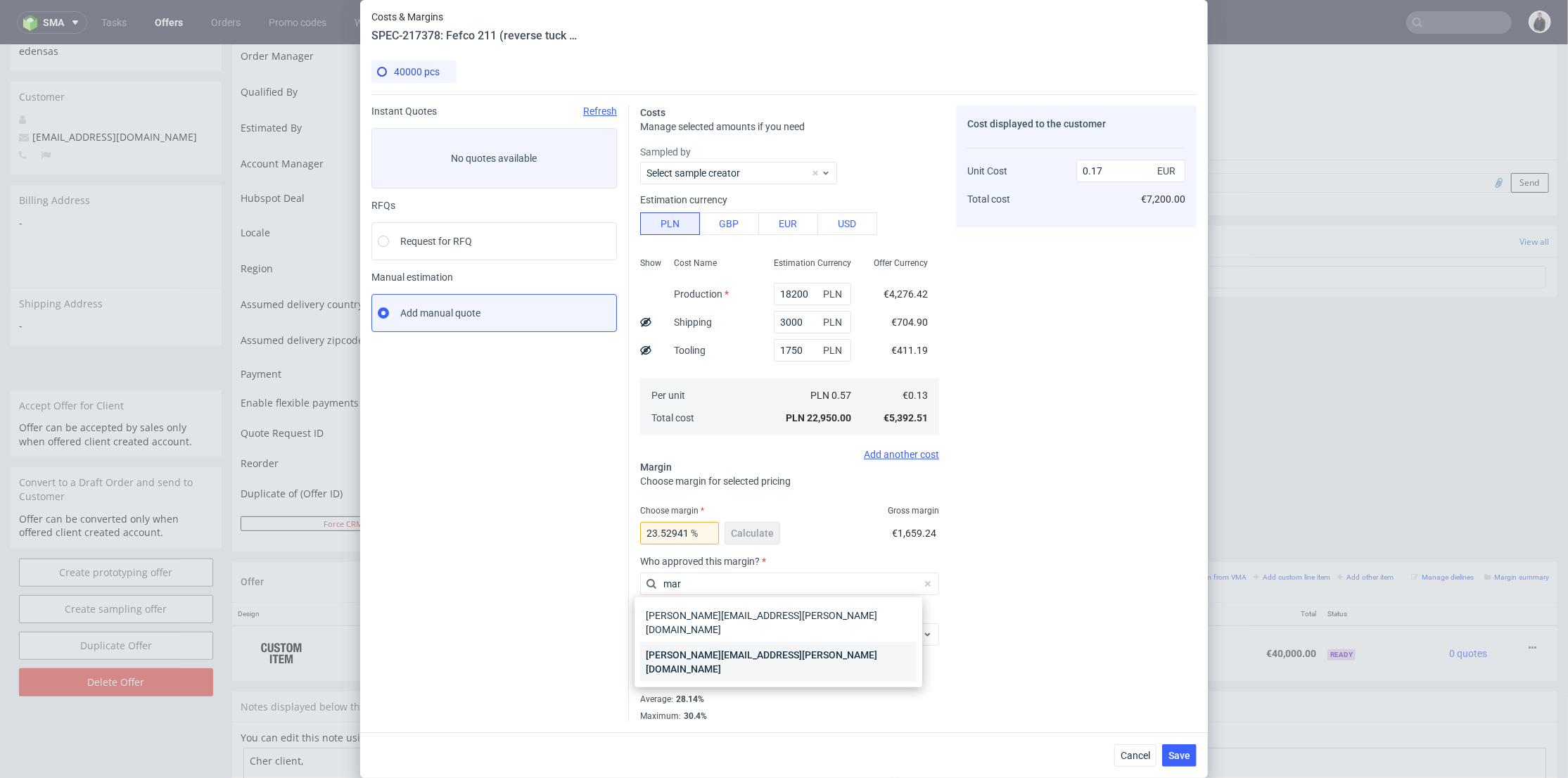
type input "mar"
drag, startPoint x: 717, startPoint y: 638, endPoint x: 718, endPoint y: 631, distance: 7.1
click at [717, 643] on div "[PERSON_NAME][EMAIL_ADDRESS][PERSON_NAME][DOMAIN_NAME]" at bounding box center [778, 662] width 276 height 39
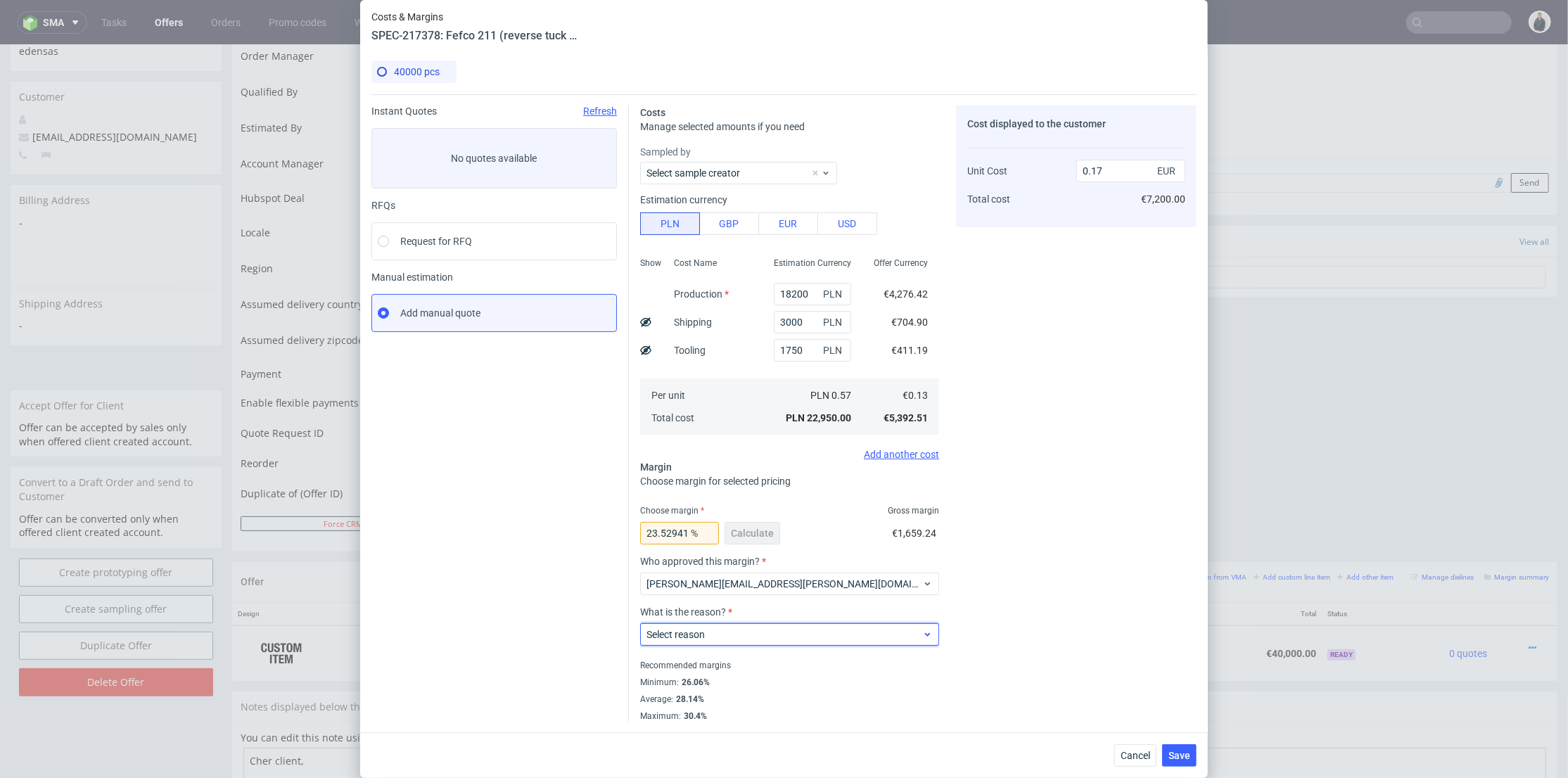
click at [718, 635] on span "Select reason" at bounding box center [784, 635] width 275 height 14
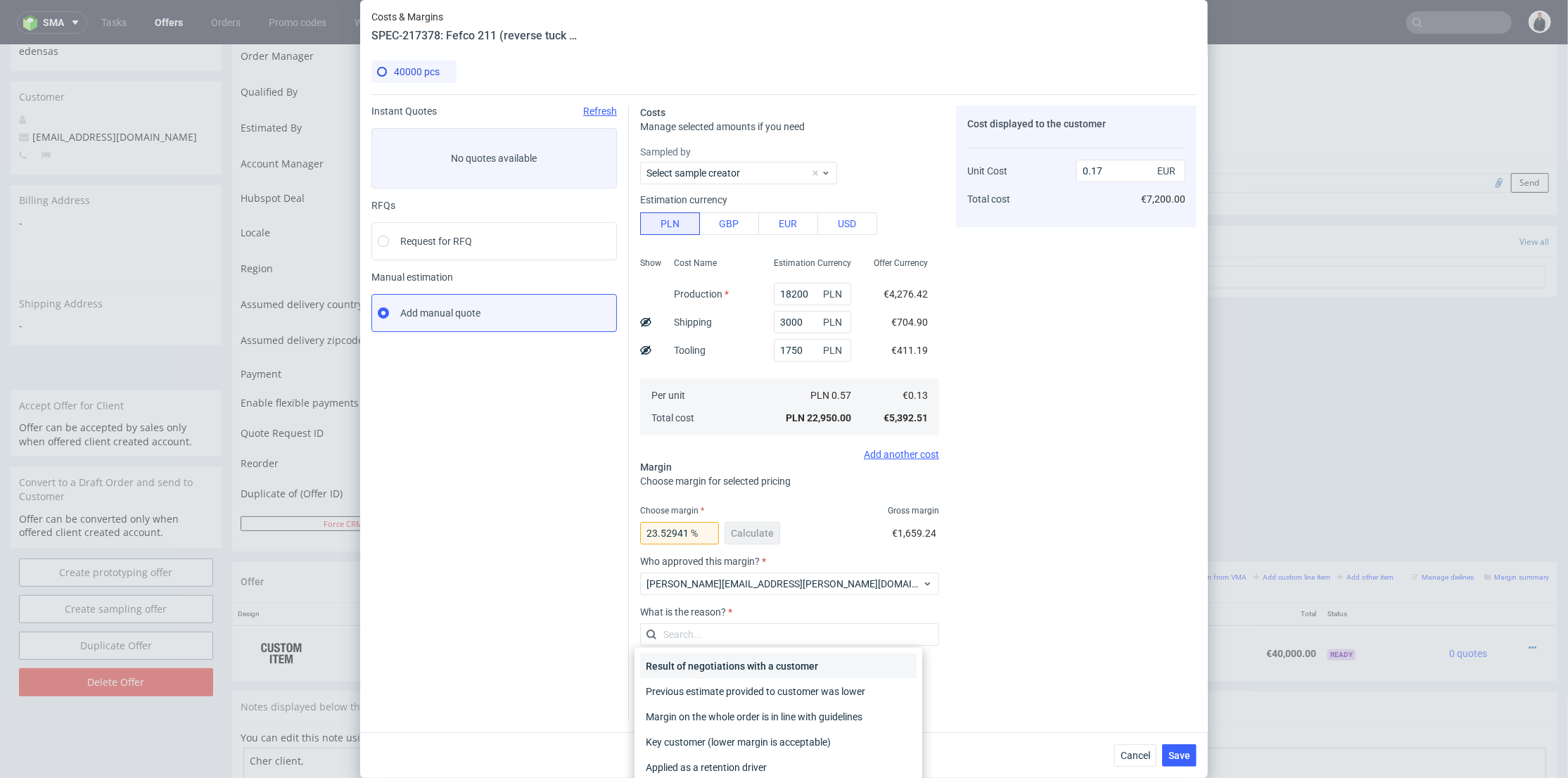
click at [747, 671] on div "Result of negotiations with a customer" at bounding box center [778, 666] width 276 height 25
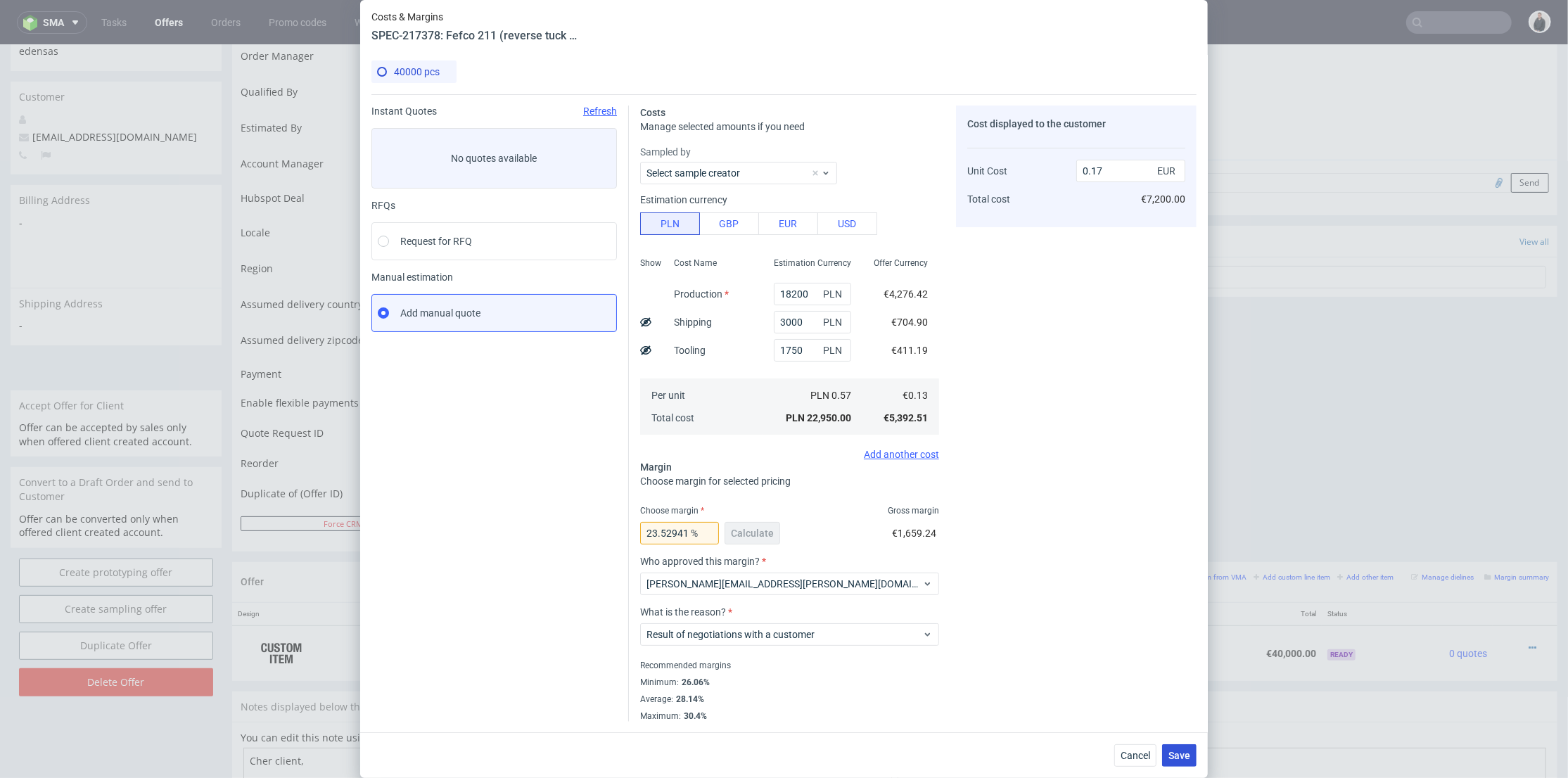
click at [1189, 751] on span "Save" at bounding box center [1179, 755] width 21 height 10
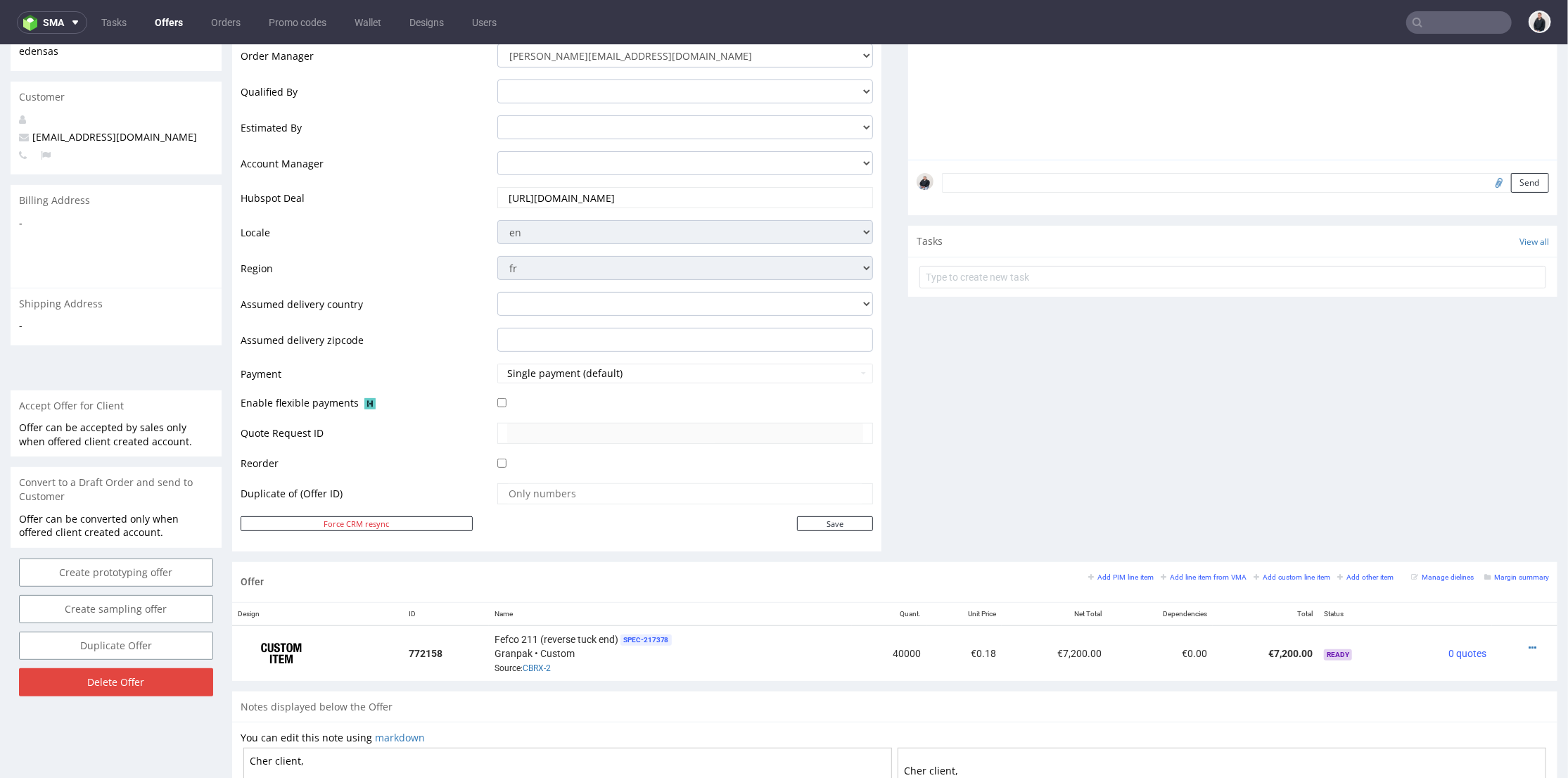
scroll to position [390, 0]
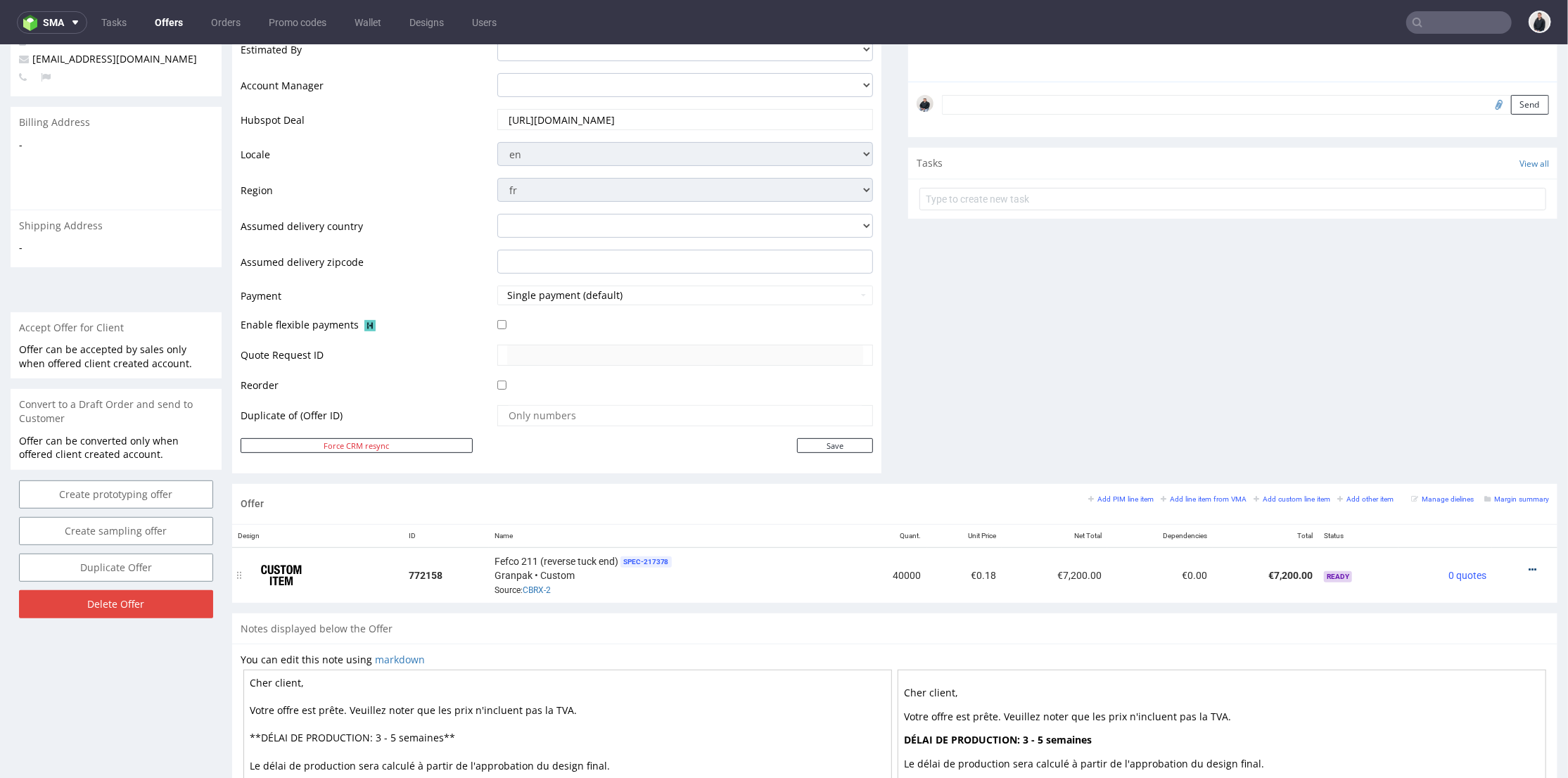
click at [1529, 566] on icon at bounding box center [1532, 569] width 8 height 10
click at [1472, 415] on span "Edit item price" at bounding box center [1469, 413] width 113 height 14
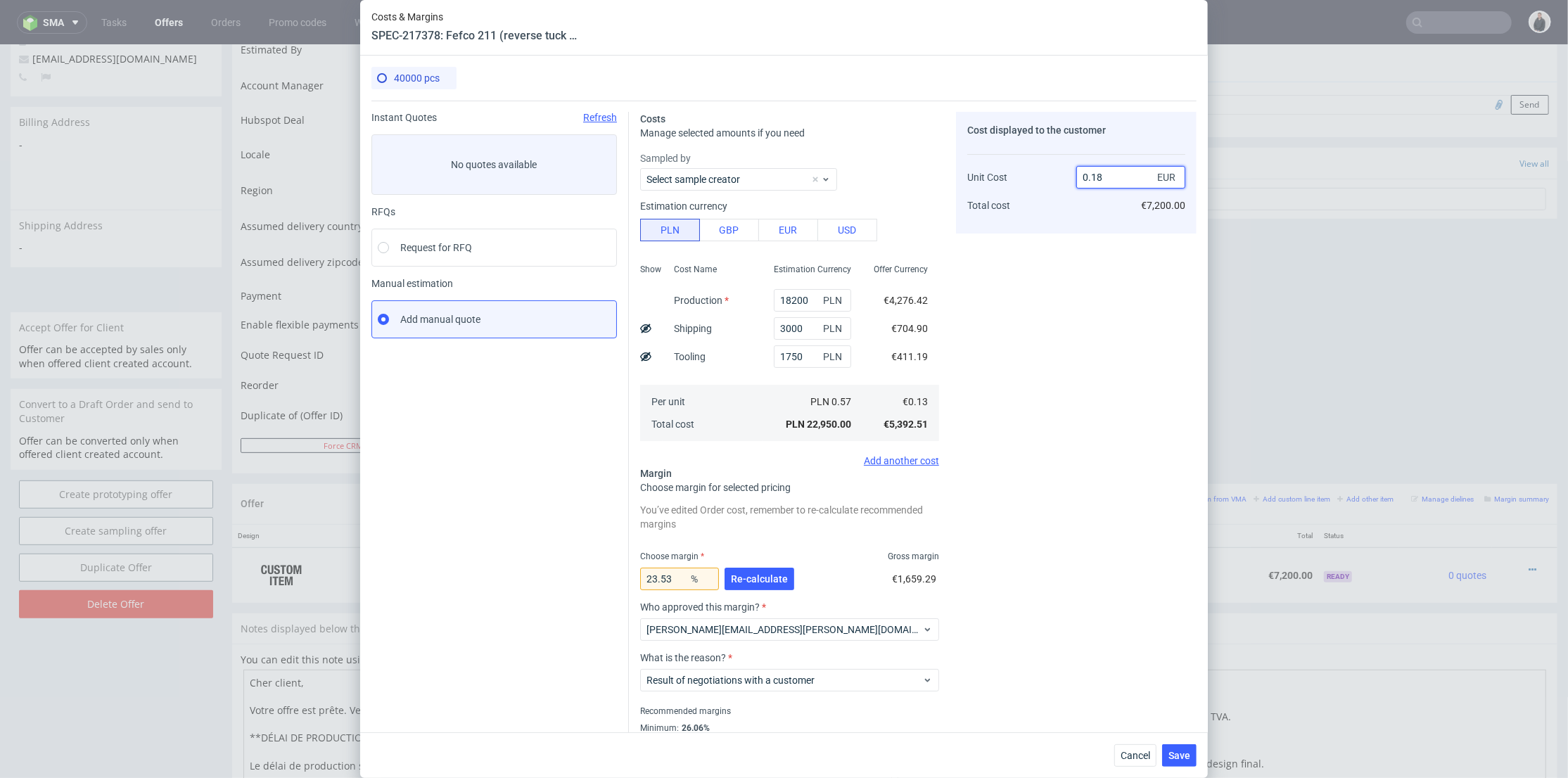
drag, startPoint x: 1089, startPoint y: 176, endPoint x: 1123, endPoint y: 195, distance: 38.9
click at [1126, 185] on input "0.18" at bounding box center [1131, 176] width 109 height 22
type input "0.17"
click at [1035, 364] on div "Cost displayed to the customer Unit Cost Total cost 0.17 EUR €7,200.00" at bounding box center [1077, 440] width 241 height 656
type input "23.529411764705895"
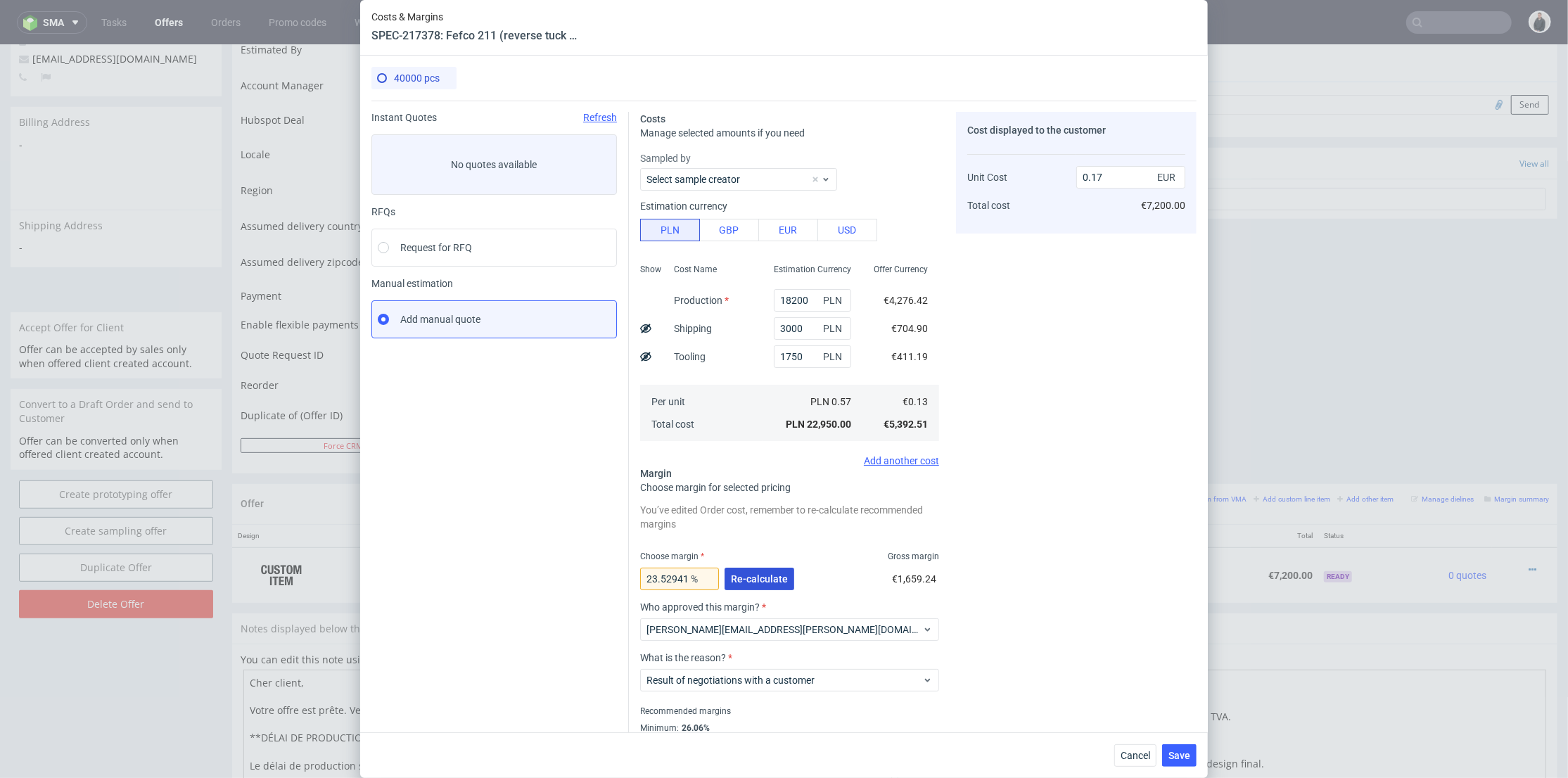
click at [776, 579] on span "Re-calculate" at bounding box center [759, 578] width 57 height 10
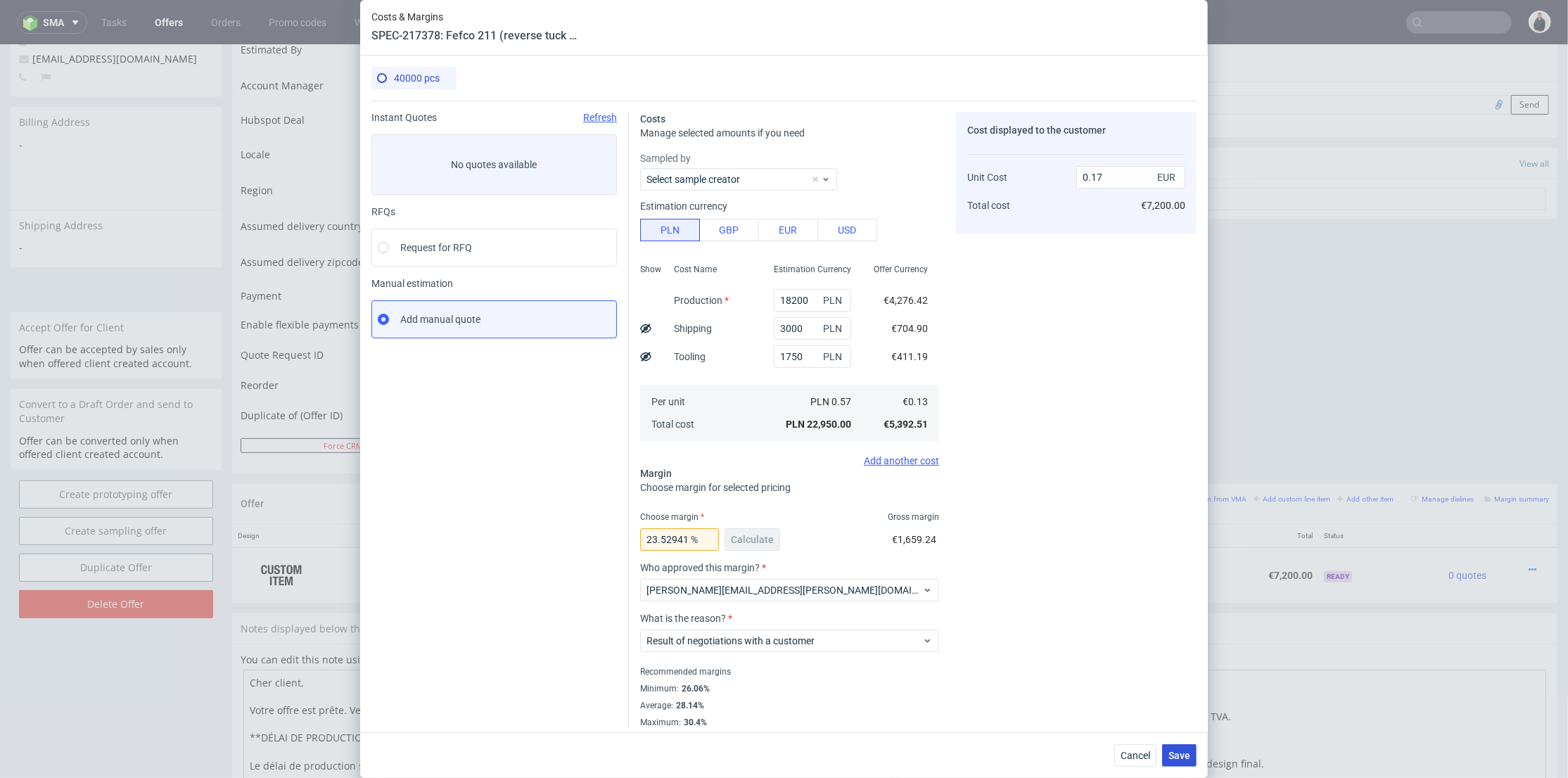
click at [1191, 757] on span "Save" at bounding box center [1179, 755] width 21 height 10
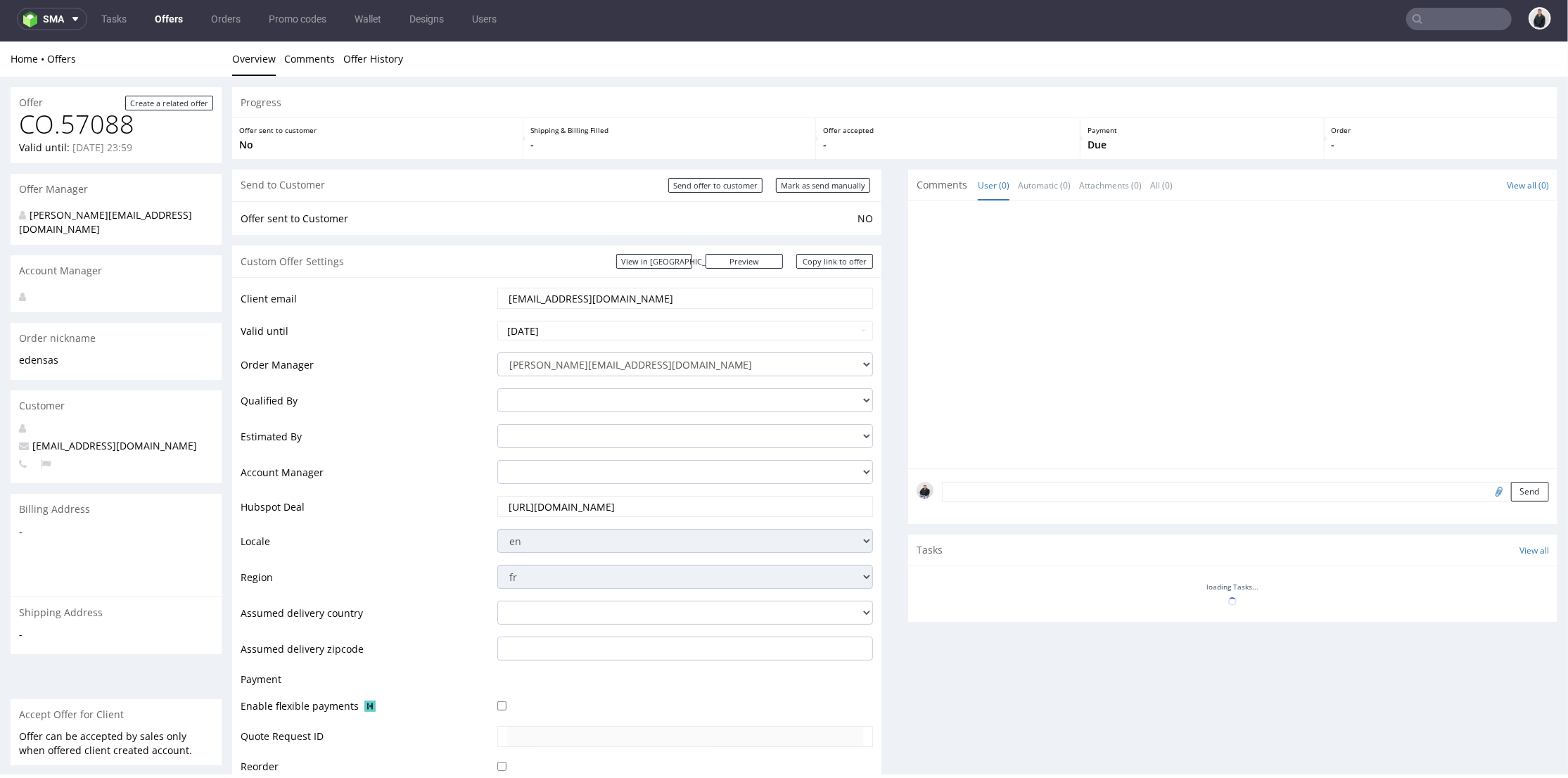
scroll to position [469, 0]
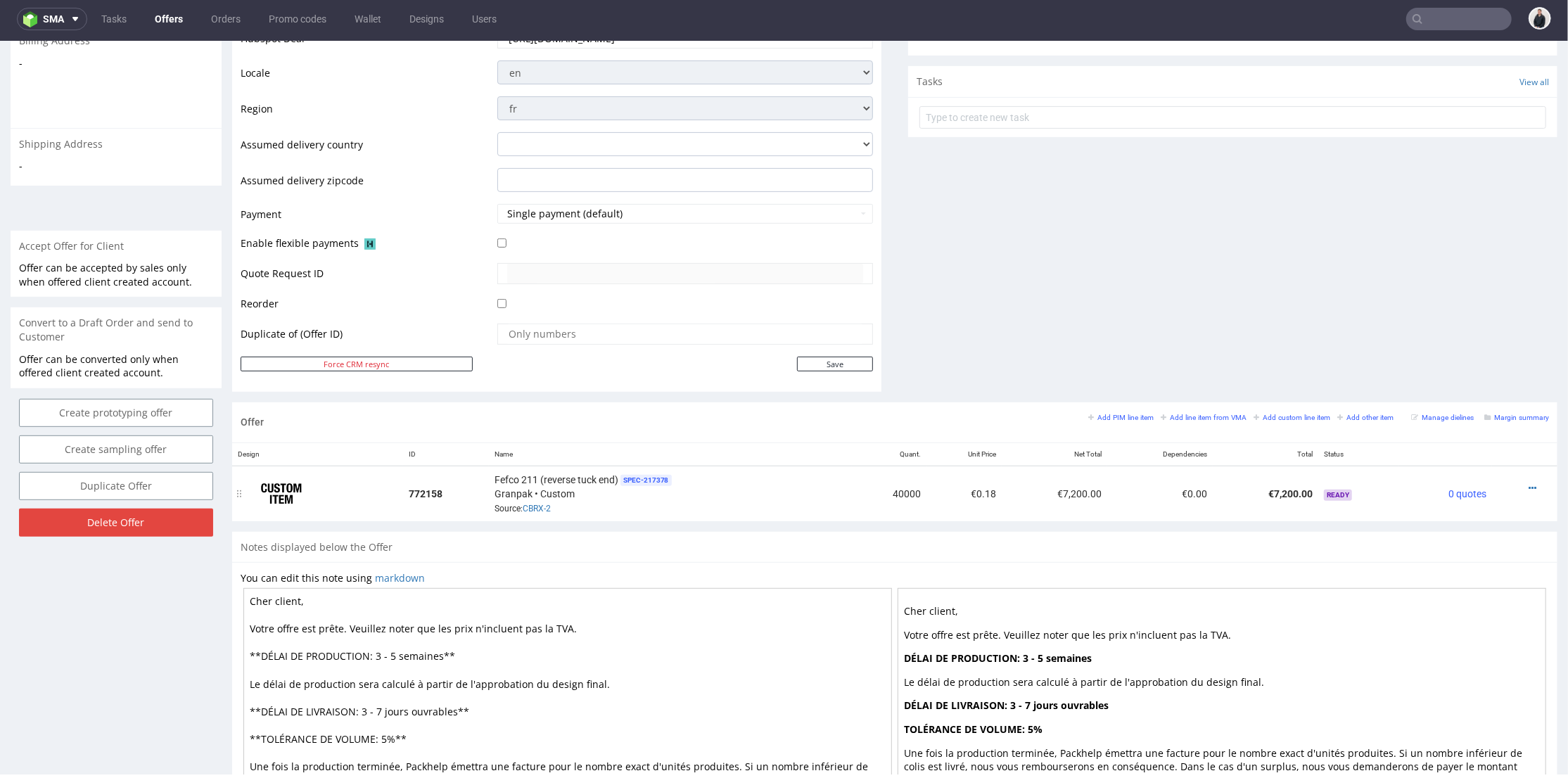
click at [1517, 486] on div at bounding box center [1520, 487] width 45 height 14
click at [1529, 486] on icon at bounding box center [1532, 487] width 8 height 10
click at [1461, 332] on span "Edit item price" at bounding box center [1469, 332] width 113 height 14
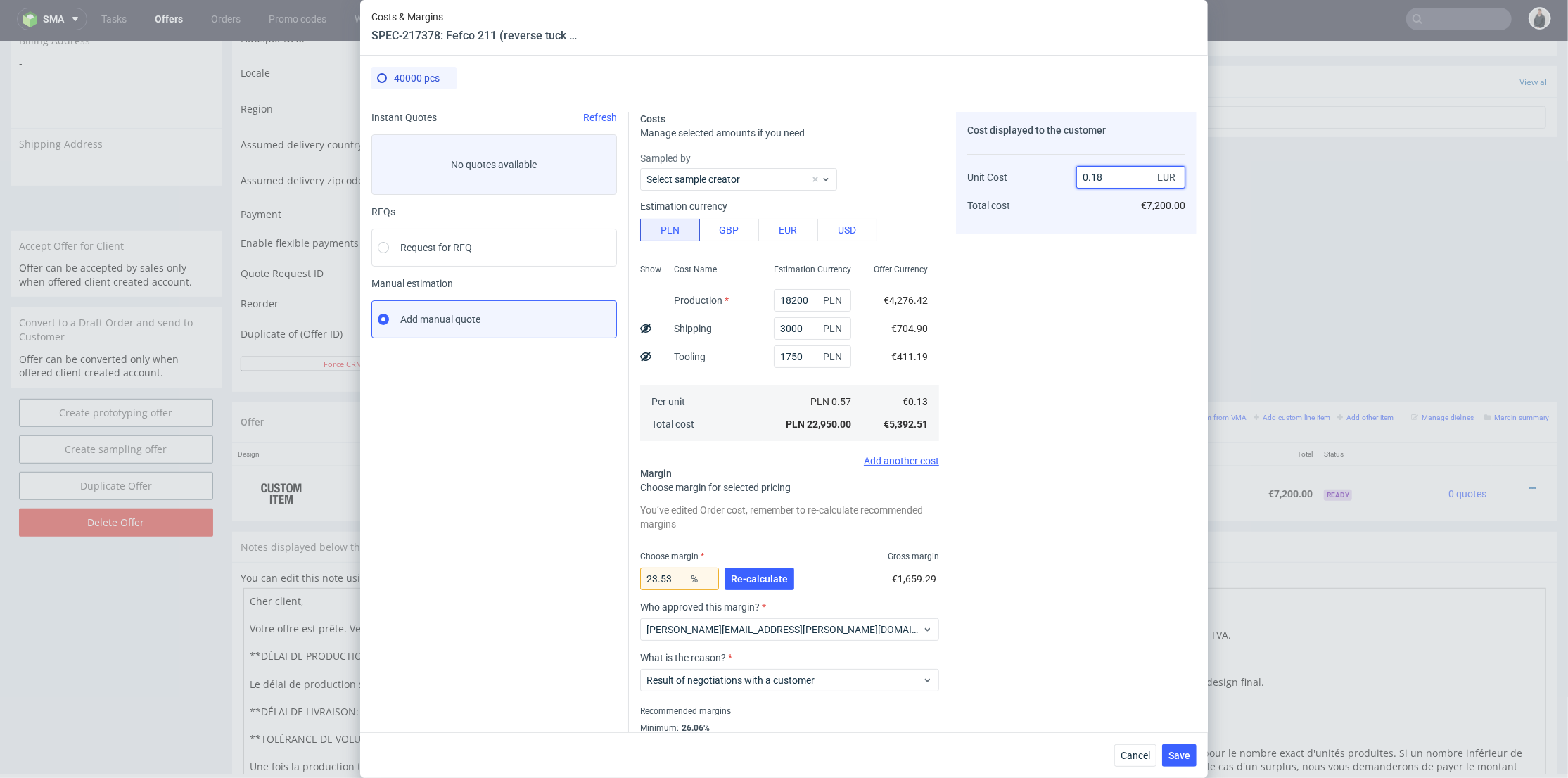
drag, startPoint x: 1095, startPoint y: 176, endPoint x: 1104, endPoint y: 180, distance: 9.8
click at [1104, 180] on input "0.18" at bounding box center [1131, 176] width 109 height 22
type input "0.16"
click at [997, 416] on div "Cost displayed to the customer Unit Cost Total cost 0.16 EUR €7,200.00" at bounding box center [1077, 440] width 241 height 656
type input "18.75"
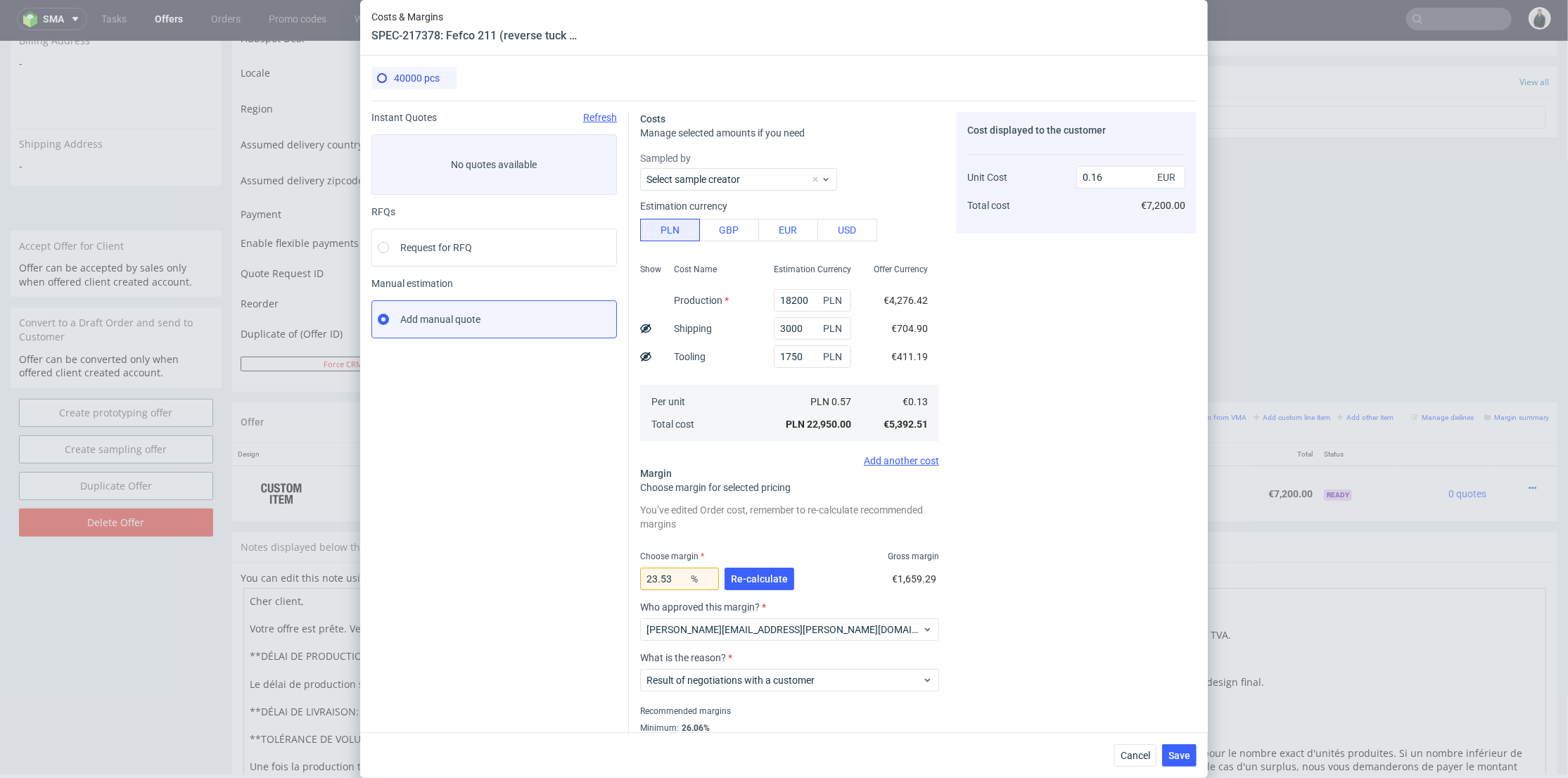
type input "0.17"
click at [753, 574] on span "Re-calculate" at bounding box center [759, 578] width 57 height 10
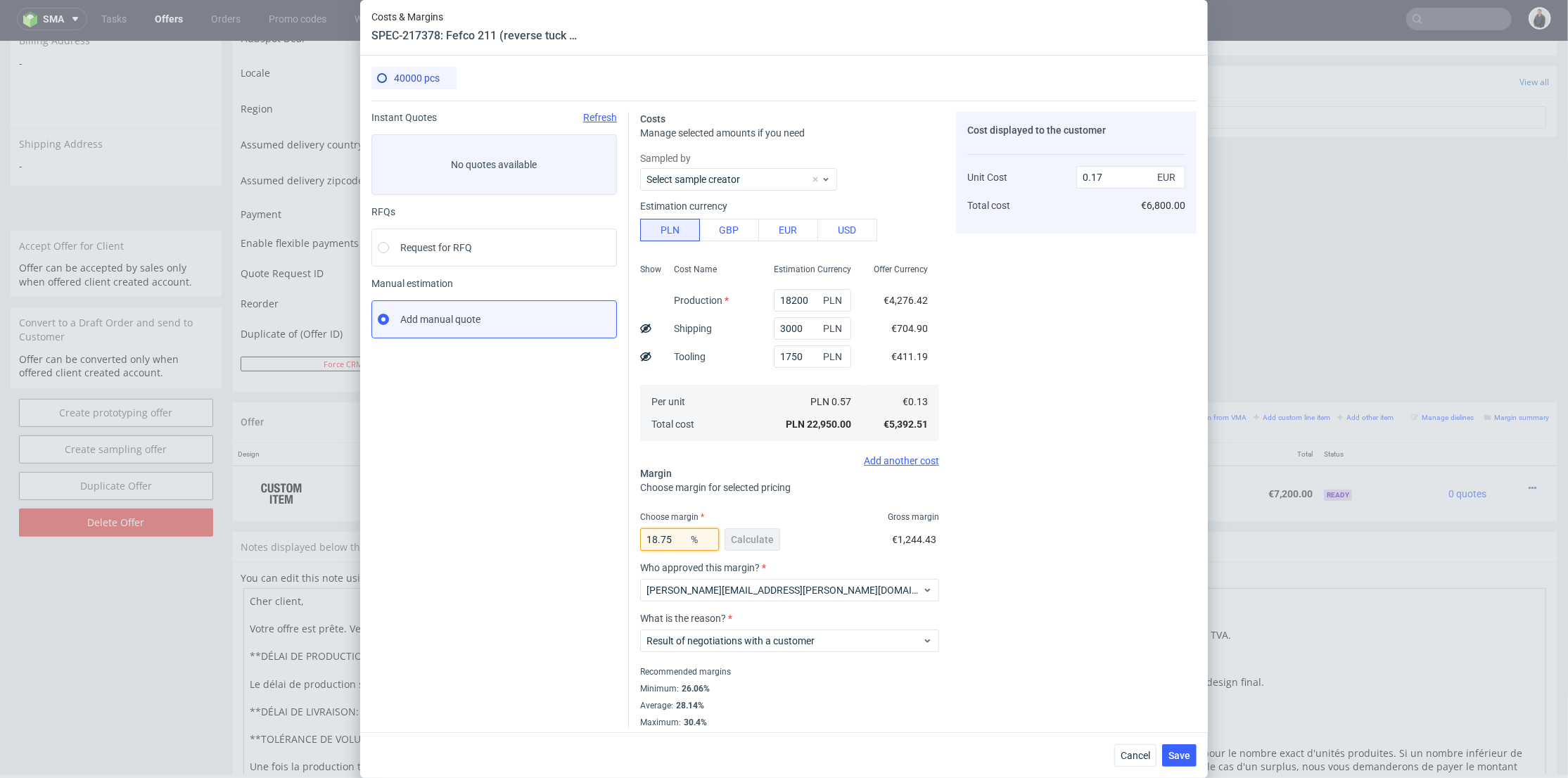
drag, startPoint x: 669, startPoint y: 536, endPoint x: 635, endPoint y: 539, distance: 34.1
click at [640, 539] on input "18.75" at bounding box center [679, 539] width 78 height 22
type input "23"
type input "0.18"
drag, startPoint x: 665, startPoint y: 534, endPoint x: 647, endPoint y: 539, distance: 18.7
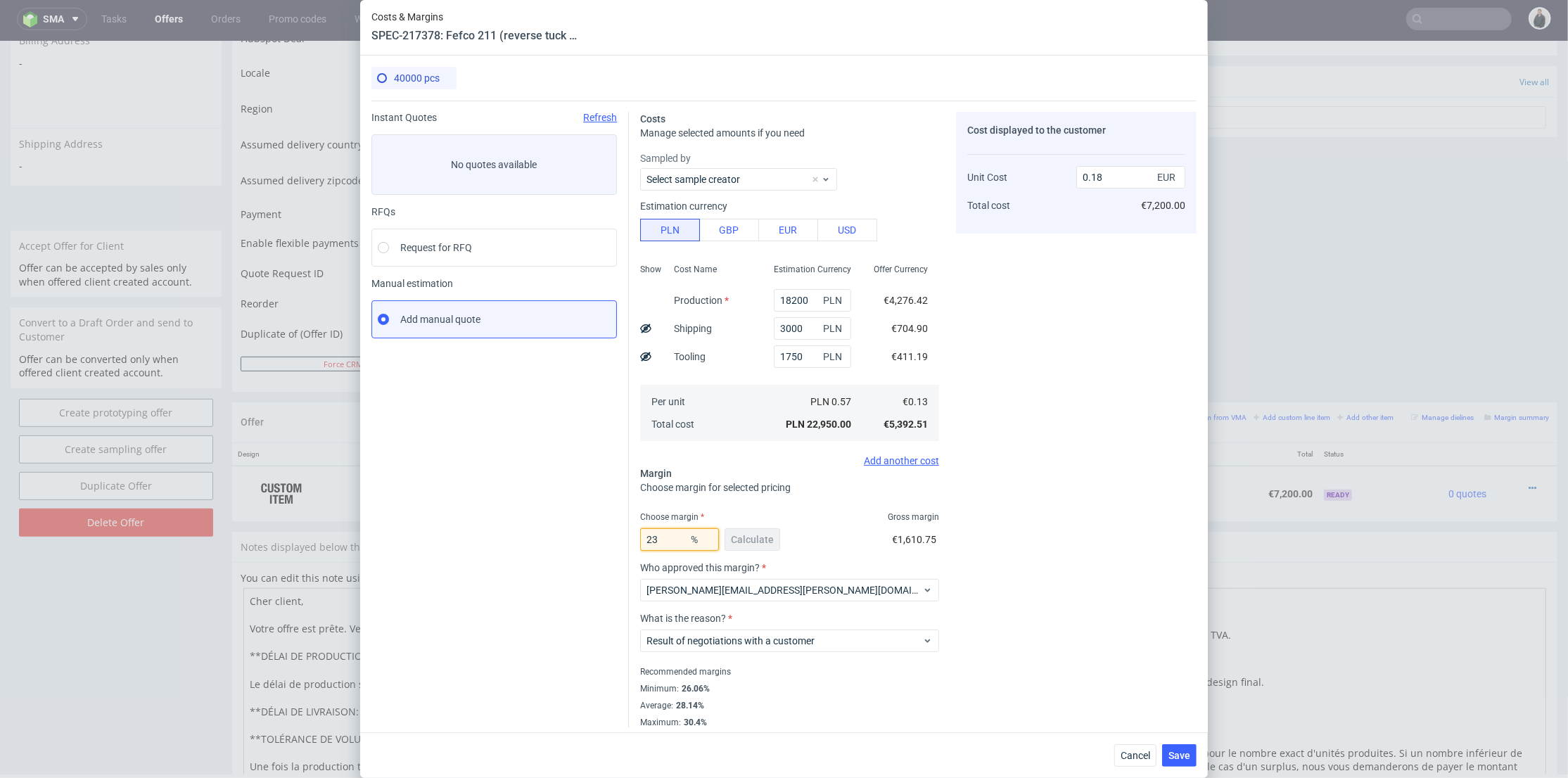
click at [647, 539] on input "23" at bounding box center [679, 539] width 78 height 22
type input "22"
click at [1148, 476] on div "Cost displayed to the customer Unit Cost Total cost 0.18 EUR €7,200.00" at bounding box center [1077, 420] width 241 height 616
type input "0.17"
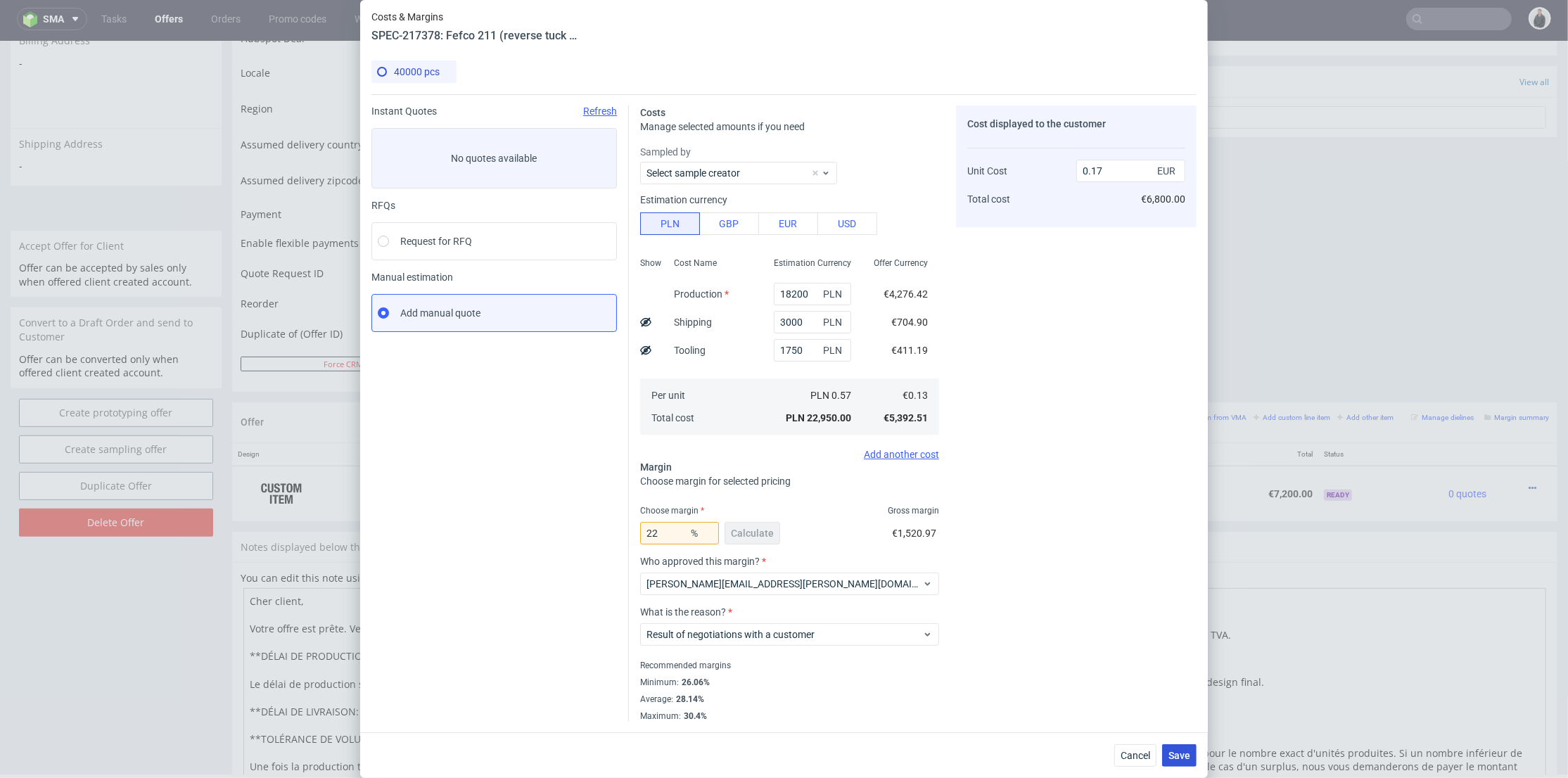
click at [1191, 750] on span "Save" at bounding box center [1179, 755] width 21 height 10
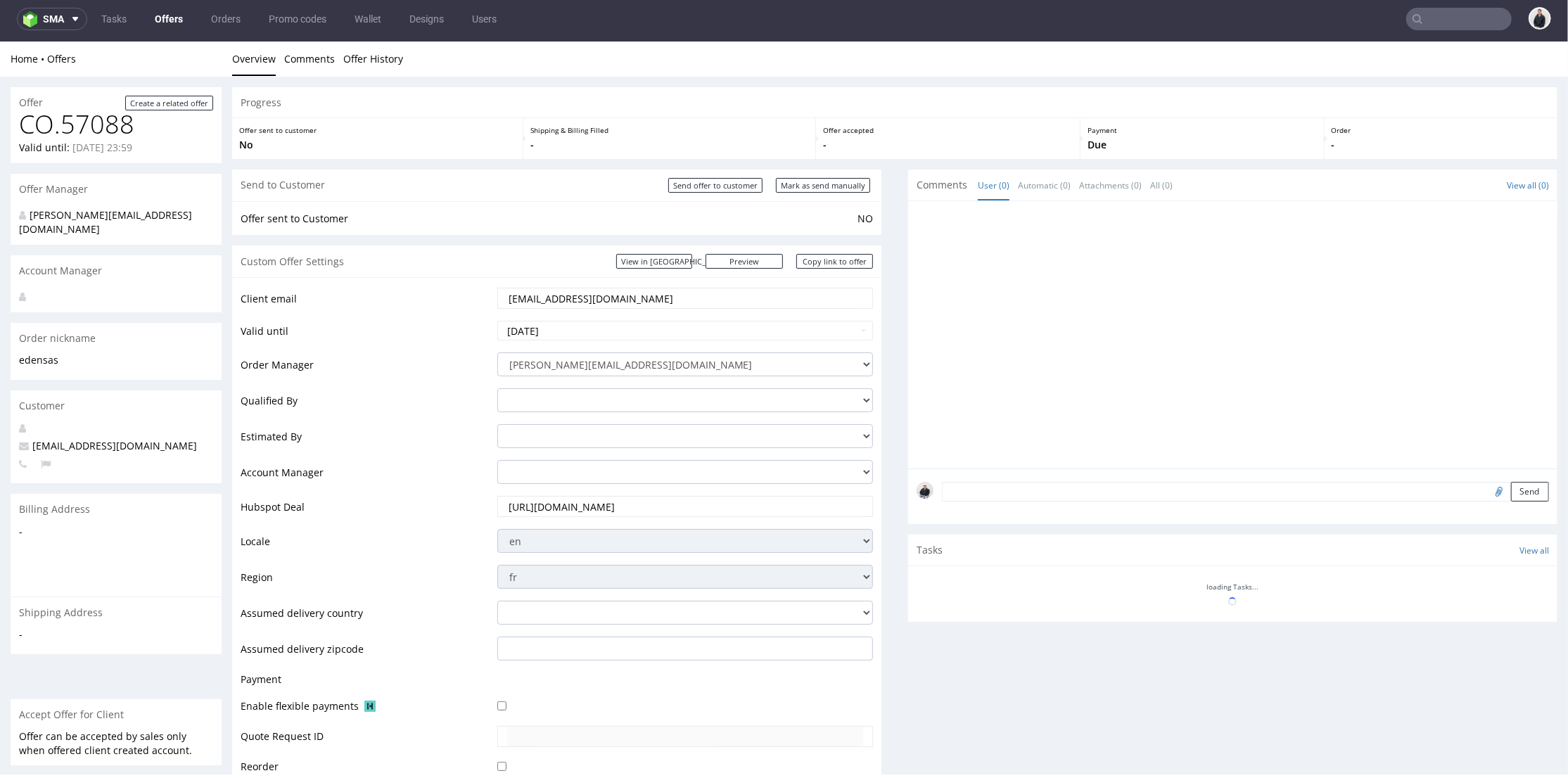
scroll to position [446, 0]
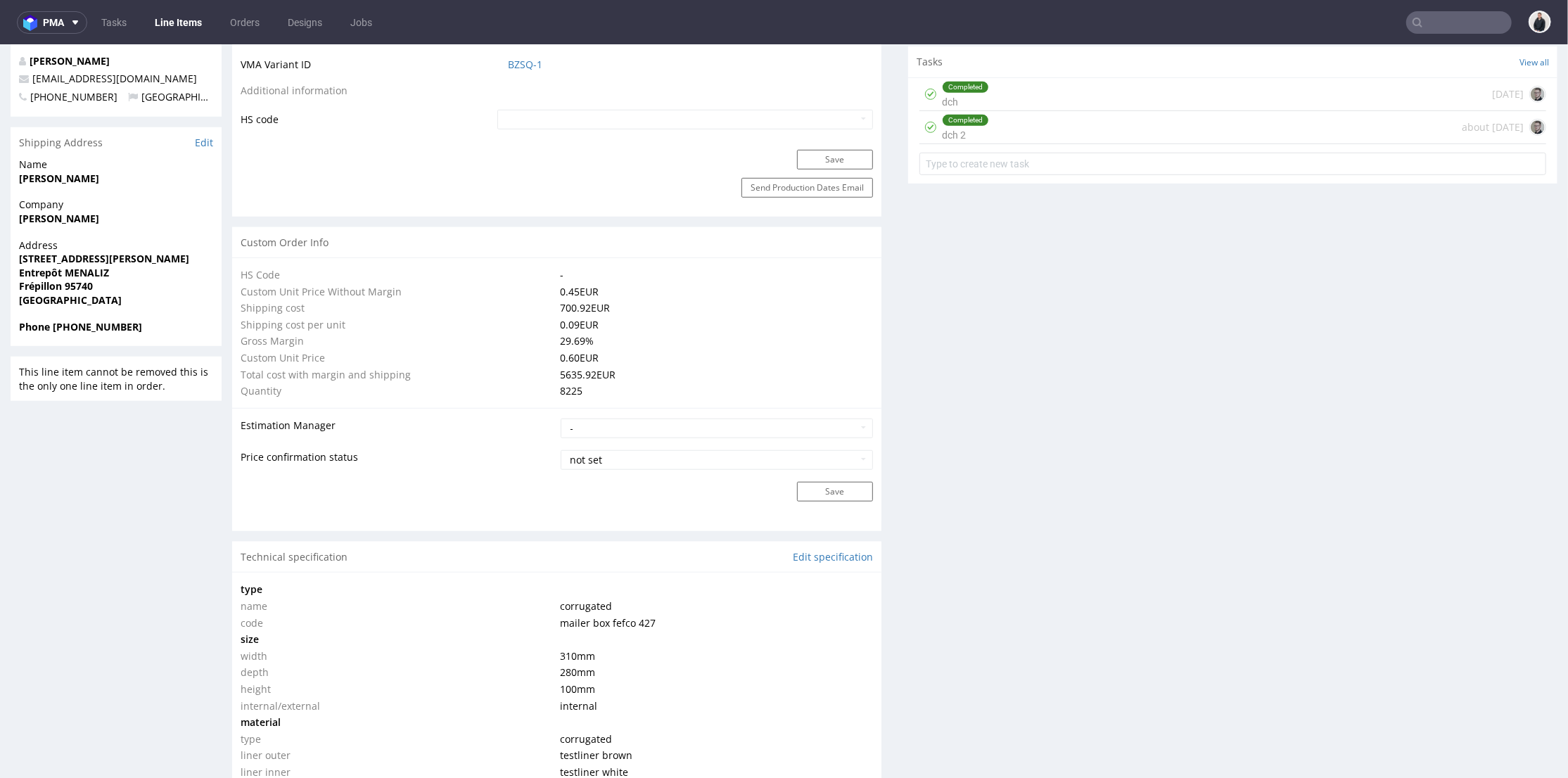
scroll to position [938, 0]
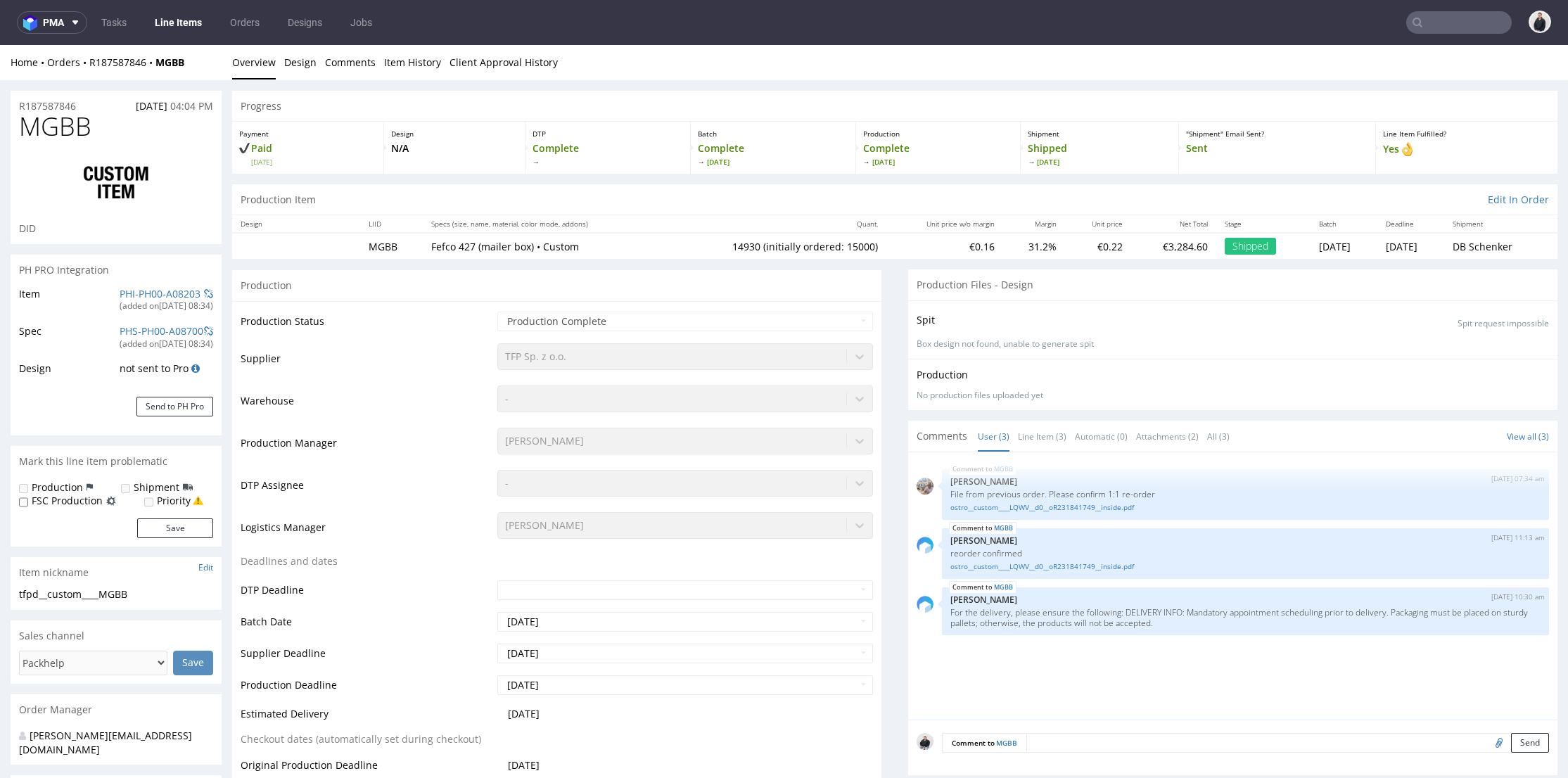
select select "in_progress"
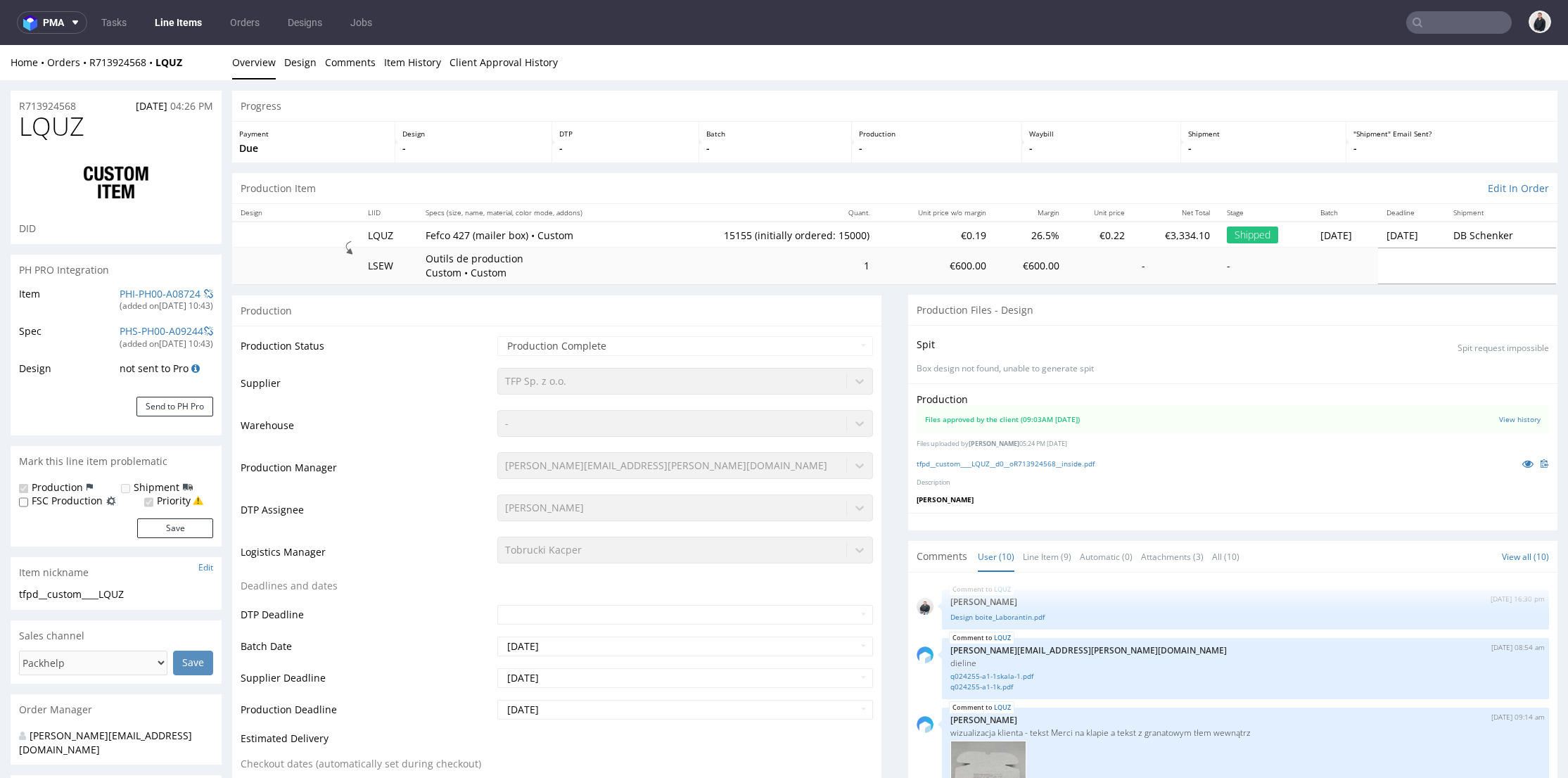
select select "in_progress"
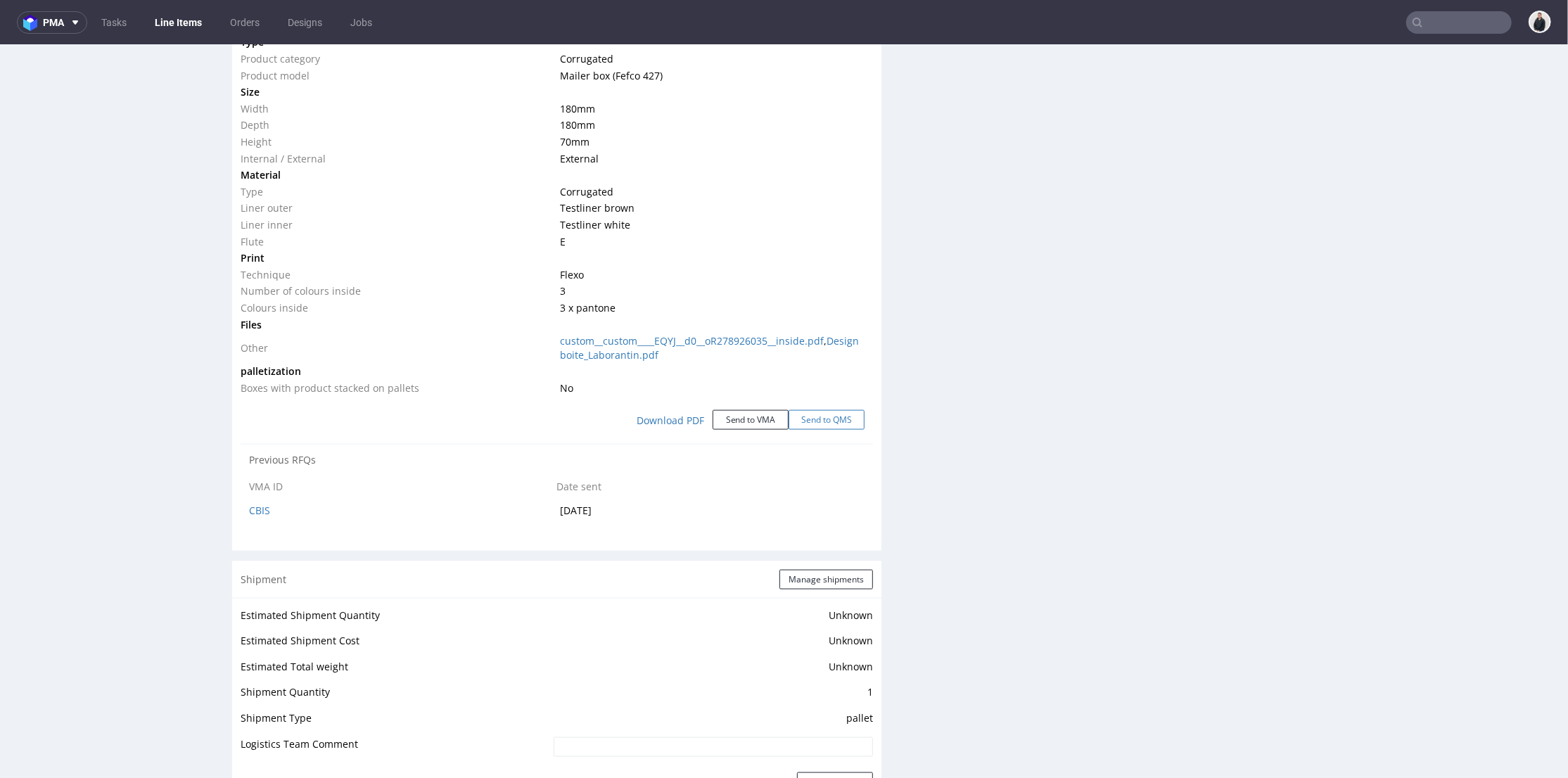
scroll to position [1485, 0]
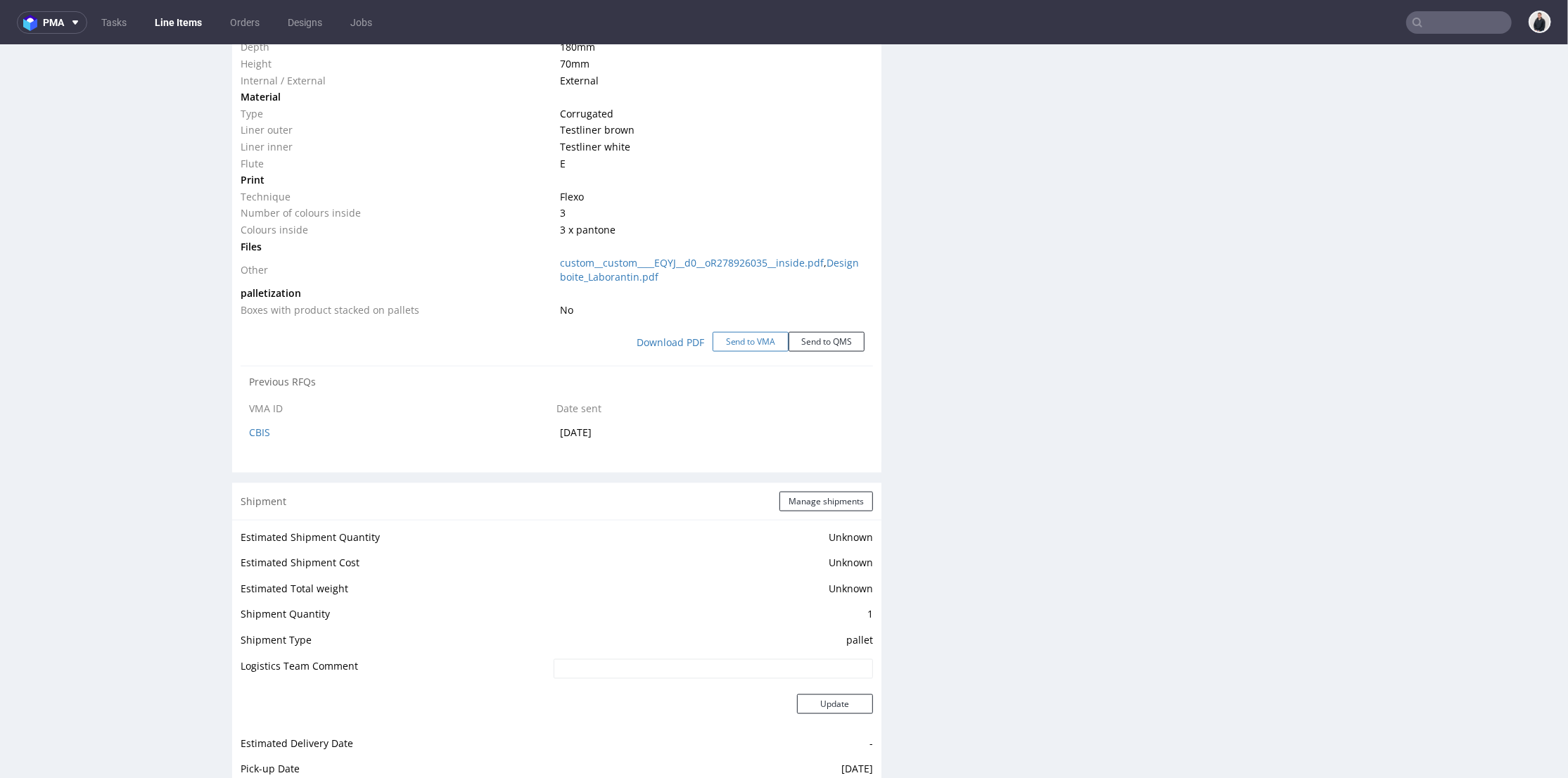
click at [759, 338] on button "Send to VMA" at bounding box center [751, 341] width 76 height 20
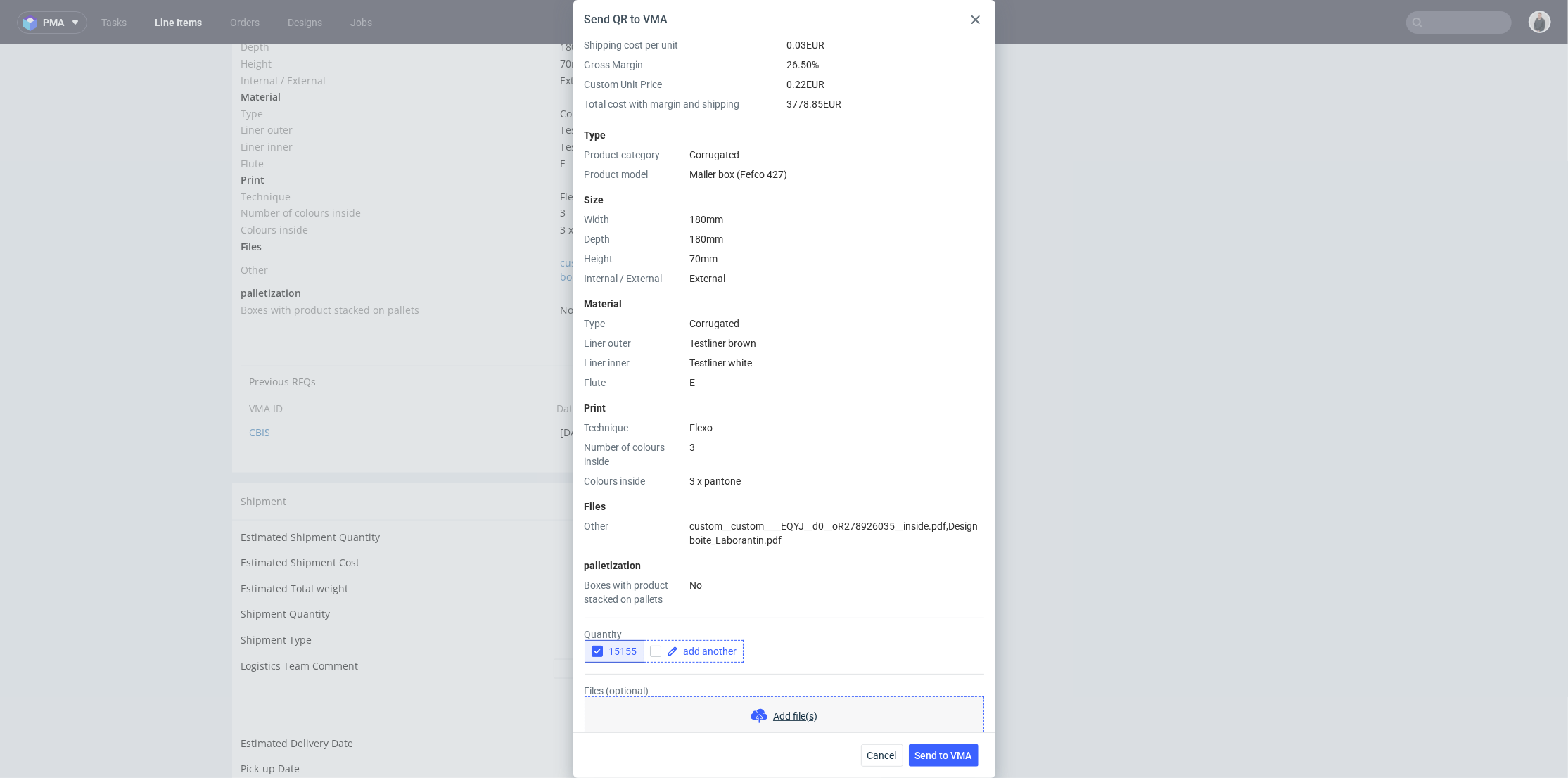
scroll to position [156, 0]
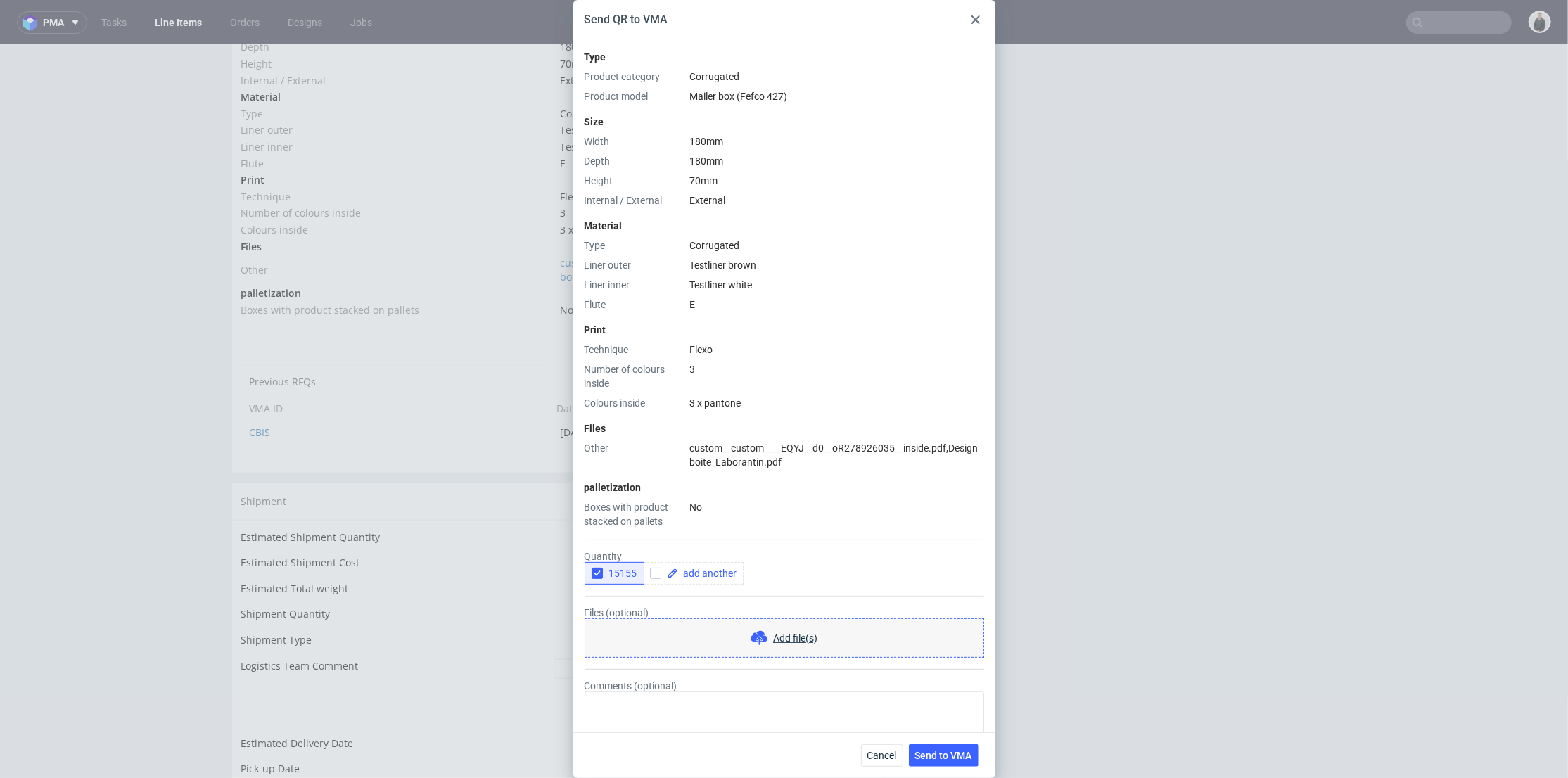
click at [596, 569] on icon "button" at bounding box center [597, 573] width 10 height 10
click at [656, 568] on input "checkbox" at bounding box center [655, 573] width 12 height 12
checkbox input "true"
click at [695, 569] on span at bounding box center [708, 573] width 59 height 10
checkbox input "true"
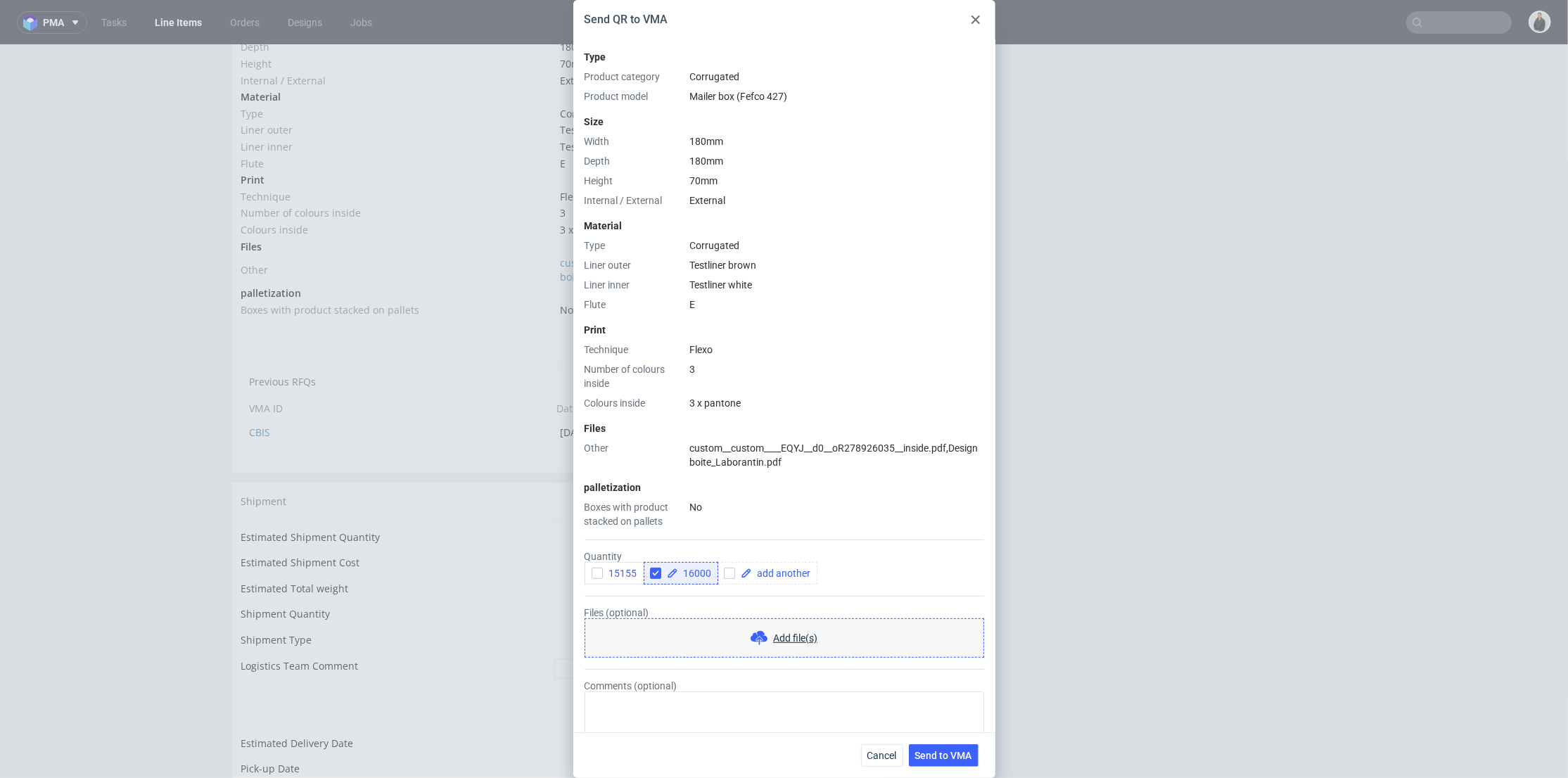
click at [710, 576] on form "Quantity 15155 16000 Files (optional) Add file(s) Comments (optional)" at bounding box center [784, 643] width 399 height 231
click at [937, 753] on span "Send to VMA" at bounding box center [944, 755] width 57 height 10
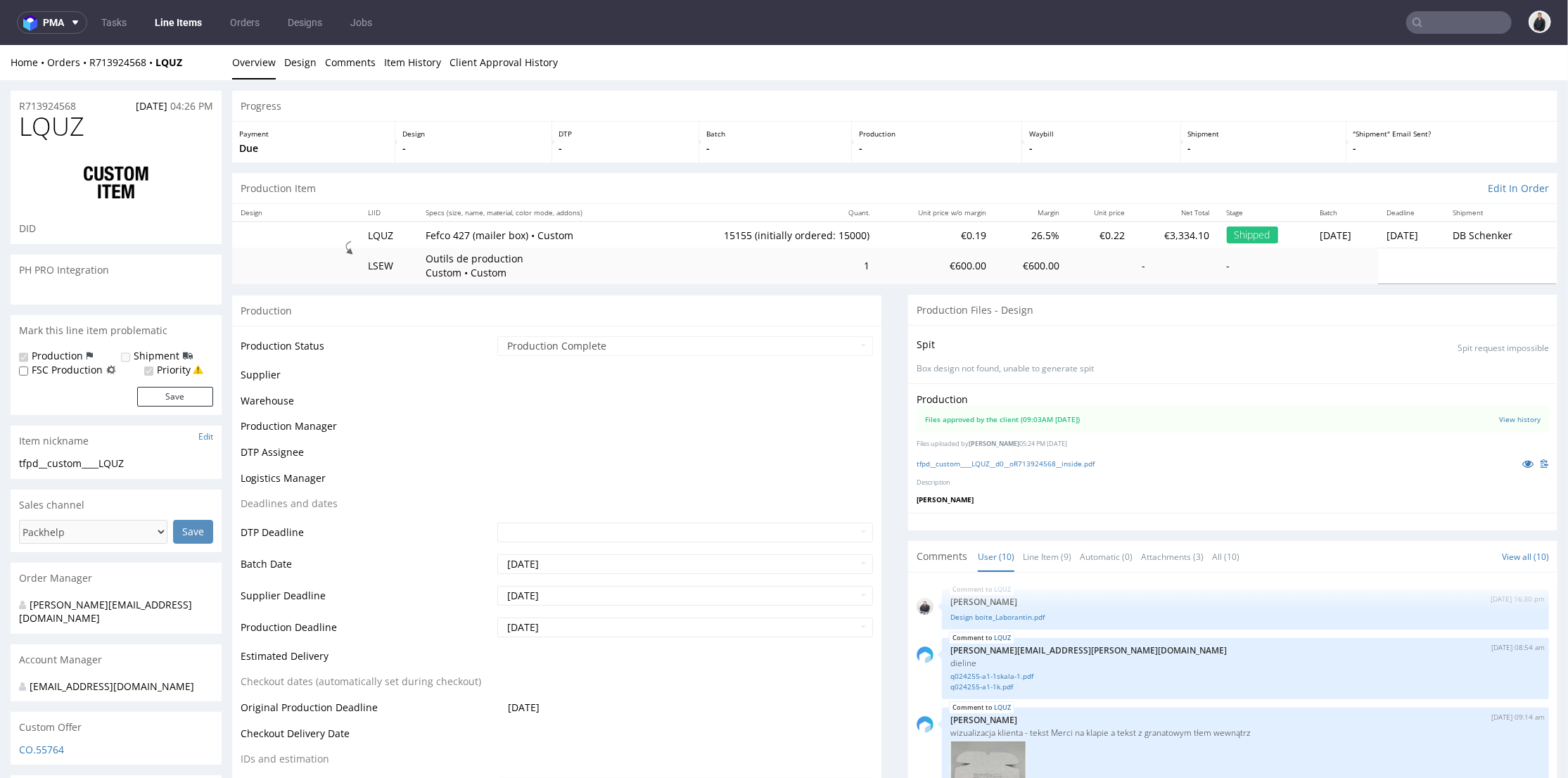
scroll to position [348, 0]
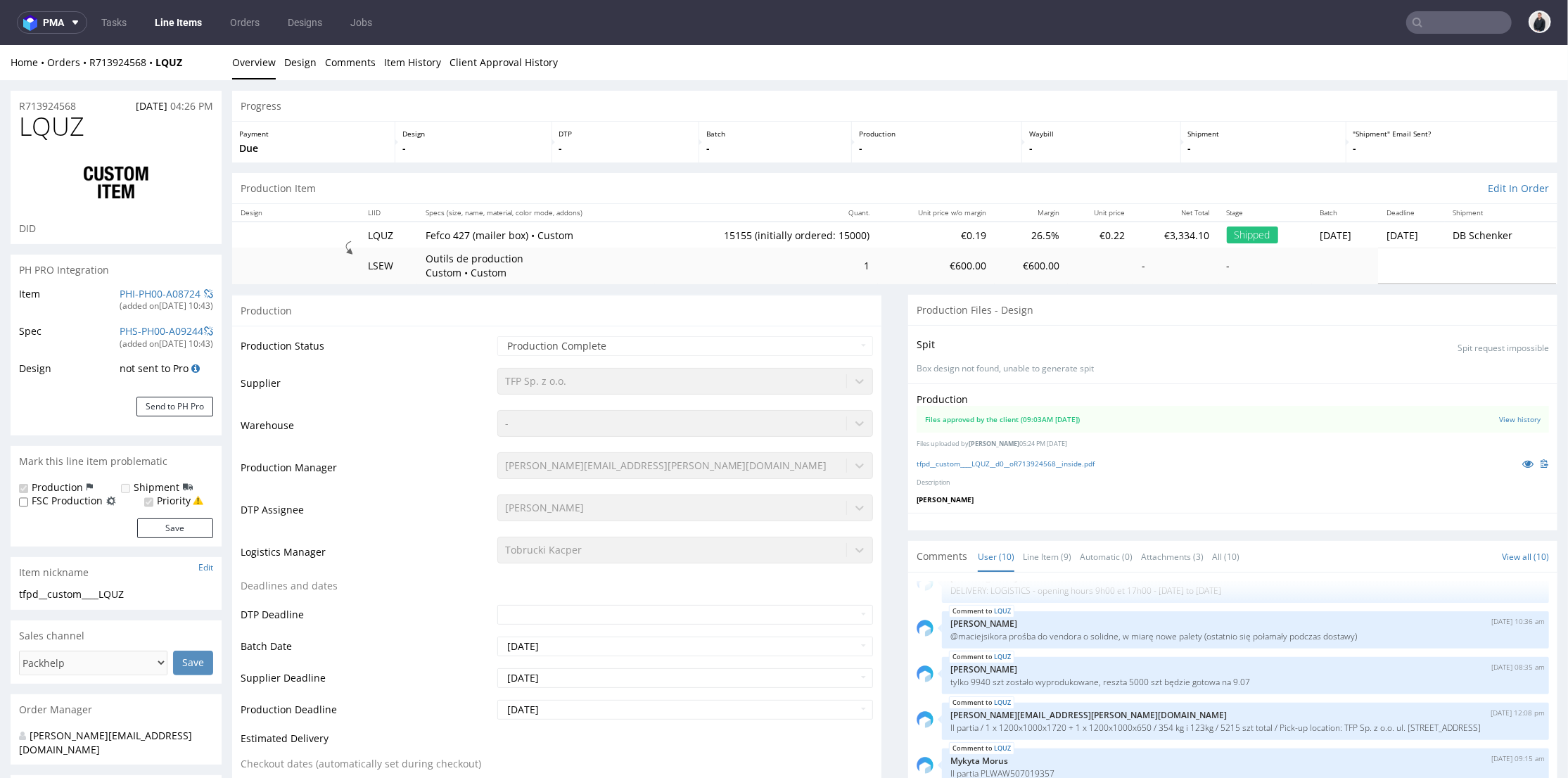
select select "in_progress"
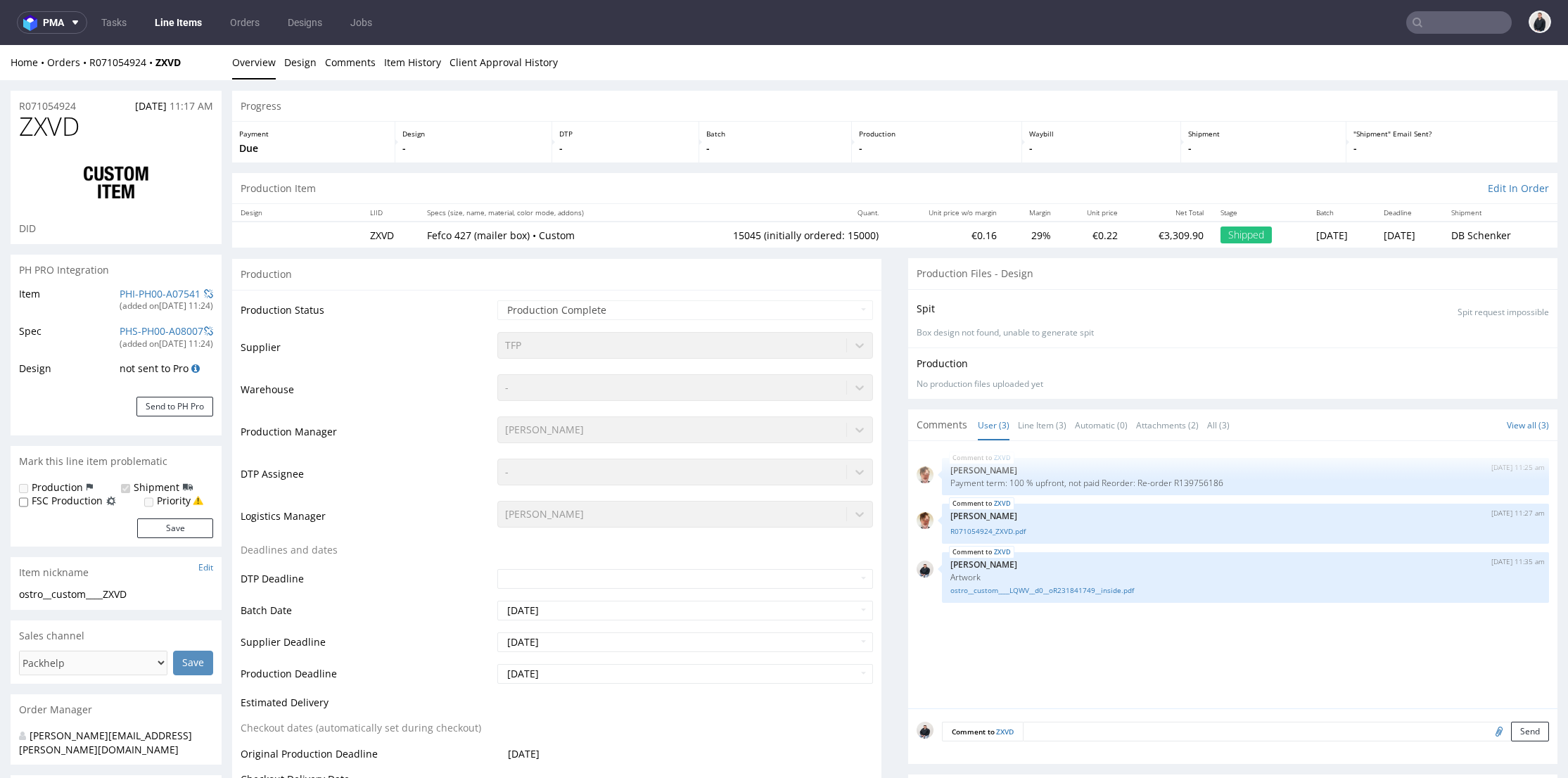
select select "in_progress"
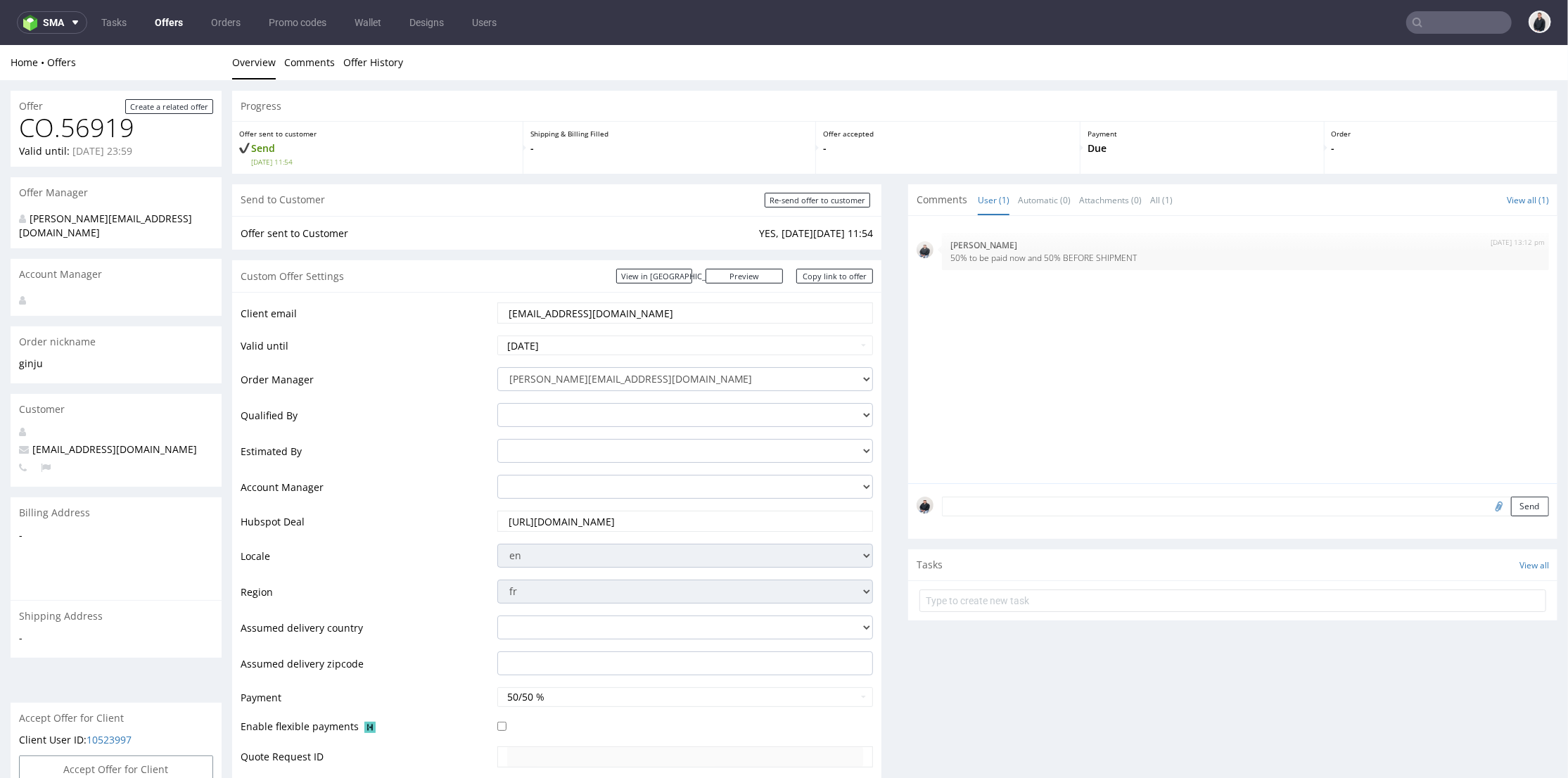
scroll to position [78, 0]
